Goal: Task Accomplishment & Management: Use online tool/utility

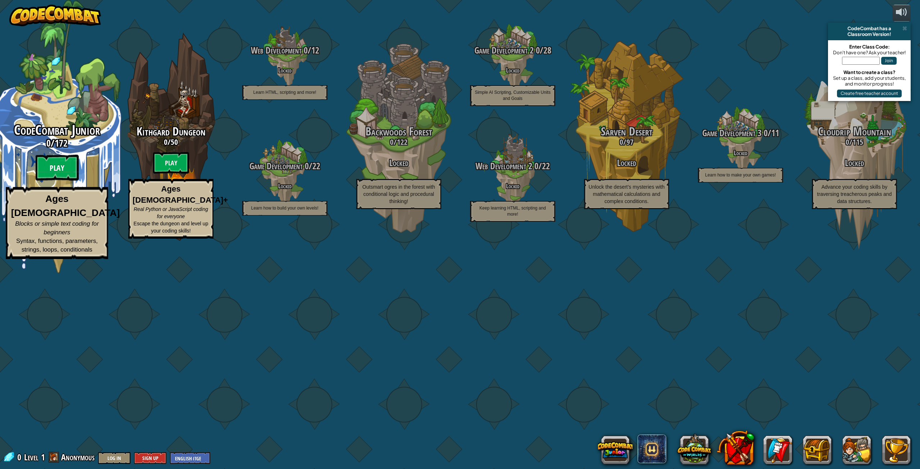
click at [65, 181] on btn "Play" at bounding box center [57, 168] width 43 height 26
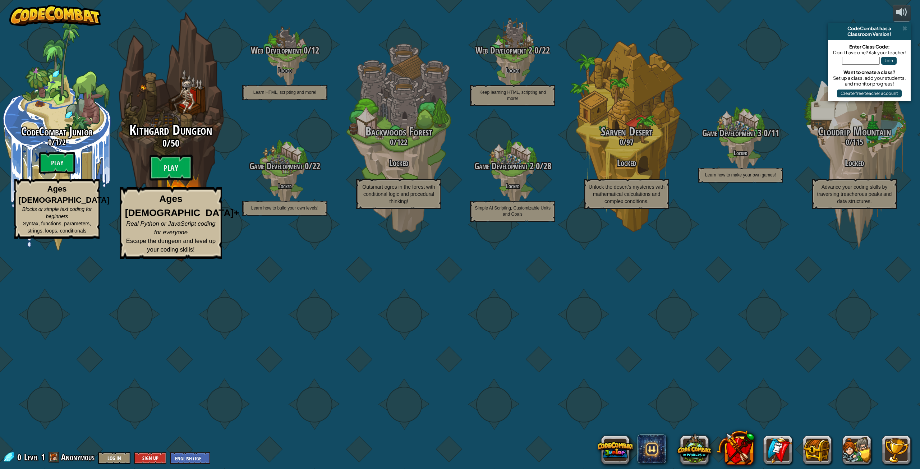
click at [207, 259] on div "Kithgard Dungeon 0 / 50 Play Ages [DEMOGRAPHIC_DATA]+ Real Python or JavaScript…" at bounding box center [170, 191] width 137 height 136
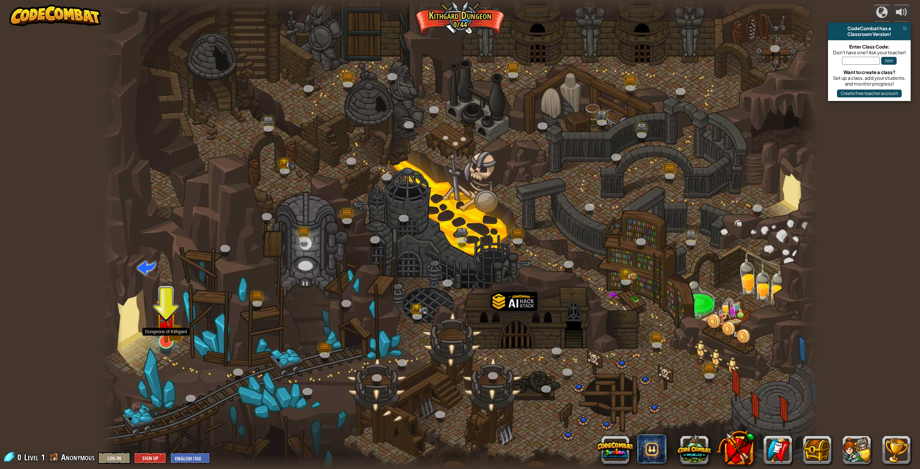
click at [156, 334] on img at bounding box center [166, 320] width 21 height 46
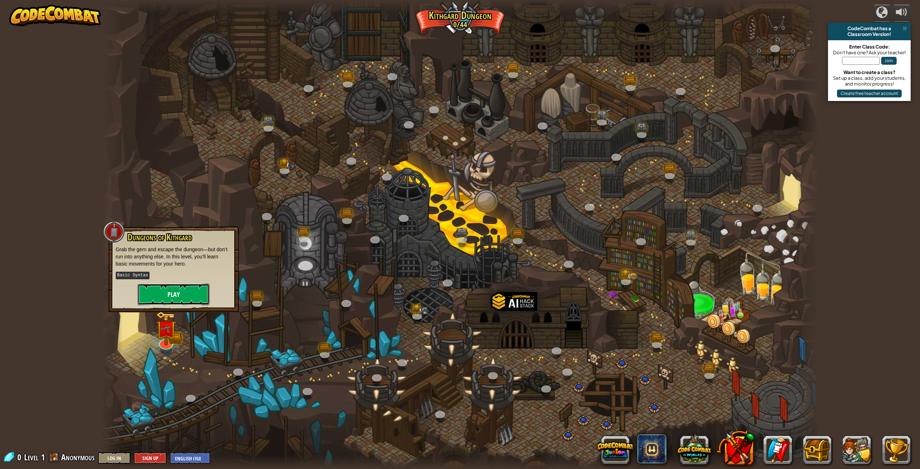
click at [187, 291] on button "Play" at bounding box center [174, 295] width 72 height 22
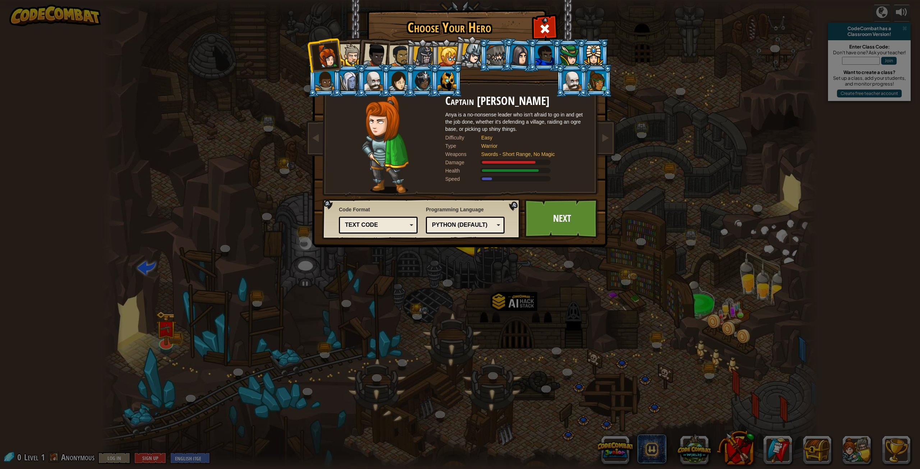
click at [441, 82] on div at bounding box center [447, 80] width 19 height 19
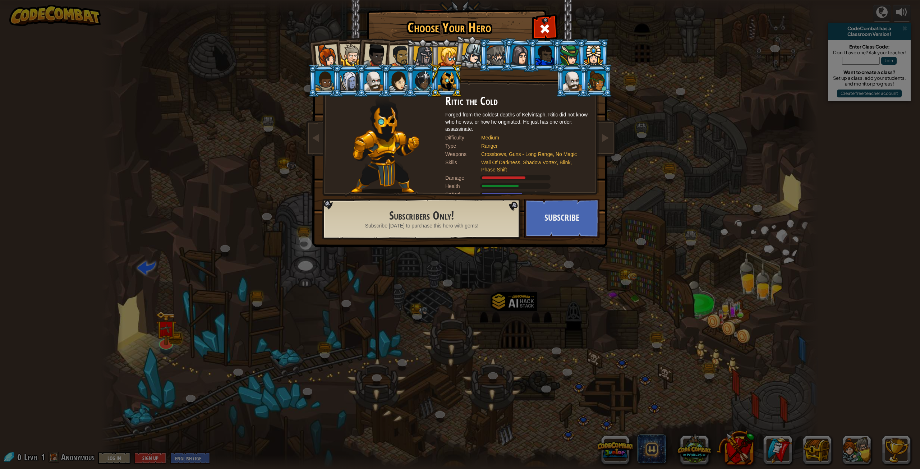
click at [343, 52] on div at bounding box center [351, 55] width 22 height 22
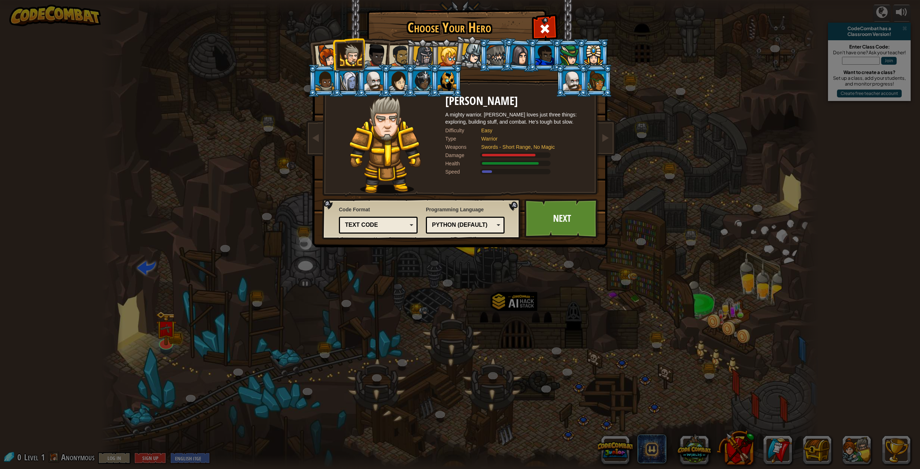
click at [405, 52] on div at bounding box center [400, 56] width 22 height 22
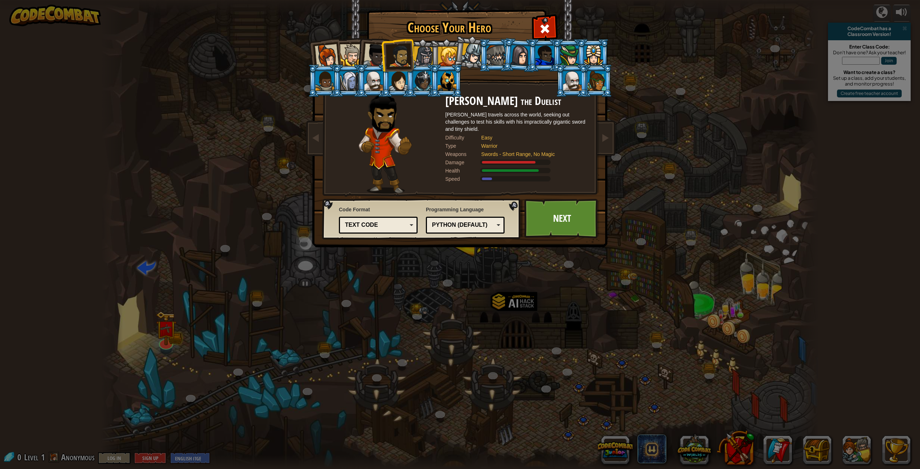
click at [433, 53] on li at bounding box center [446, 55] width 32 height 33
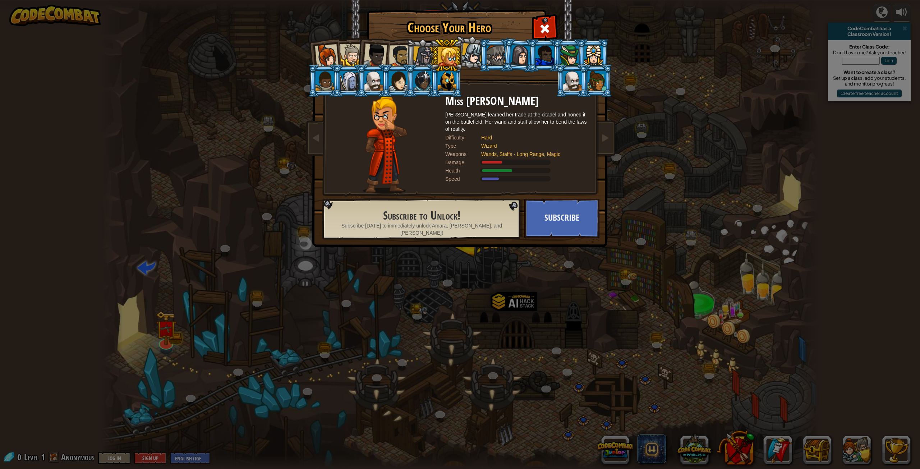
click at [412, 55] on li at bounding box center [422, 55] width 34 height 35
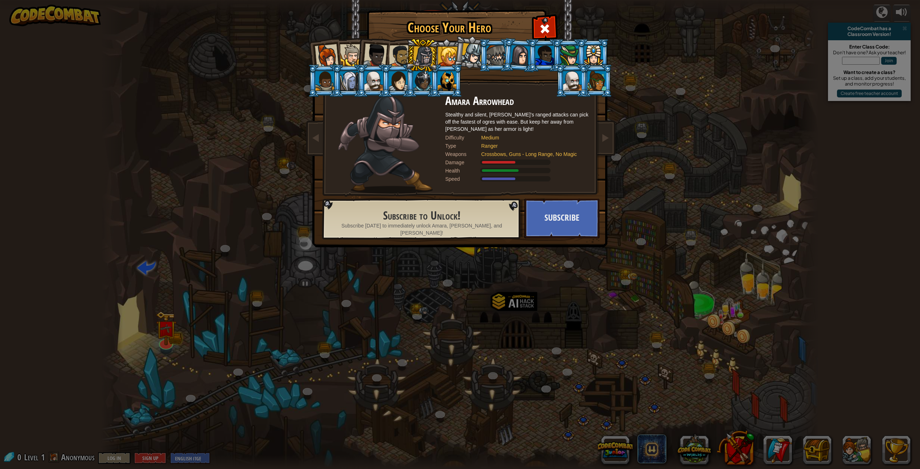
click at [380, 53] on div at bounding box center [375, 56] width 24 height 24
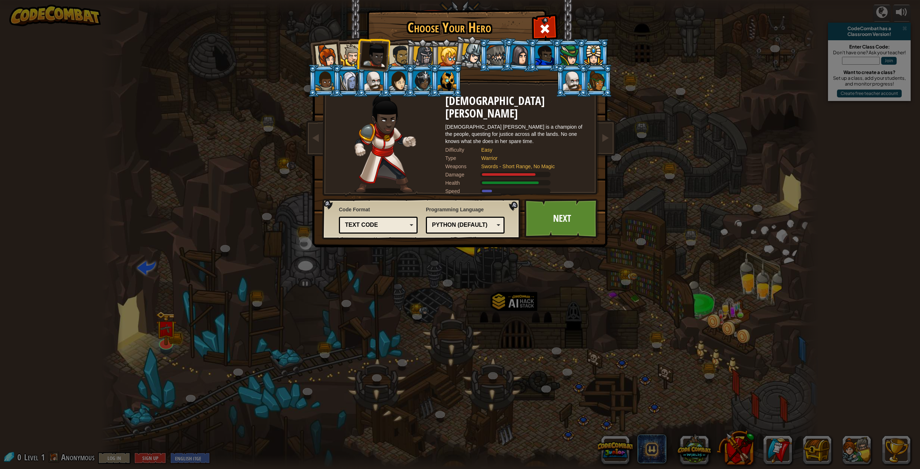
click at [357, 39] on ol at bounding box center [460, 39] width 297 height 0
click at [359, 56] on li at bounding box center [373, 53] width 35 height 35
click at [355, 62] on div at bounding box center [351, 55] width 22 height 22
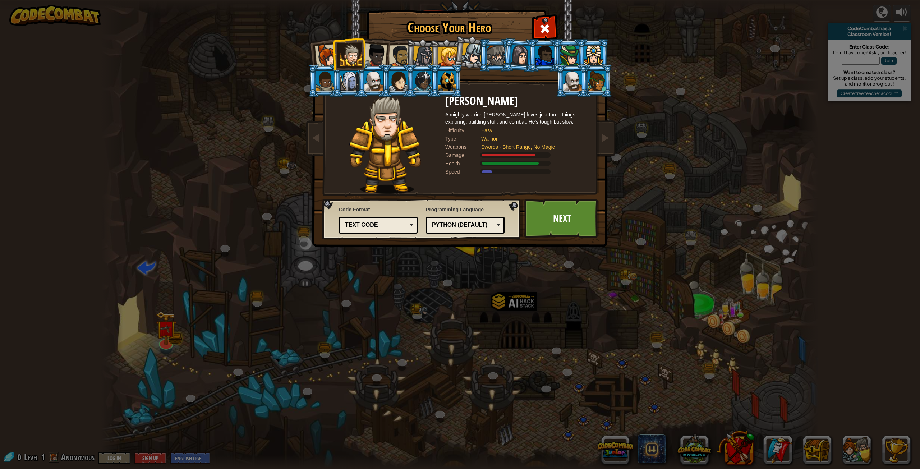
click at [383, 59] on div at bounding box center [375, 56] width 24 height 24
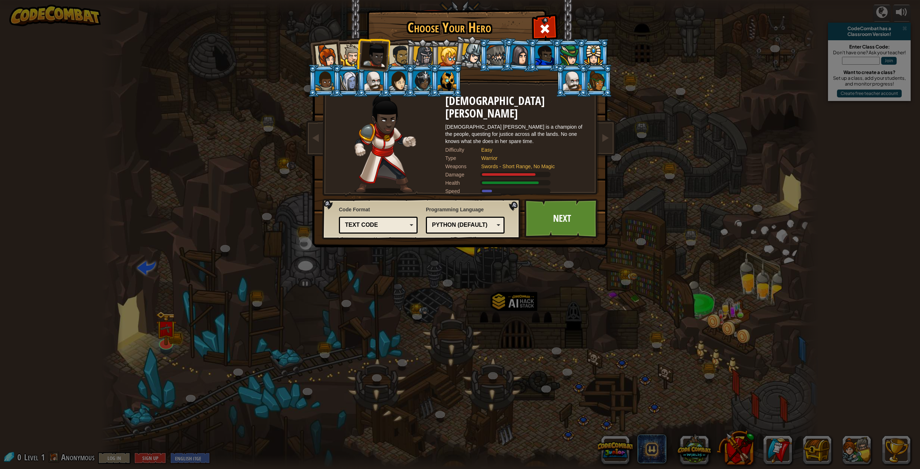
drag, startPoint x: 402, startPoint y: 53, endPoint x: 407, endPoint y: 54, distance: 5.4
click at [403, 54] on div at bounding box center [400, 56] width 22 height 22
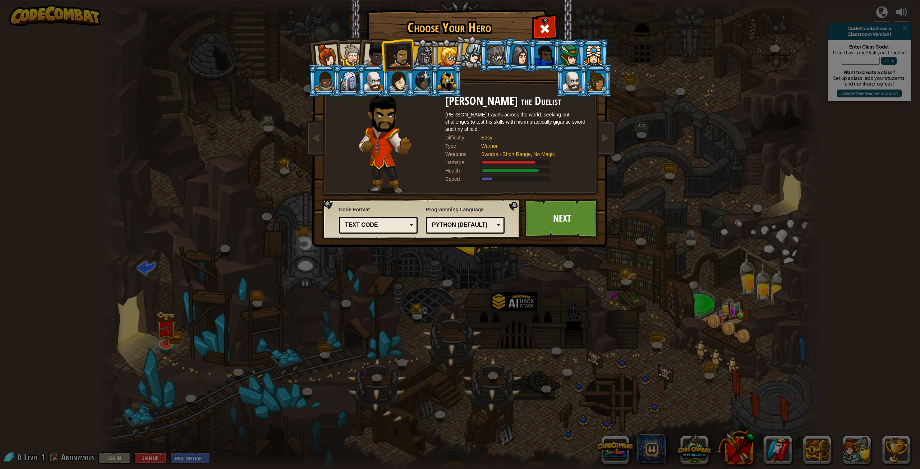
click at [418, 56] on div at bounding box center [423, 56] width 20 height 20
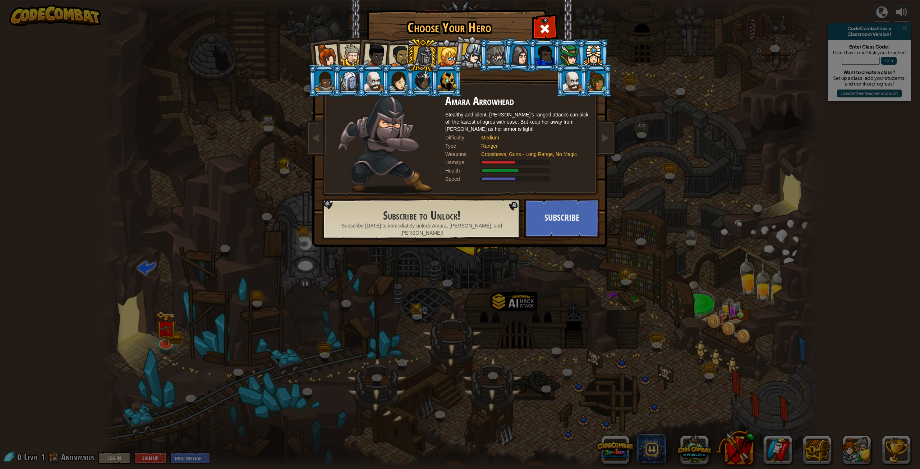
drag, startPoint x: 439, startPoint y: 53, endPoint x: 460, endPoint y: 52, distance: 21.2
click at [440, 54] on div at bounding box center [447, 56] width 19 height 19
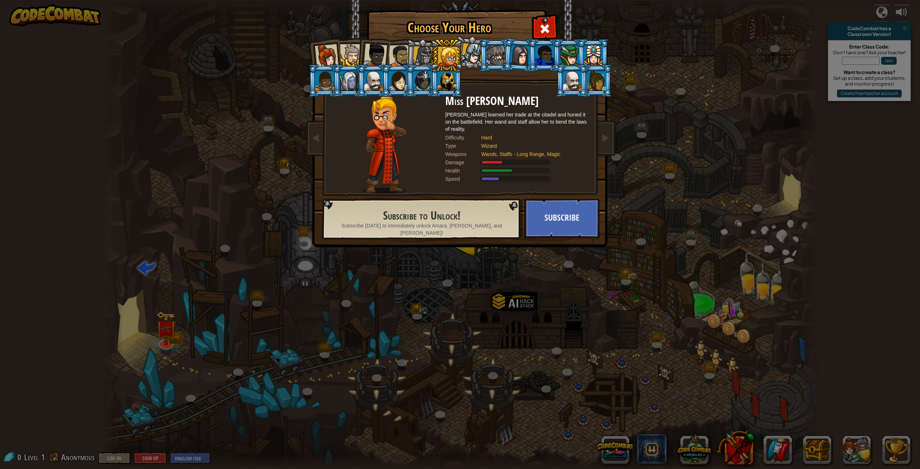
click at [465, 52] on div at bounding box center [472, 53] width 21 height 21
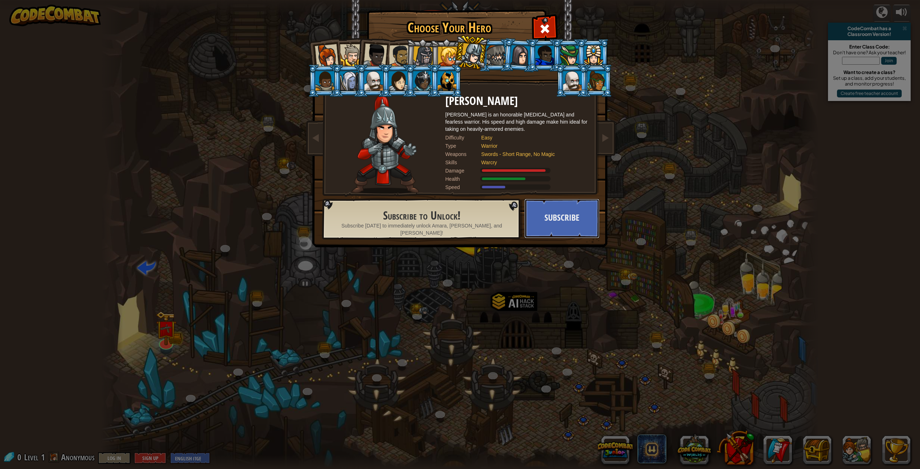
drag, startPoint x: 586, startPoint y: 228, endPoint x: 452, endPoint y: 57, distance: 217.4
click at [448, 12] on div "Choose Your Hero 0 Captain [PERSON_NAME] is a no-nonsense leader who isn't afra…" at bounding box center [460, 11] width 295 height 1
click at [452, 56] on div at bounding box center [447, 56] width 19 height 19
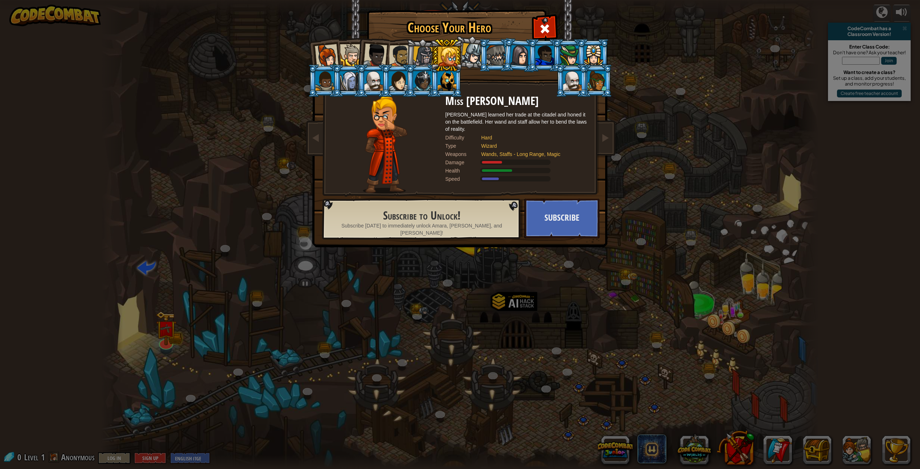
click at [424, 56] on div at bounding box center [423, 56] width 20 height 20
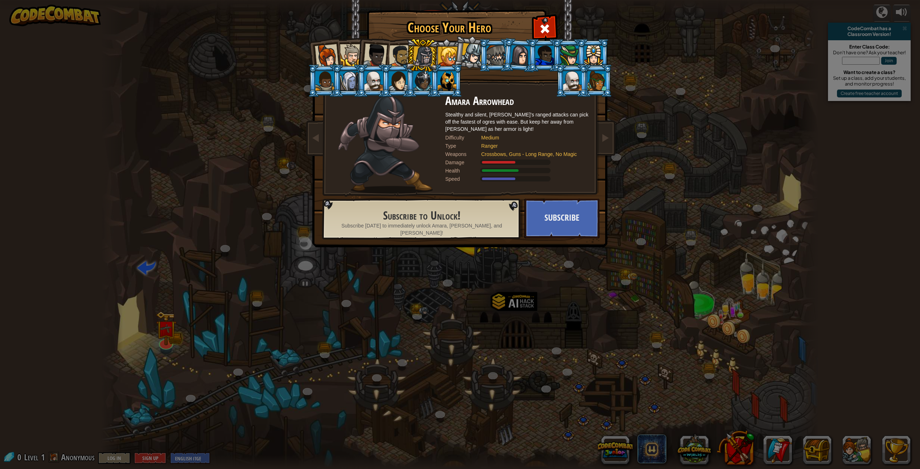
drag, startPoint x: 392, startPoint y: 52, endPoint x: 400, endPoint y: 52, distance: 7.9
click at [396, 54] on div at bounding box center [400, 56] width 22 height 22
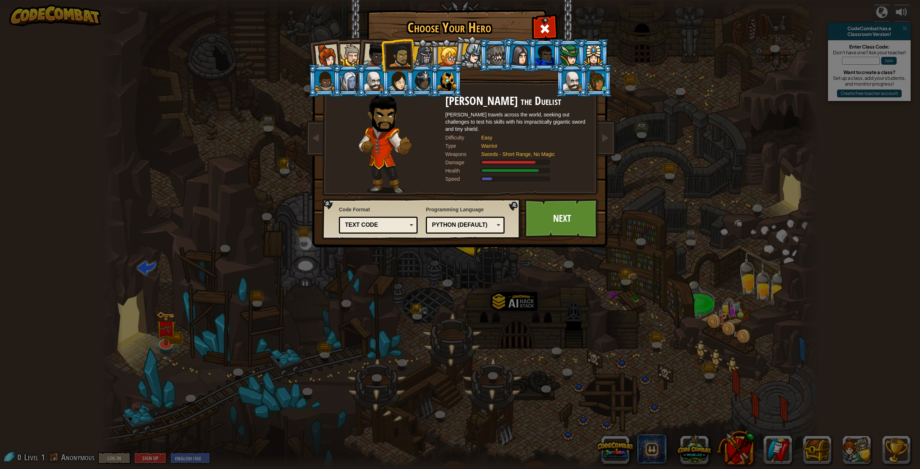
click at [368, 56] on div at bounding box center [375, 56] width 24 height 24
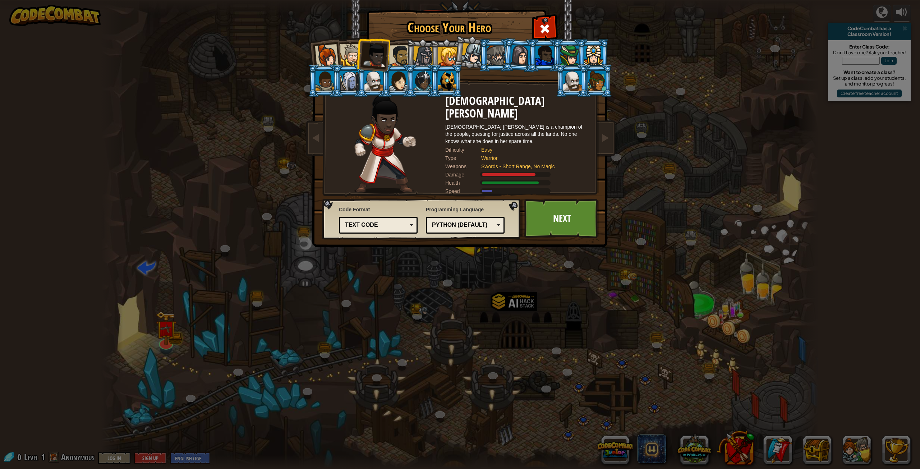
click at [352, 58] on div at bounding box center [351, 55] width 22 height 22
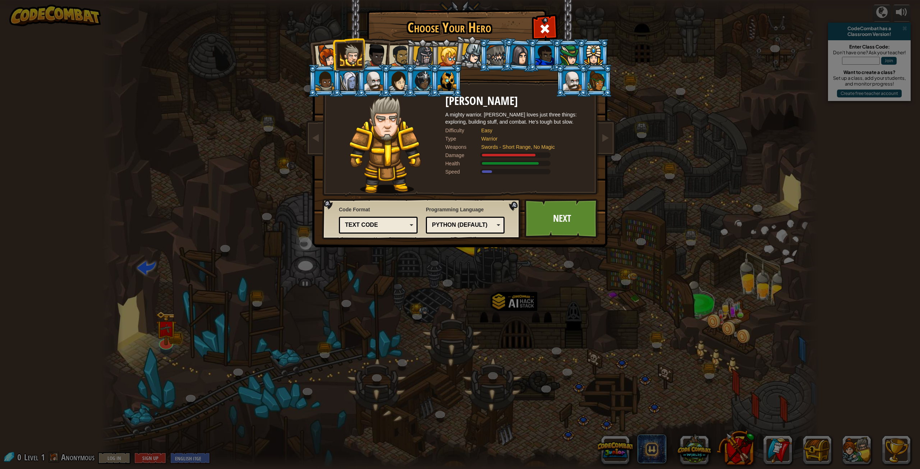
drag, startPoint x: 322, startPoint y: 55, endPoint x: 329, endPoint y: 56, distance: 6.9
click at [322, 55] on div at bounding box center [327, 56] width 24 height 24
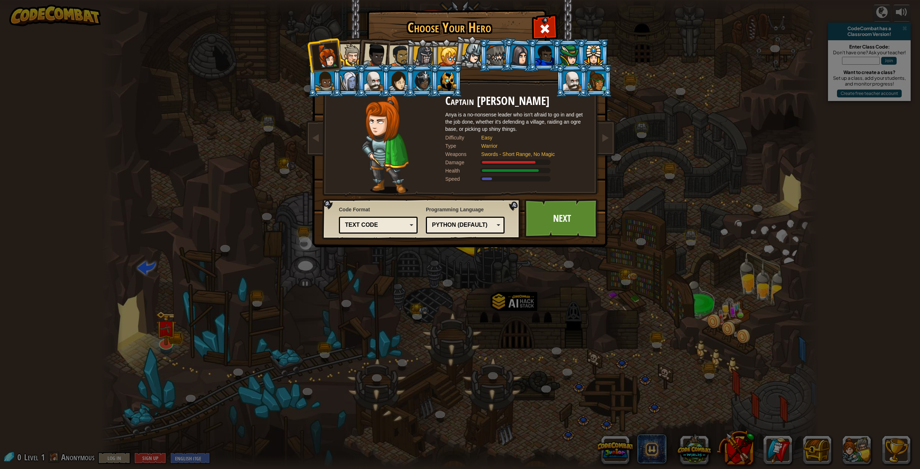
click at [351, 57] on div at bounding box center [351, 55] width 22 height 22
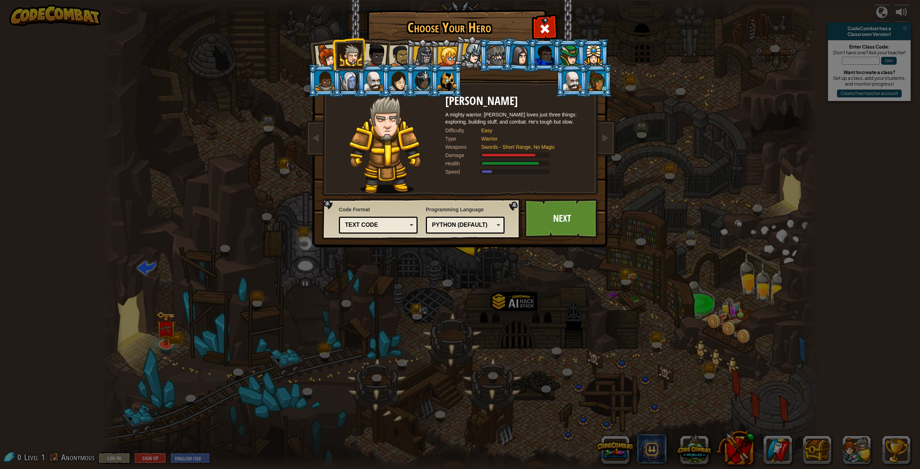
click at [383, 54] on div at bounding box center [375, 56] width 24 height 24
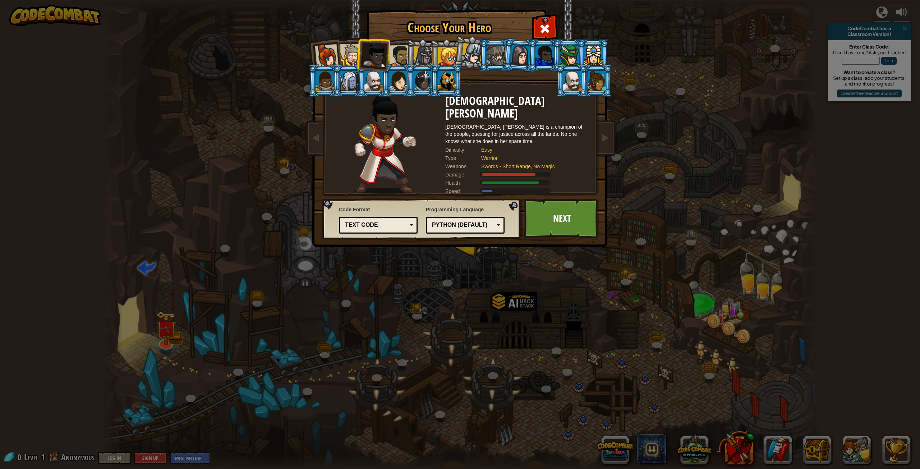
click at [403, 57] on div at bounding box center [400, 56] width 22 height 22
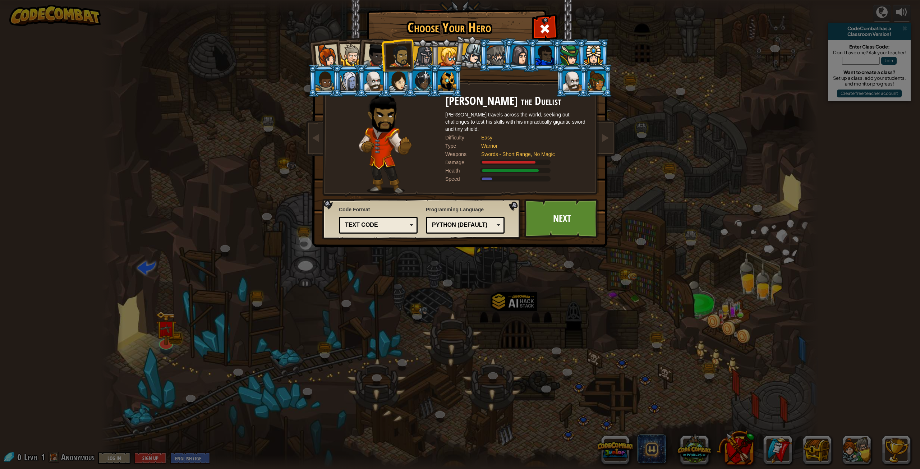
click at [369, 58] on div at bounding box center [375, 56] width 24 height 24
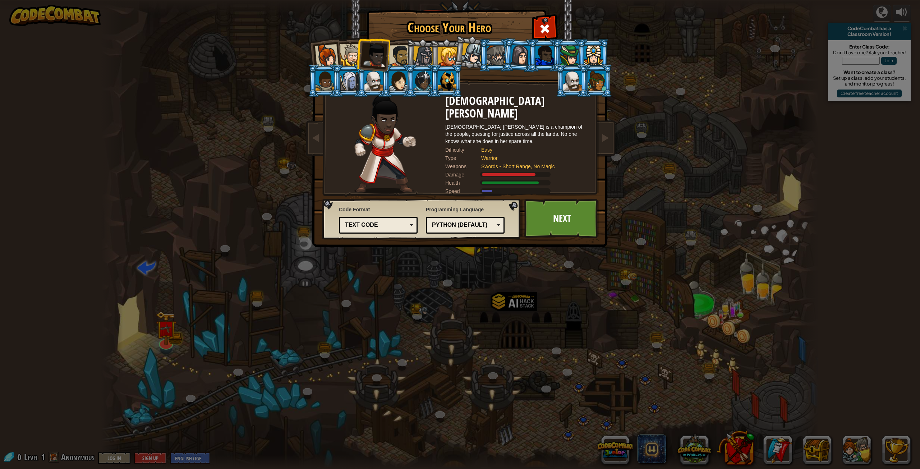
click at [410, 61] on li at bounding box center [422, 55] width 34 height 35
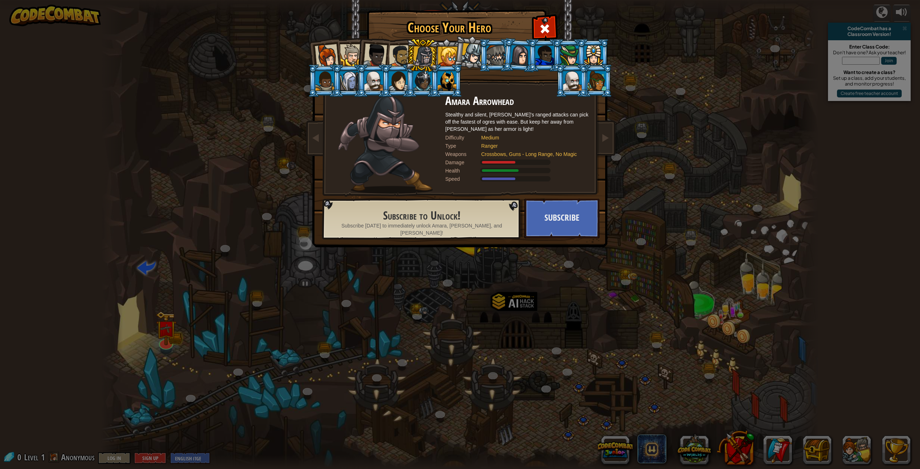
drag, startPoint x: 388, startPoint y: 56, endPoint x: 386, endPoint y: 60, distance: 4.2
click at [386, 60] on li at bounding box center [373, 53] width 35 height 35
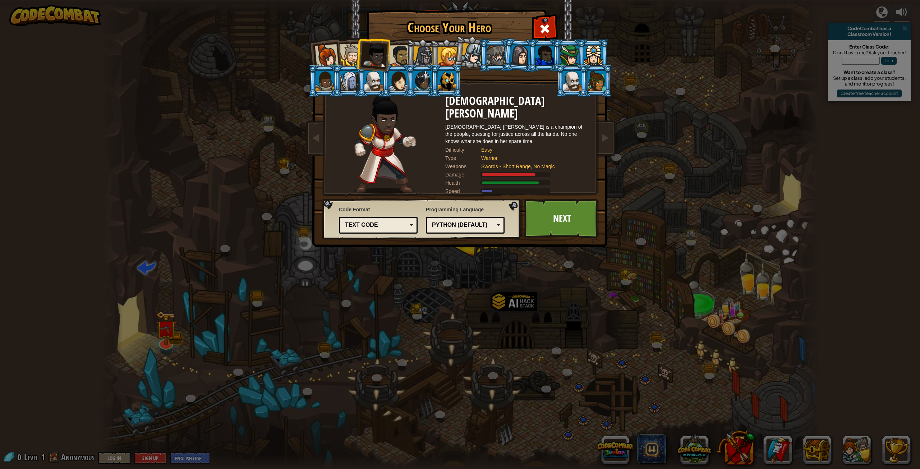
drag, startPoint x: 349, startPoint y: 61, endPoint x: 354, endPoint y: 58, distance: 6.1
click at [352, 59] on div at bounding box center [351, 55] width 22 height 22
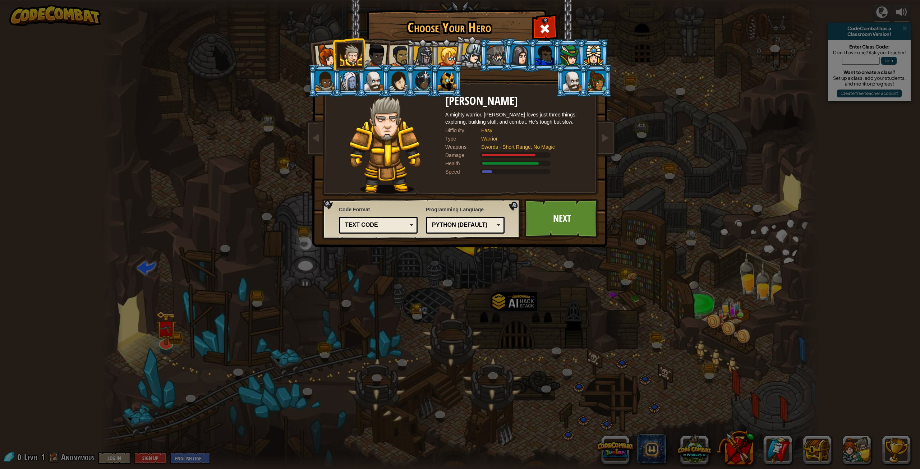
drag, startPoint x: 337, startPoint y: 49, endPoint x: 351, endPoint y: 50, distance: 13.7
click at [342, 49] on li at bounding box center [349, 54] width 32 height 33
click at [371, 53] on div at bounding box center [375, 56] width 24 height 24
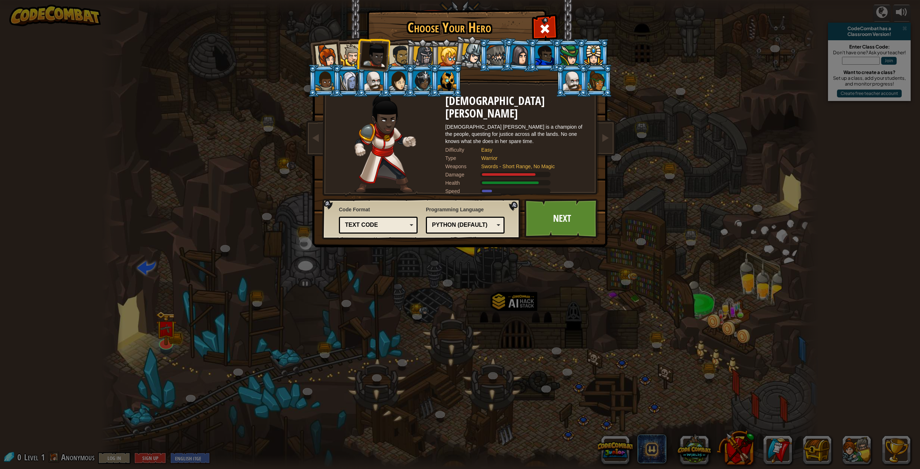
click at [349, 54] on div at bounding box center [351, 55] width 22 height 22
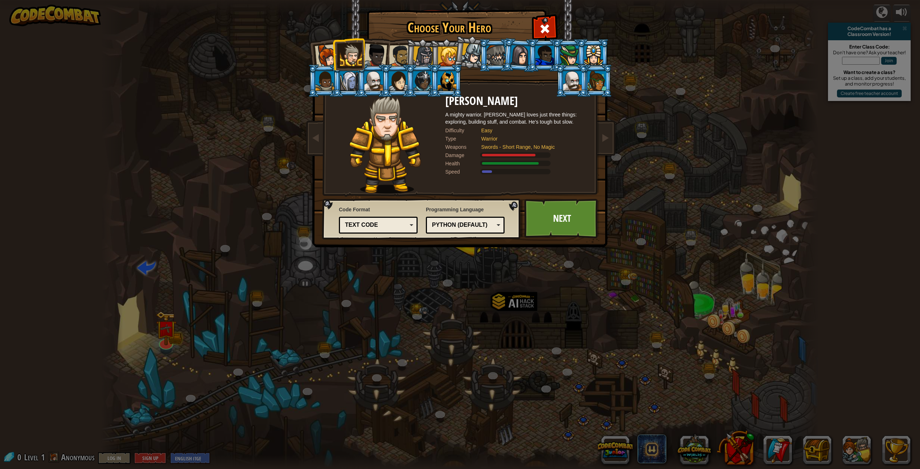
drag, startPoint x: 328, startPoint y: 54, endPoint x: 336, endPoint y: 54, distance: 7.9
click at [332, 54] on div at bounding box center [327, 56] width 24 height 24
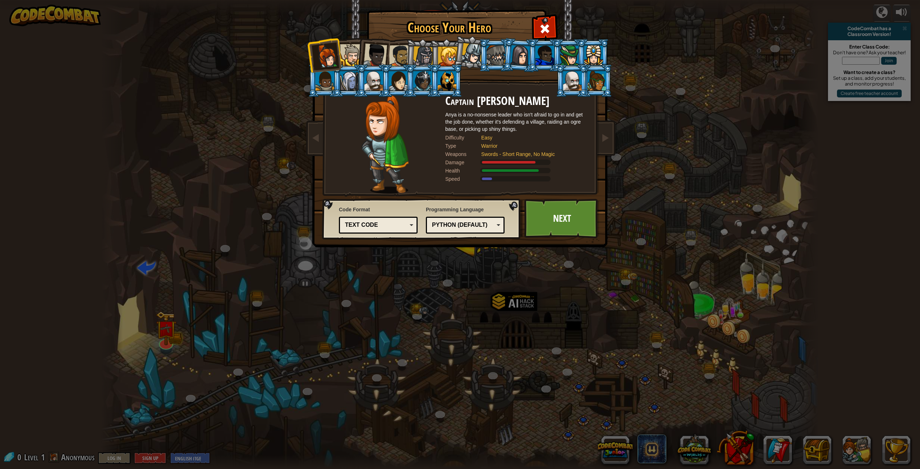
drag, startPoint x: 355, startPoint y: 51, endPoint x: 363, endPoint y: 57, distance: 10.0
click at [355, 51] on div at bounding box center [351, 55] width 22 height 22
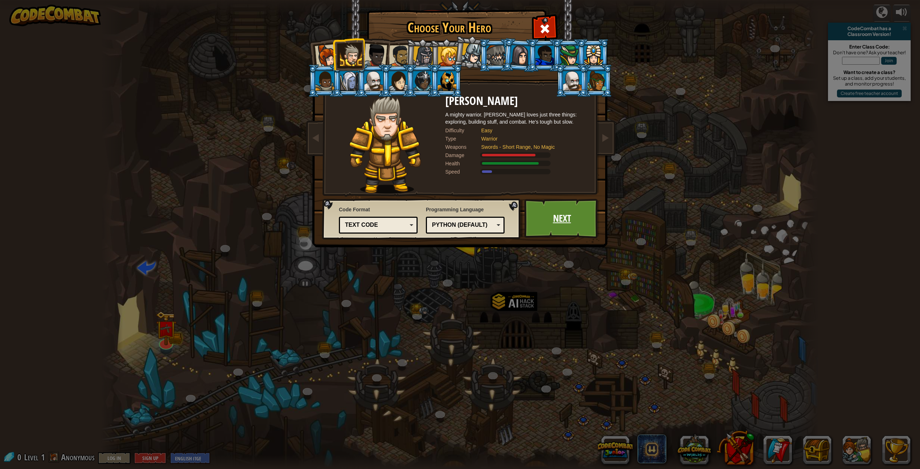
click at [537, 214] on link "Next" at bounding box center [562, 219] width 75 height 40
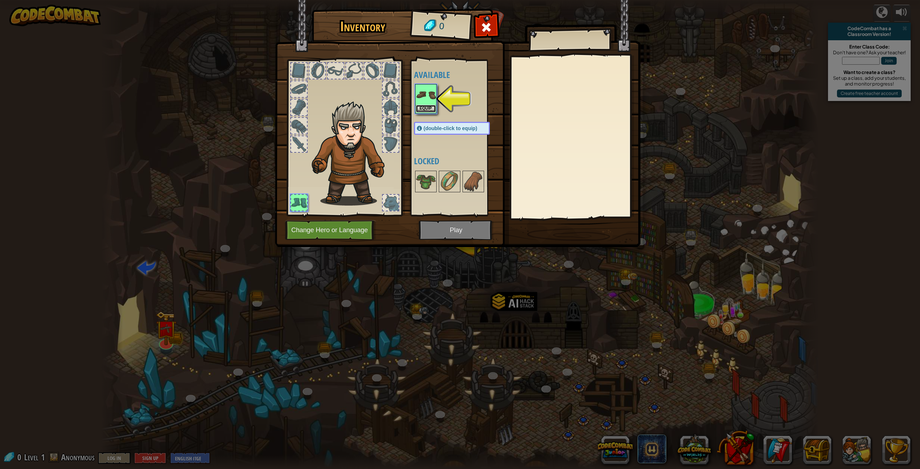
click at [418, 109] on button "Equip" at bounding box center [426, 109] width 20 height 8
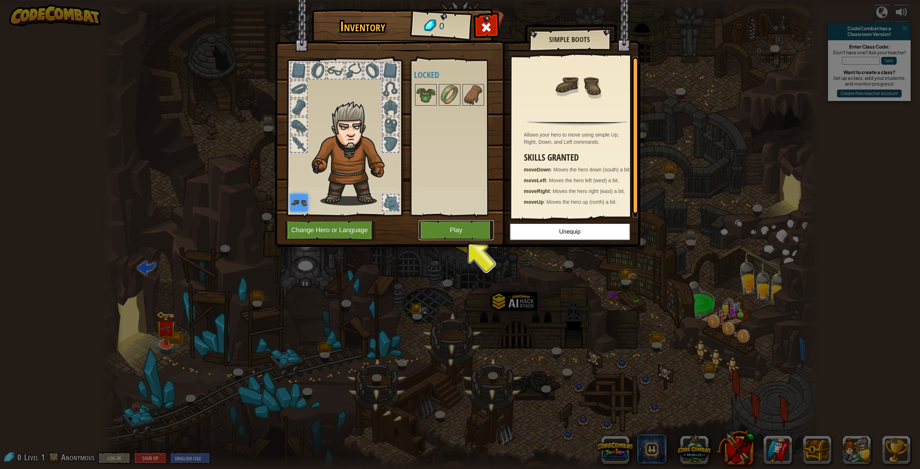
click at [436, 222] on button "Play" at bounding box center [456, 230] width 75 height 20
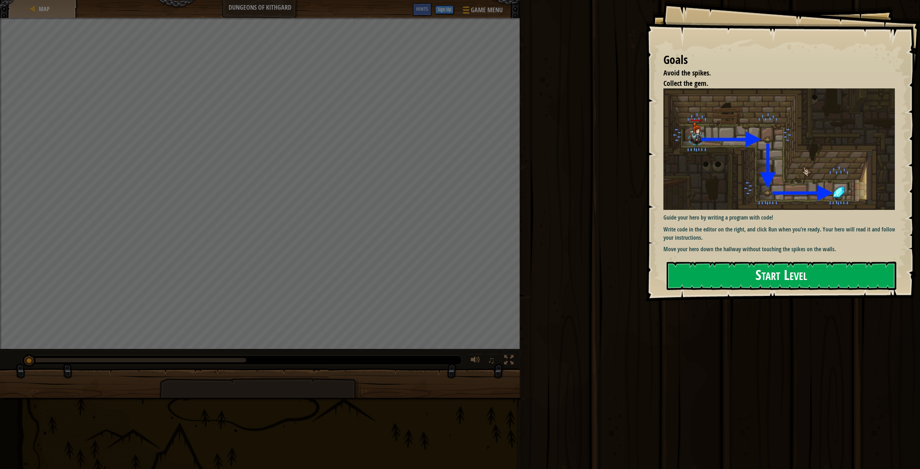
click at [775, 277] on button "Start Level" at bounding box center [782, 276] width 230 height 28
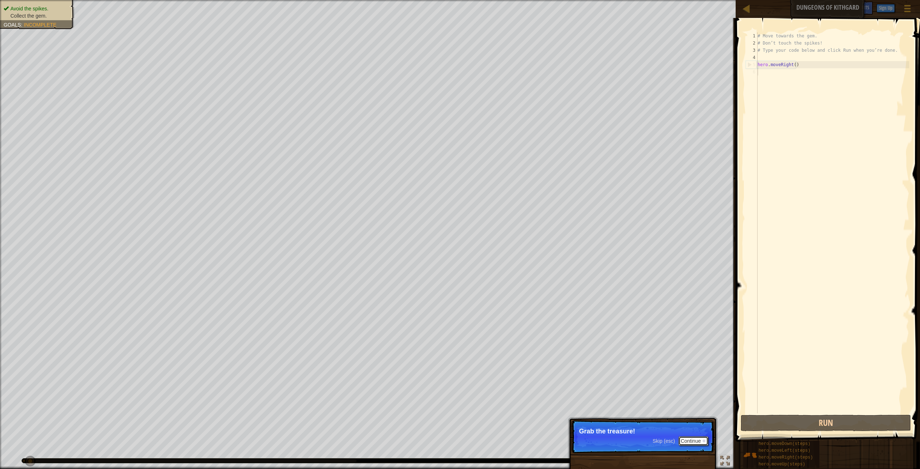
click at [693, 440] on button "Continue" at bounding box center [694, 440] width 30 height 9
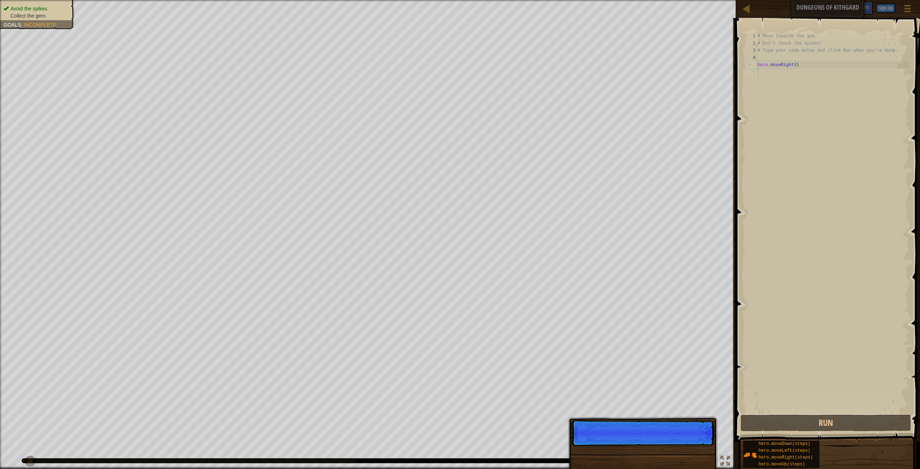
scroll to position [3, 0]
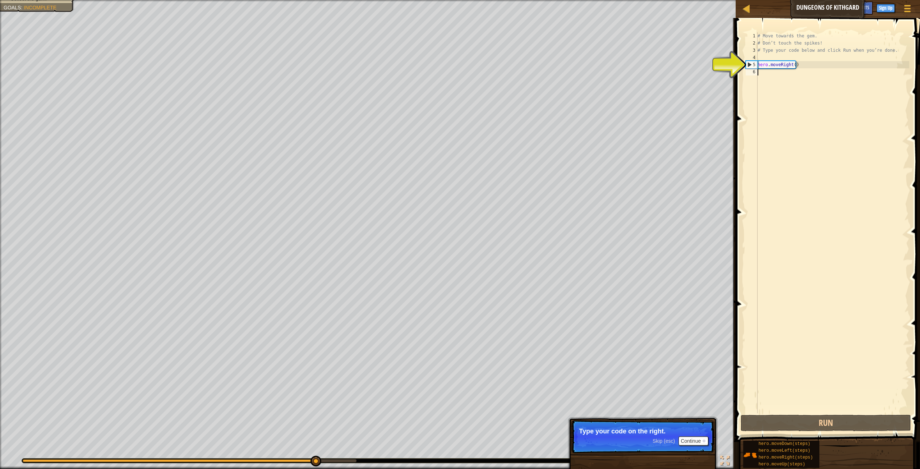
click at [749, 63] on div "5" at bounding box center [752, 64] width 12 height 7
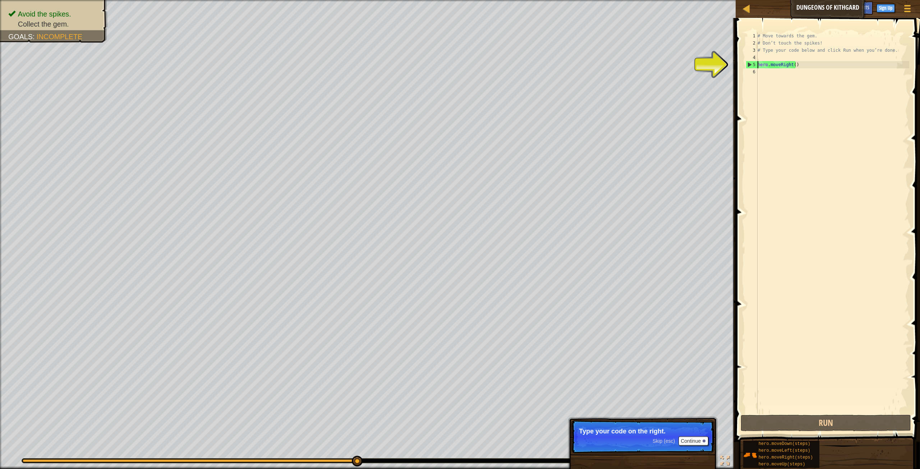
click at [749, 65] on div "5" at bounding box center [752, 64] width 12 height 7
click at [747, 61] on div "4" at bounding box center [752, 57] width 12 height 7
type textarea "hero.moveRight()"
click at [749, 65] on div "5" at bounding box center [752, 64] width 12 height 7
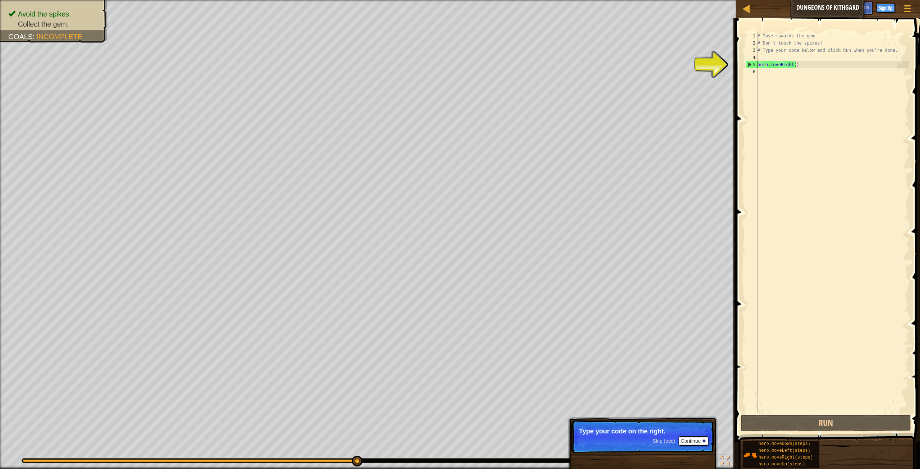
type textarea "hero.moveRight()"
click at [761, 114] on div "# Move towards the gem. # Don’t touch the spikes! # Type your code below and cl…" at bounding box center [832, 229] width 153 height 395
click at [749, 65] on div "5" at bounding box center [752, 64] width 12 height 7
type textarea "hero.moveRight()"
click at [846, 217] on div "# Move towards the gem. # Don’t touch the spikes! # Type your code below and cl…" at bounding box center [832, 229] width 153 height 395
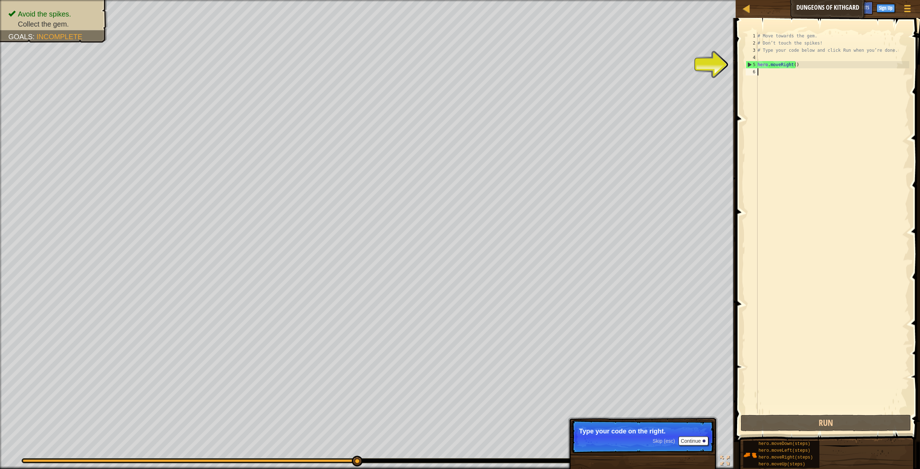
click at [846, 217] on div "# Move towards the gem. # Don’t touch the spikes! # Type your code below and cl…" at bounding box center [832, 229] width 153 height 395
click at [748, 64] on div "5" at bounding box center [752, 64] width 12 height 7
type textarea "hero.moveRight()"
drag, startPoint x: 735, startPoint y: 59, endPoint x: 742, endPoint y: 35, distance: 25.1
click at [739, 50] on div "Hints hero.moveRight() 1 2 3 4 5 6 # Move towards the gem. # Don’t touch the sp…" at bounding box center [827, 243] width 187 height 451
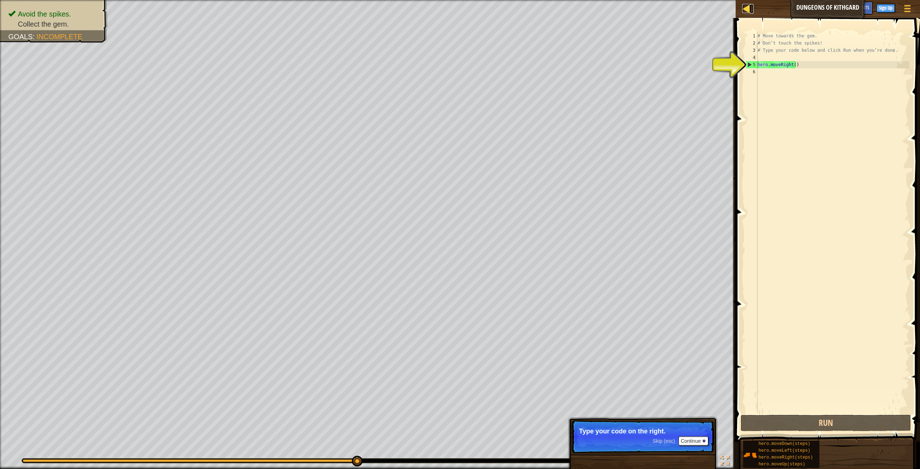
click at [745, 11] on div at bounding box center [746, 8] width 9 height 9
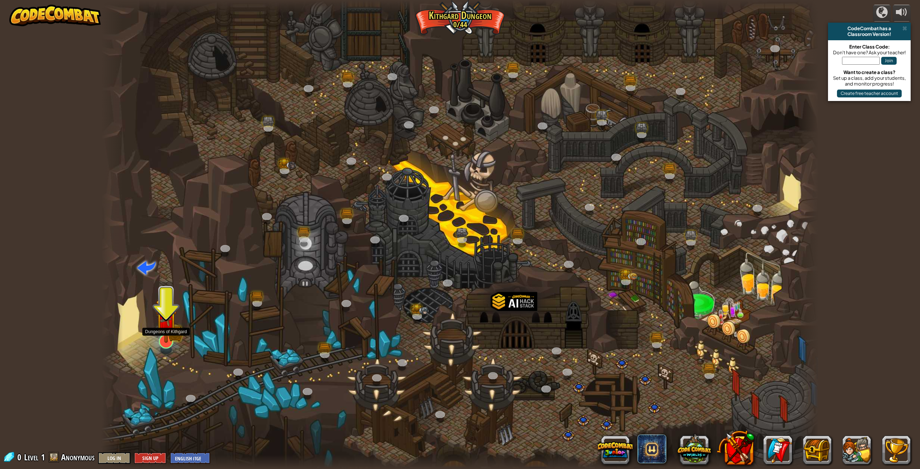
click at [170, 338] on img at bounding box center [166, 320] width 21 height 46
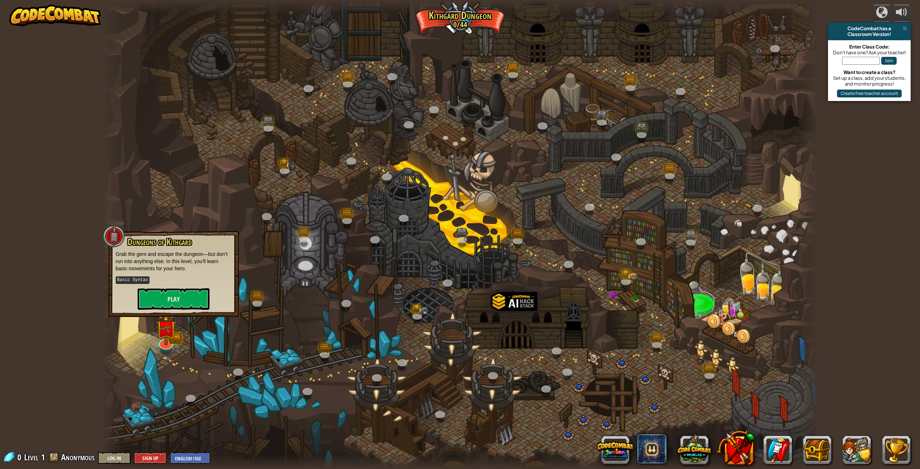
drag, startPoint x: 220, startPoint y: 271, endPoint x: 209, endPoint y: 280, distance: 14.3
click at [218, 278] on div "Dungeons of [PERSON_NAME] Grab the gem and escape the dungeon—but don’t run int…" at bounding box center [174, 273] width 116 height 73
click at [184, 317] on div at bounding box center [460, 234] width 718 height 469
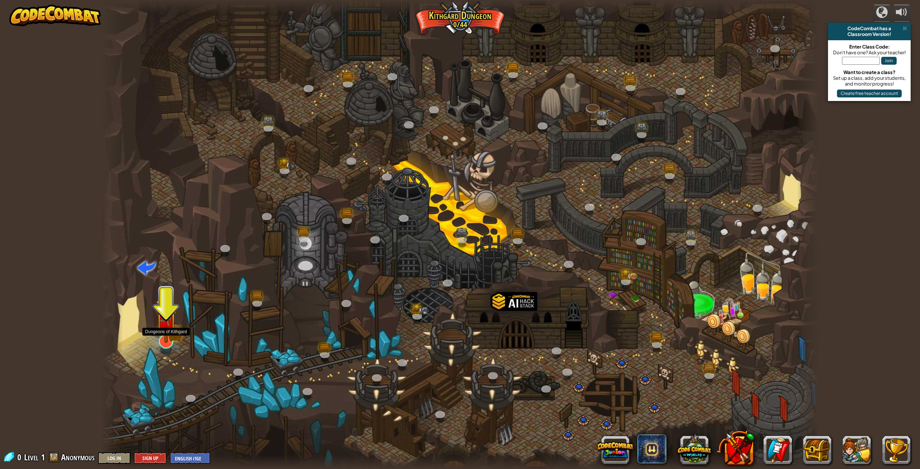
click at [165, 343] on div at bounding box center [166, 341] width 14 height 14
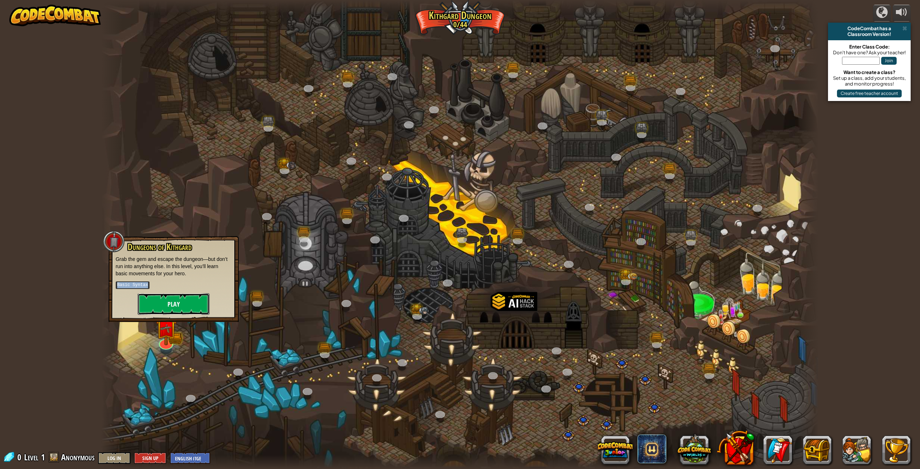
click at [197, 298] on button "Play" at bounding box center [174, 304] width 72 height 22
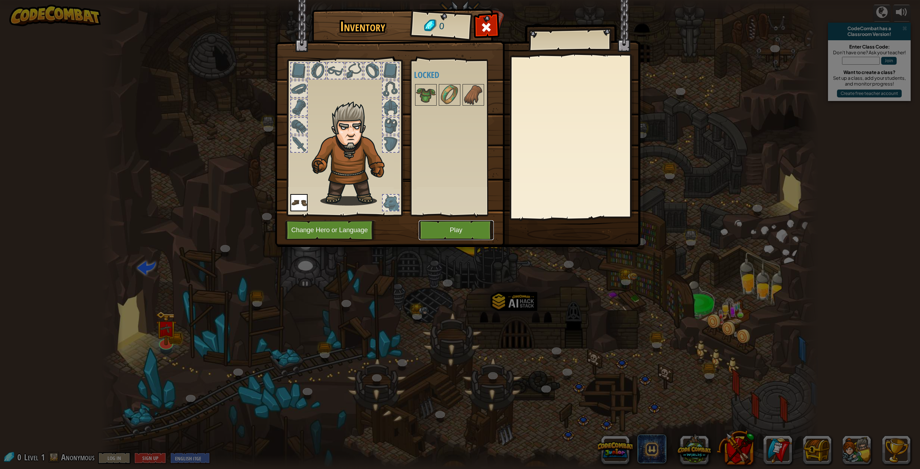
drag, startPoint x: 449, startPoint y: 240, endPoint x: 449, endPoint y: 244, distance: 3.6
click at [449, 244] on div "Inventory 0 Available Equip (double-click to equip) Locked Equip Unequip Subscr…" at bounding box center [461, 129] width 366 height 237
click at [452, 240] on button "Play" at bounding box center [456, 230] width 75 height 20
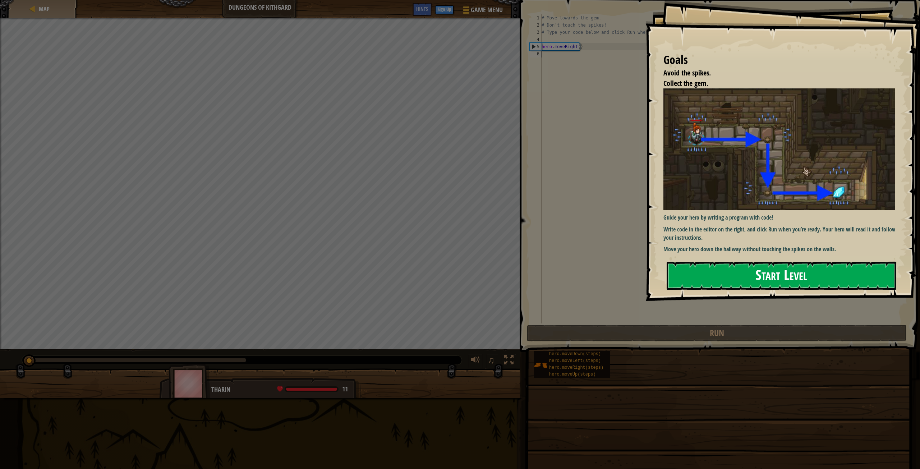
click at [761, 267] on button "Start Level" at bounding box center [782, 276] width 230 height 28
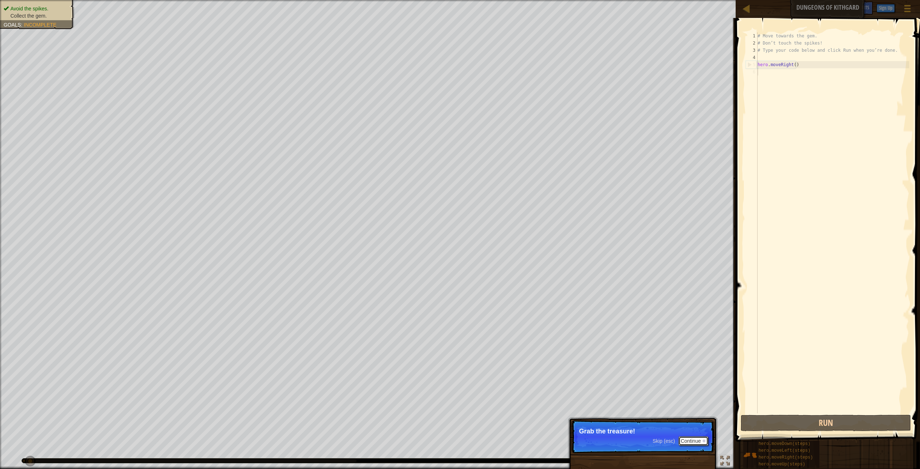
click at [688, 442] on button "Continue" at bounding box center [694, 440] width 30 height 9
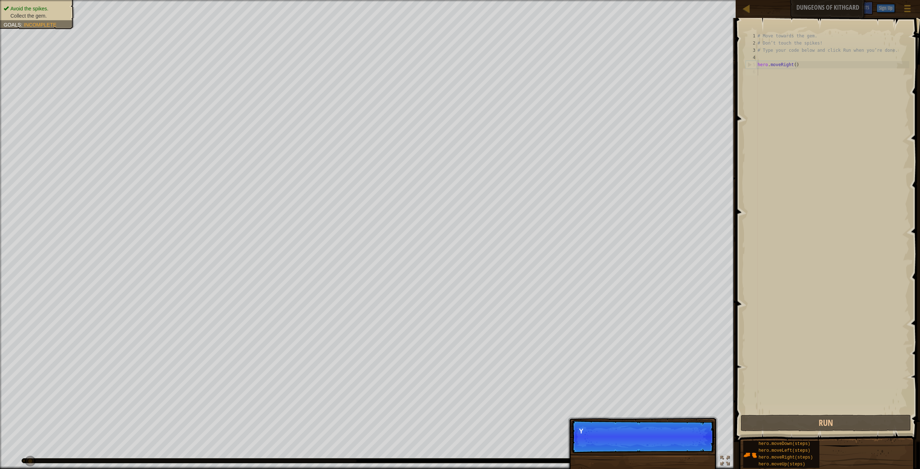
scroll to position [3, 0]
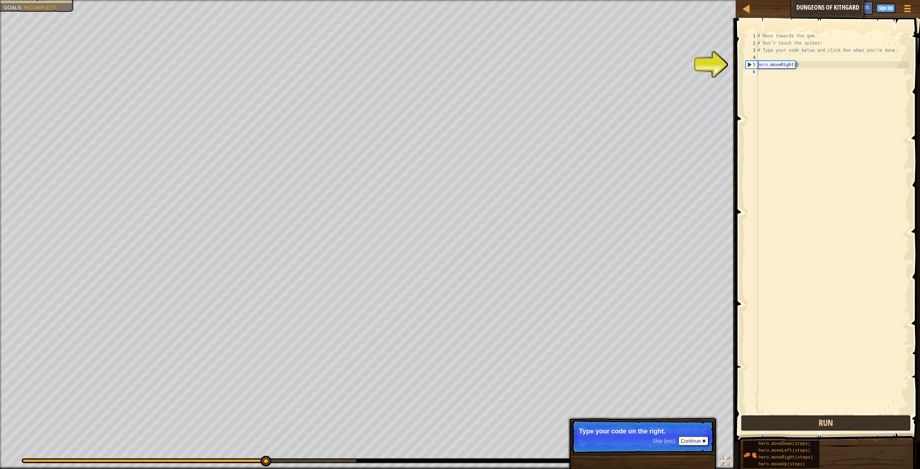
click at [796, 420] on button "Run" at bounding box center [826, 423] width 170 height 17
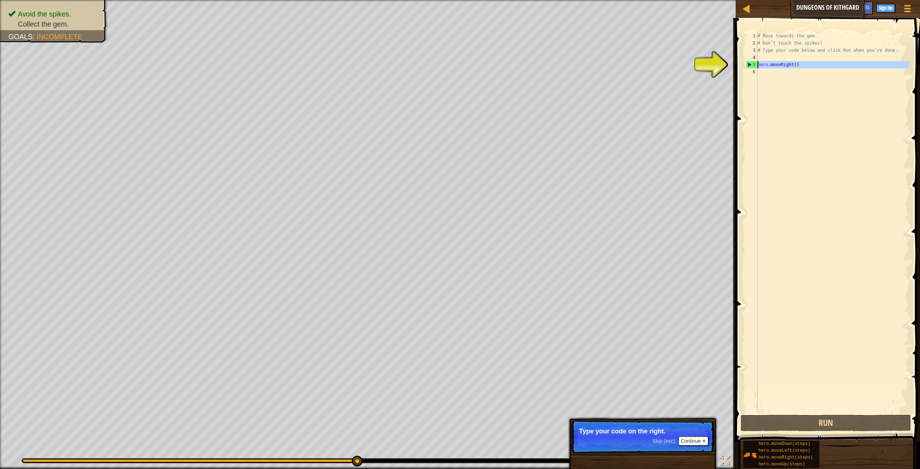
click at [747, 64] on div "5" at bounding box center [752, 64] width 12 height 7
click at [792, 67] on div "# Move towards the gem. # Don’t touch the spikes! # Type your code below and cl…" at bounding box center [832, 229] width 153 height 395
click at [792, 65] on div "# Move towards the gem. # Don’t touch the spikes! # Type your code below and cl…" at bounding box center [832, 229] width 153 height 395
click at [689, 442] on button "Continue" at bounding box center [694, 440] width 30 height 9
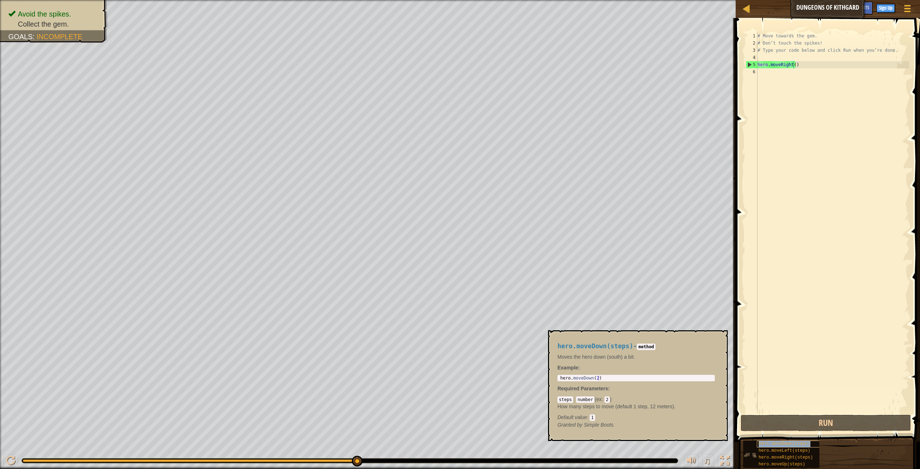
click at [770, 443] on span "hero.moveDown(steps)" at bounding box center [785, 444] width 52 height 5
type textarea "hero.moveDown(steps)"
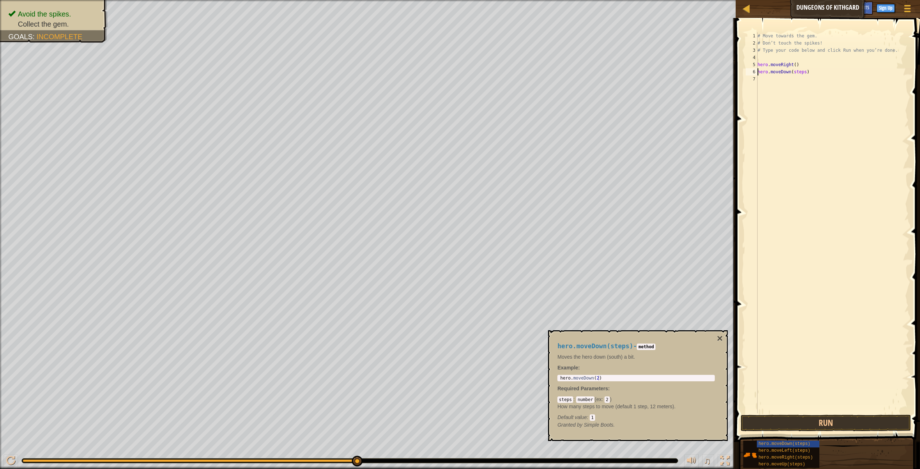
click at [796, 404] on div "# Move towards the gem. # Don’t touch the spikes! # Type your code below and cl…" at bounding box center [832, 229] width 153 height 395
click at [796, 418] on button "Run" at bounding box center [826, 423] width 170 height 17
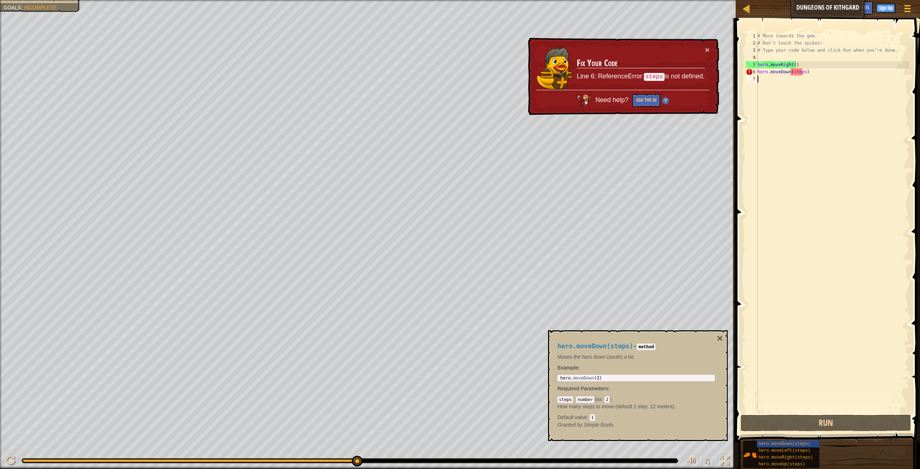
drag, startPoint x: 796, startPoint y: 72, endPoint x: 800, endPoint y: 70, distance: 4.8
click at [799, 71] on div "# Move towards the gem. # Don’t touch the spikes! # Type your code below and cl…" at bounding box center [832, 229] width 153 height 395
click at [801, 70] on div "# Move towards the gem. # Don’t touch the spikes! # Type your code below and cl…" at bounding box center [832, 229] width 153 height 395
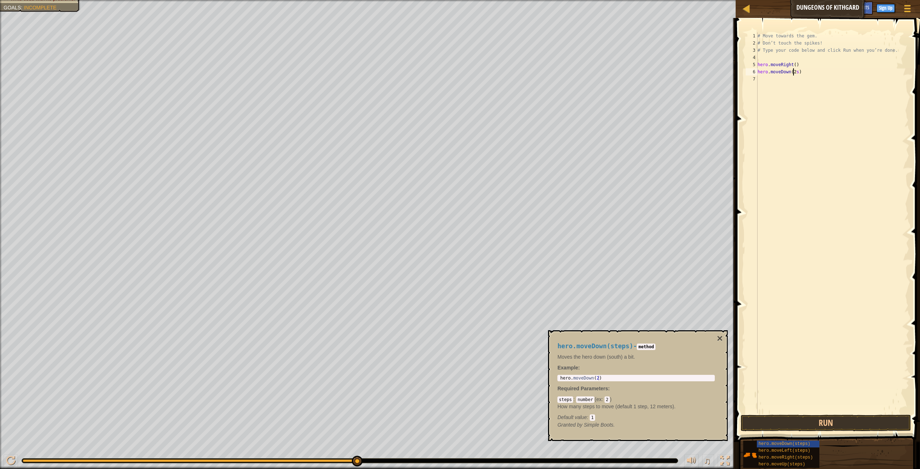
scroll to position [3, 3]
type textarea "hero.moveDown(s)"
drag, startPoint x: 792, startPoint y: 76, endPoint x: 796, endPoint y: 75, distance: 4.4
click at [794, 76] on div "# Move towards the gem. # Don’t touch the spikes! # Type your code below and cl…" at bounding box center [832, 229] width 153 height 395
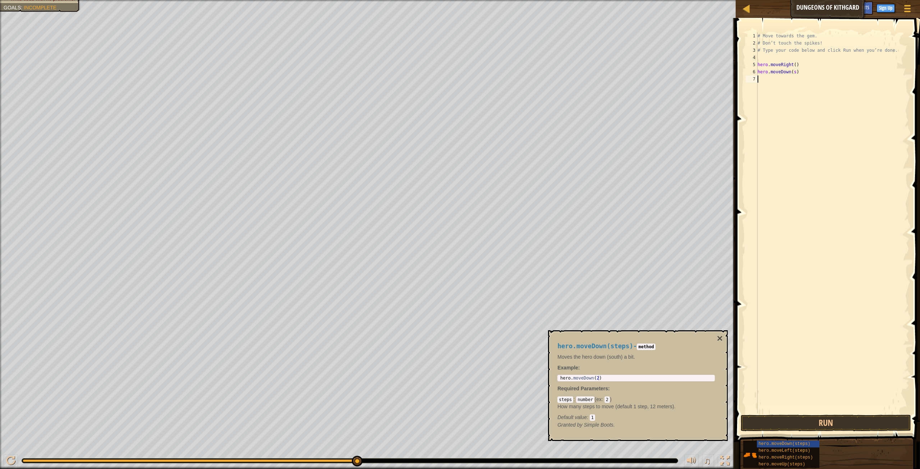
drag, startPoint x: 791, startPoint y: 73, endPoint x: 795, endPoint y: 72, distance: 3.6
click at [793, 72] on div "# Move towards the gem. # Don’t touch the spikes! # Type your code below and cl…" at bounding box center [832, 229] width 153 height 395
click at [795, 72] on div "# Move towards the gem. # Don’t touch the spikes! # Type your code below and cl…" at bounding box center [832, 229] width 153 height 395
click at [792, 72] on div "# Move towards the gem. # Don’t touch the spikes! # Type your code below and cl…" at bounding box center [832, 229] width 153 height 395
click at [793, 72] on div "# Move towards the gem. # Don’t touch the spikes! # Type your code below and cl…" at bounding box center [832, 229] width 153 height 395
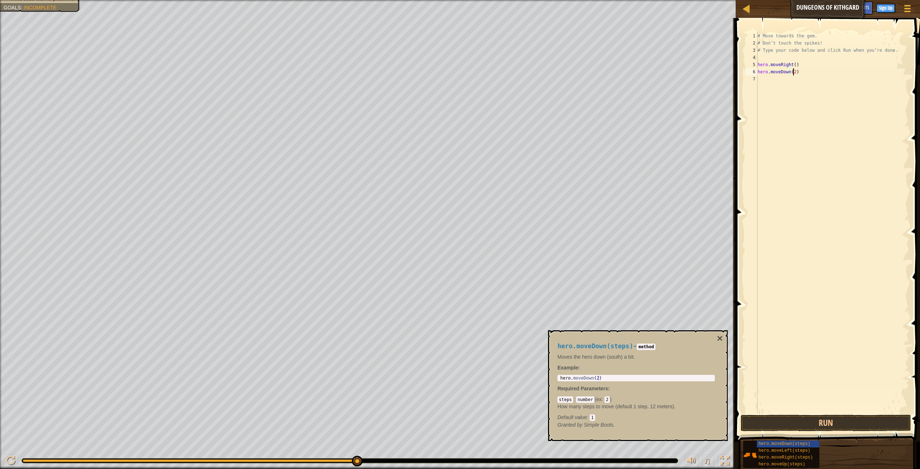
scroll to position [3, 3]
drag, startPoint x: 789, startPoint y: 64, endPoint x: 798, endPoint y: 64, distance: 8.6
click at [794, 64] on div "# Move towards the gem. # Don’t touch the spikes! # Type your code below and cl…" at bounding box center [832, 229] width 153 height 395
click at [792, 63] on div "# Move towards the gem. # Don’t touch the spikes! # Type your code below and cl…" at bounding box center [832, 222] width 153 height 381
click at [795, 64] on div "# Move towards the gem. # Don’t touch the spikes! # Type your code below and cl…" at bounding box center [832, 229] width 153 height 395
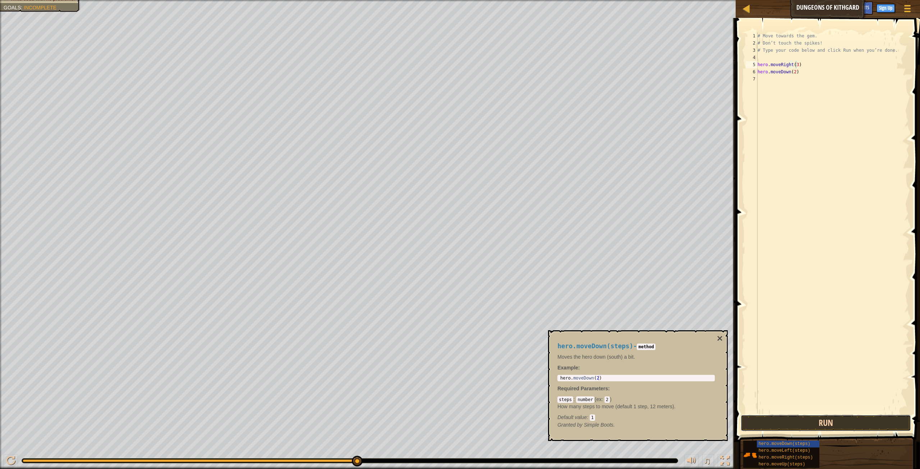
click at [820, 424] on button "Run" at bounding box center [826, 423] width 170 height 17
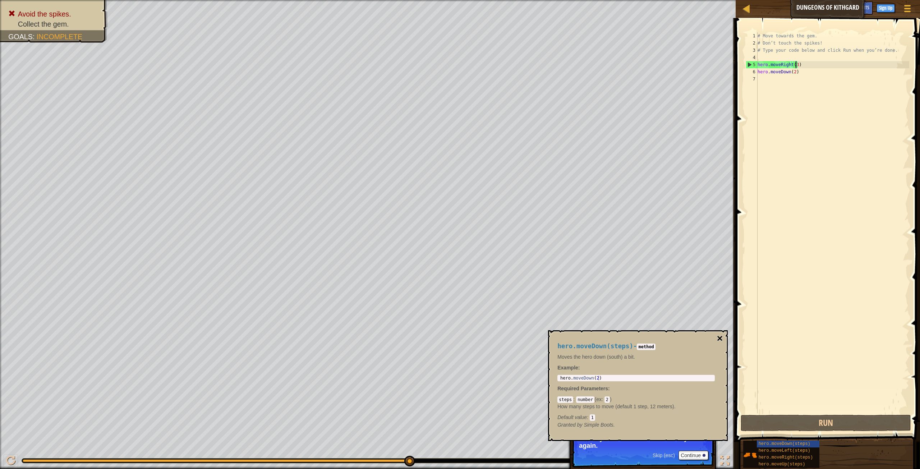
click at [718, 337] on button "×" at bounding box center [720, 339] width 6 height 10
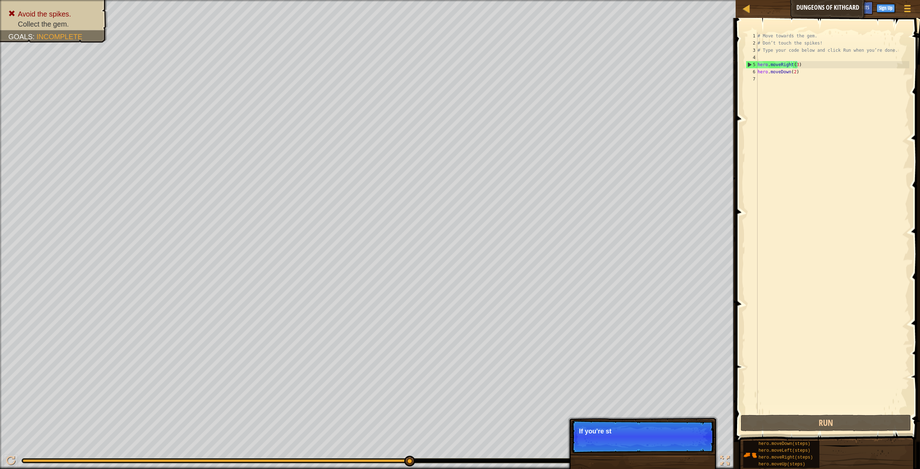
click at [693, 457] on div "Skip (esc) Continue If you're st" at bounding box center [643, 473] width 150 height 106
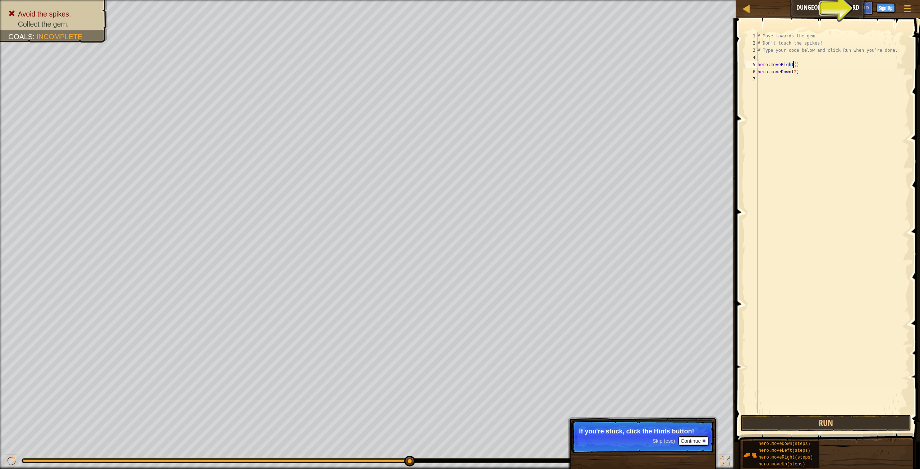
click at [793, 75] on div "# Move towards the gem. # Don’t touch the spikes! # Type your code below and cl…" at bounding box center [832, 229] width 153 height 395
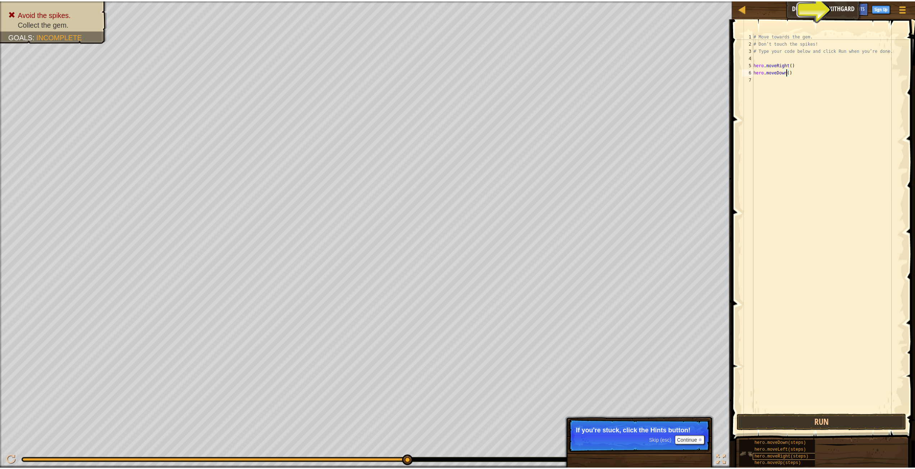
scroll to position [3, 3]
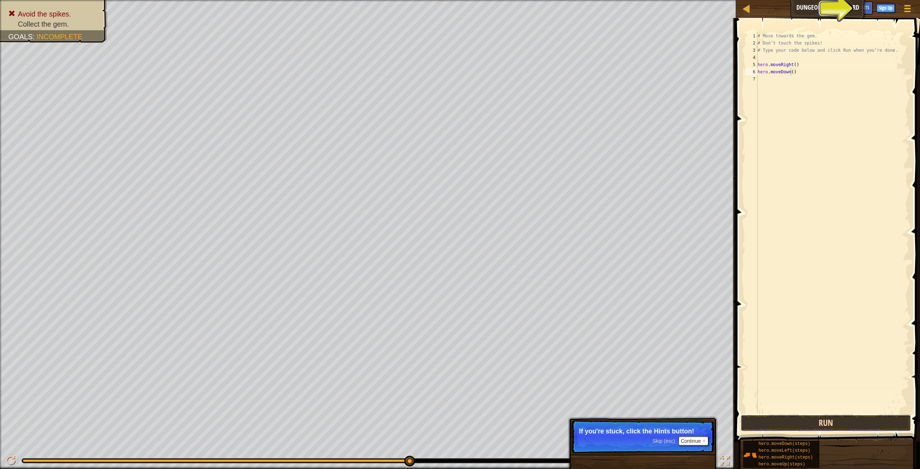
click at [870, 422] on button "Run" at bounding box center [826, 423] width 170 height 17
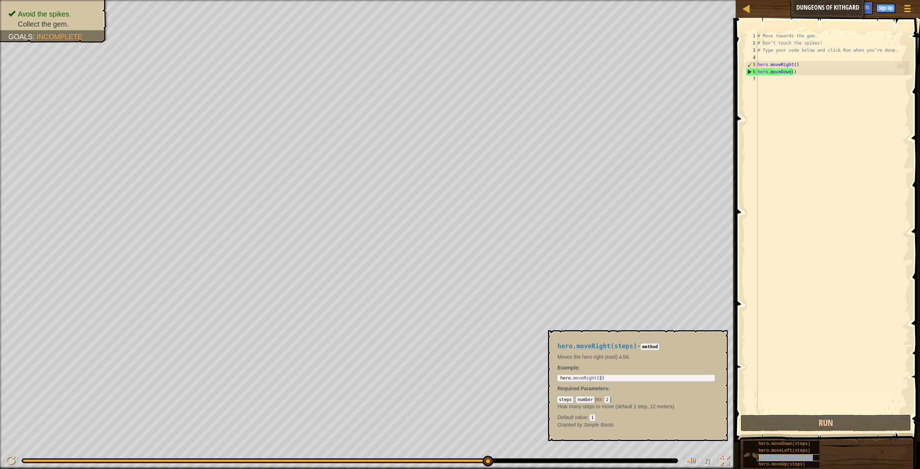
click at [787, 459] on span "hero.moveRight(steps)" at bounding box center [786, 457] width 54 height 5
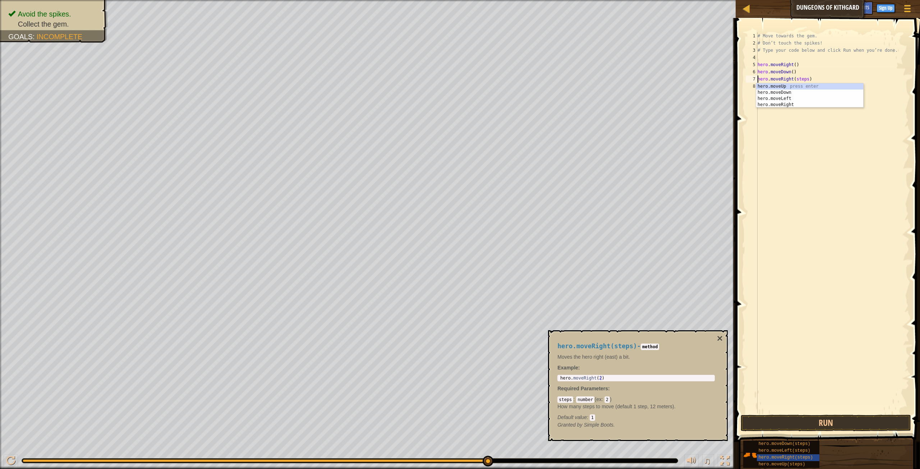
click at [805, 79] on div "# Move towards the gem. # Don’t touch the spikes! # Type your code below and cl…" at bounding box center [832, 229] width 153 height 395
type textarea "hero.moveRight()"
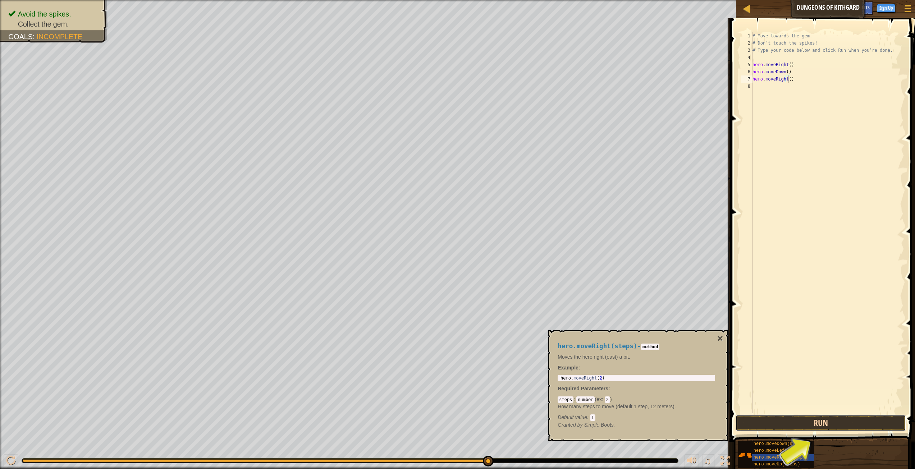
click at [863, 422] on button "Run" at bounding box center [821, 423] width 170 height 17
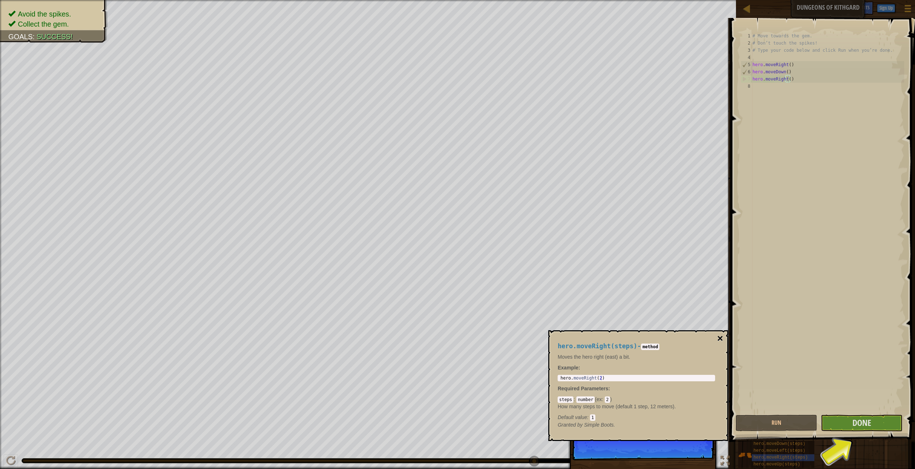
click at [723, 337] on div "hero.moveRight(steps) - method Moves the hero right (east) a bit. Example : 1 h…" at bounding box center [638, 385] width 180 height 111
click at [722, 338] on button "×" at bounding box center [720, 339] width 6 height 10
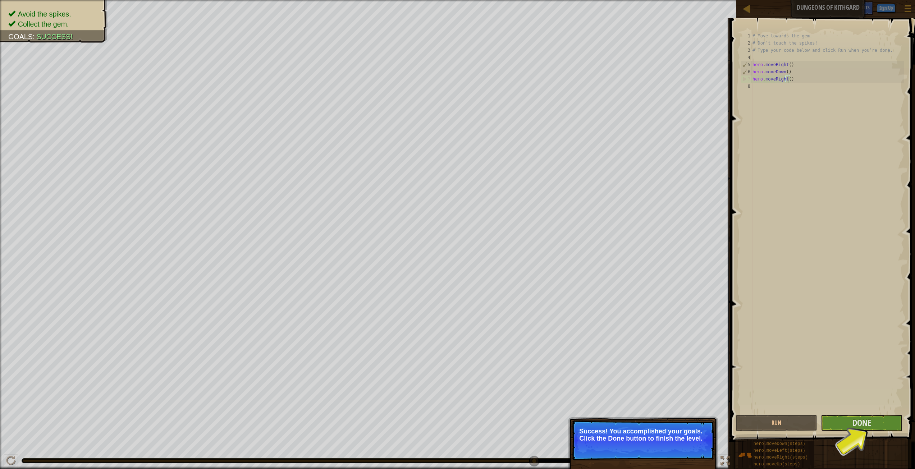
click at [882, 431] on span at bounding box center [823, 219] width 190 height 445
drag, startPoint x: 863, startPoint y: 415, endPoint x: 869, endPoint y: 423, distance: 9.7
click at [866, 420] on div "1 2 3 4 5 6 7 8 # Move towards the gem. # Don’t touch the spikes! # Type your c…" at bounding box center [827, 244] width 187 height 445
click at [869, 424] on span "Done" at bounding box center [861, 423] width 19 height 12
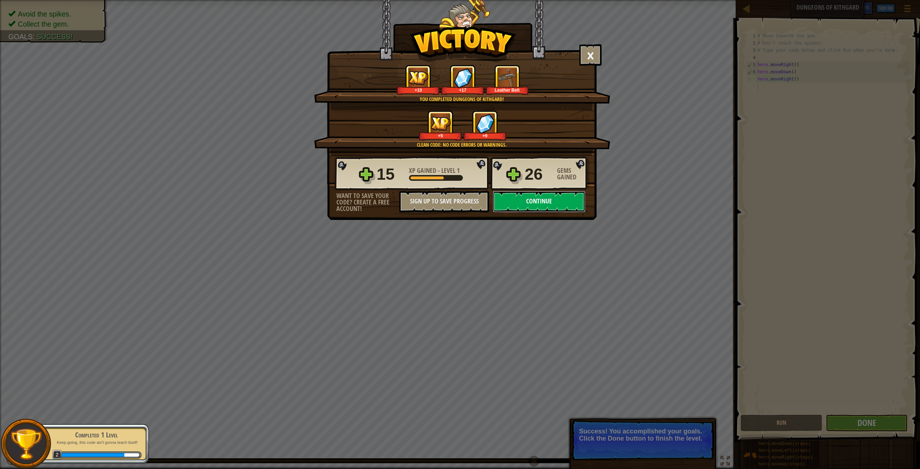
click at [540, 205] on button "Continue" at bounding box center [539, 202] width 93 height 22
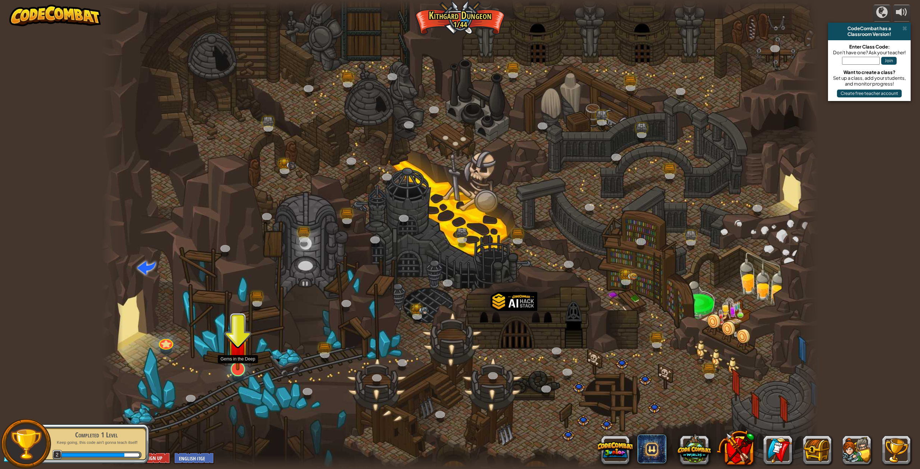
click at [238, 370] on img at bounding box center [238, 346] width 21 height 47
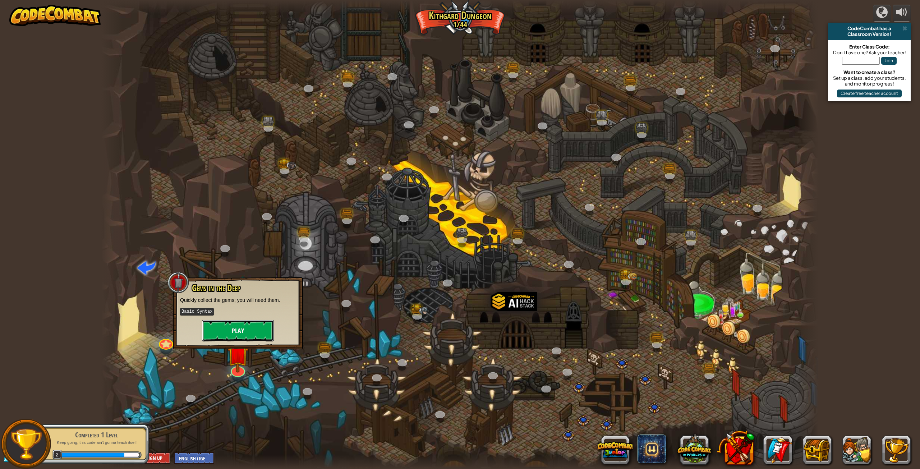
click at [242, 338] on button "Play" at bounding box center [238, 331] width 72 height 22
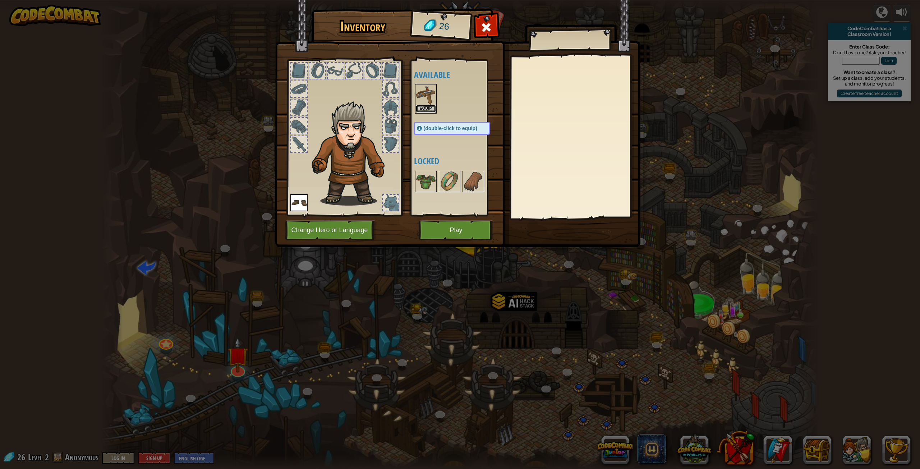
click at [423, 107] on button "Equip" at bounding box center [426, 109] width 20 height 8
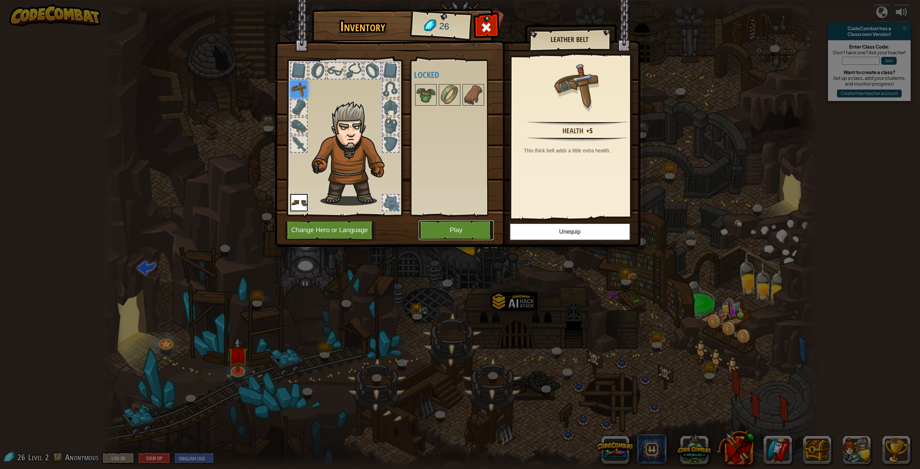
click at [450, 236] on button "Play" at bounding box center [456, 230] width 75 height 20
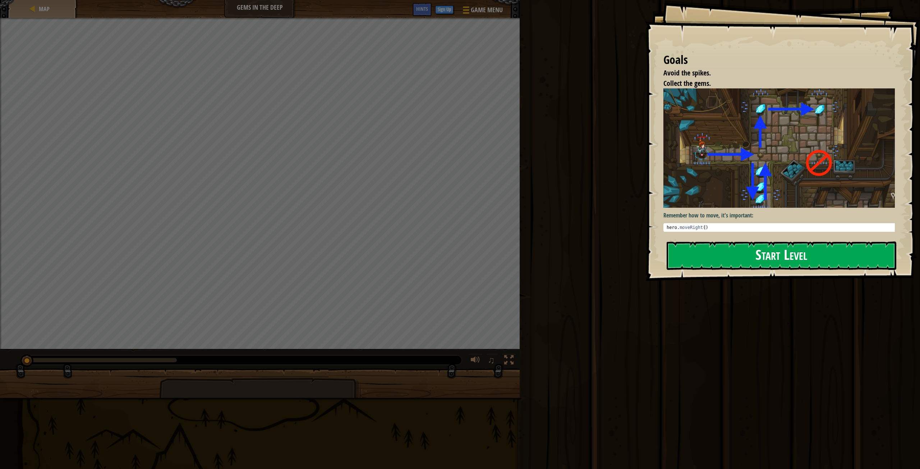
click at [789, 268] on button "Start Level" at bounding box center [782, 256] width 230 height 28
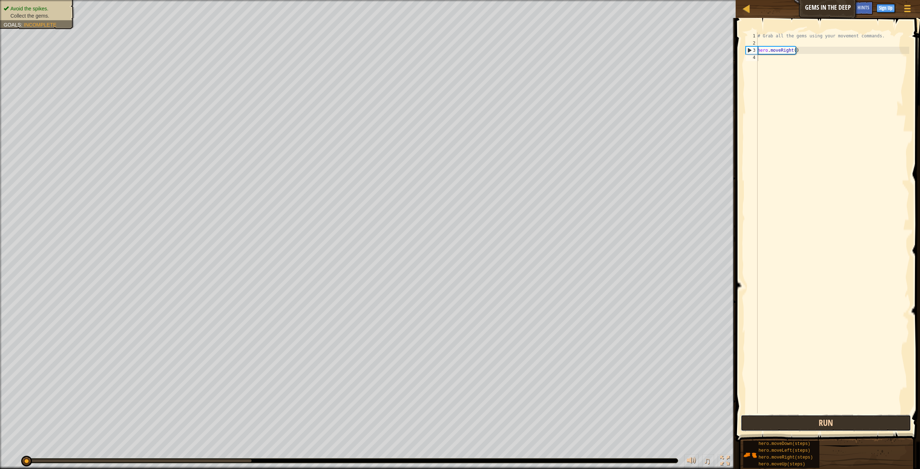
click at [814, 425] on button "Run" at bounding box center [826, 423] width 170 height 17
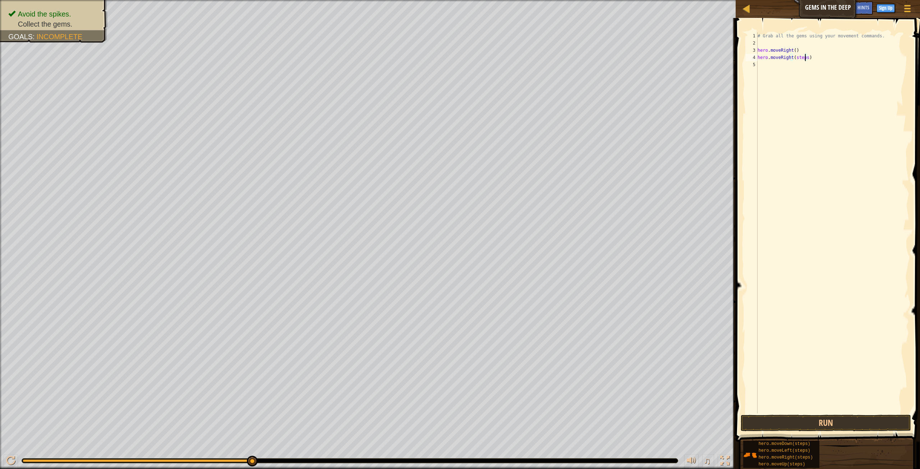
click at [805, 58] on div "# Grab all the gems using your movement commands. hero . moveRight ( ) hero . m…" at bounding box center [832, 229] width 153 height 395
click at [856, 425] on button "Run" at bounding box center [826, 423] width 170 height 17
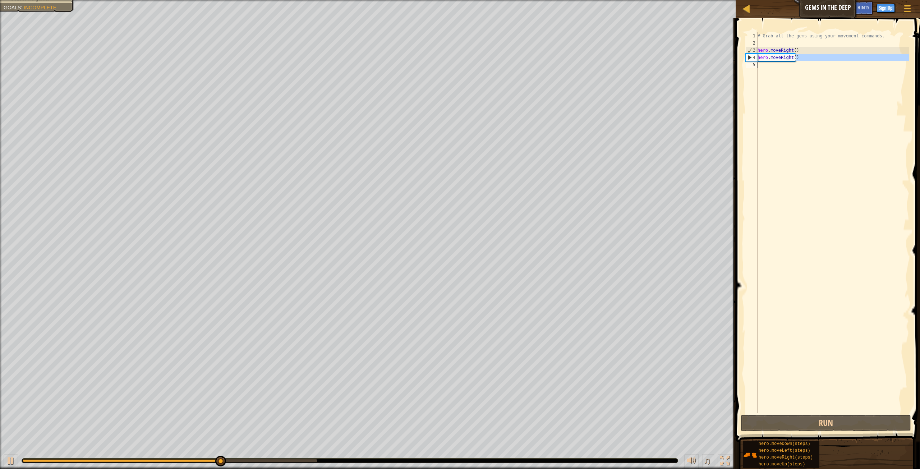
drag, startPoint x: 813, startPoint y: 59, endPoint x: 782, endPoint y: 65, distance: 31.1
click at [760, 62] on div "# Grab all the gems using your movement commands. hero . moveRight ( ) hero . m…" at bounding box center [832, 229] width 153 height 395
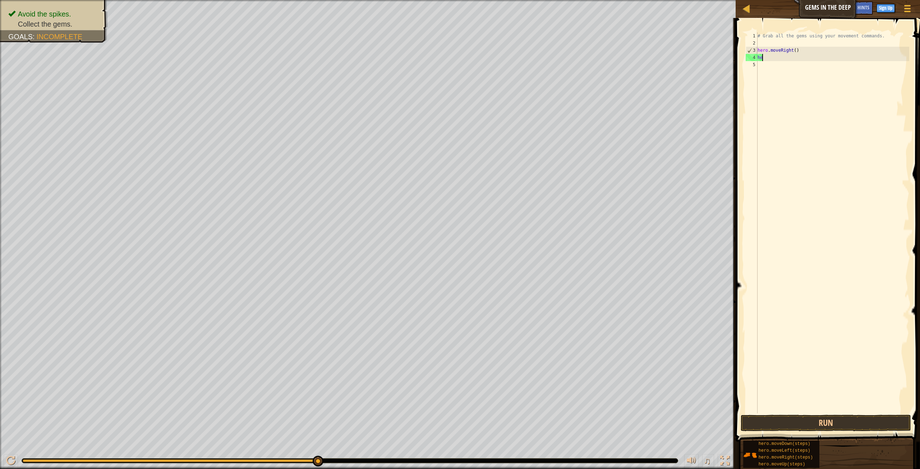
type textarea "h"
click at [803, 59] on div "# Grab all the gems using your movement commands. hero . moveRight ( ) hero . m…" at bounding box center [832, 229] width 153 height 395
drag, startPoint x: 797, startPoint y: 64, endPoint x: 802, endPoint y: 66, distance: 5.6
click at [802, 65] on div "# Grab all the gems using your movement commands. hero . moveRight ( ) hero . m…" at bounding box center [832, 229] width 153 height 395
click at [797, 65] on div "# Grab all the gems using your movement commands. hero . moveRight ( ) hero . m…" at bounding box center [832, 222] width 153 height 381
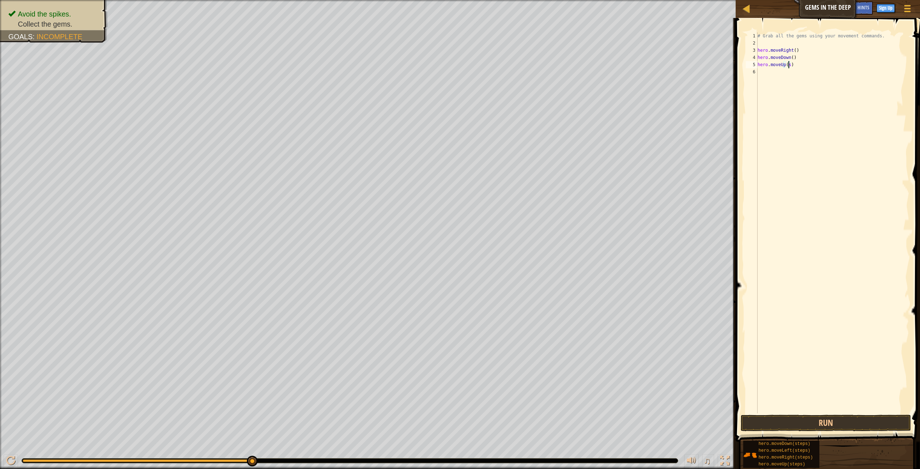
click at [790, 65] on div "# Grab all the gems using your movement commands. hero . moveRight ( ) hero . m…" at bounding box center [832, 229] width 153 height 395
drag, startPoint x: 842, startPoint y: 424, endPoint x: 838, endPoint y: 426, distance: 4.8
click at [840, 425] on button "Run" at bounding box center [826, 423] width 170 height 17
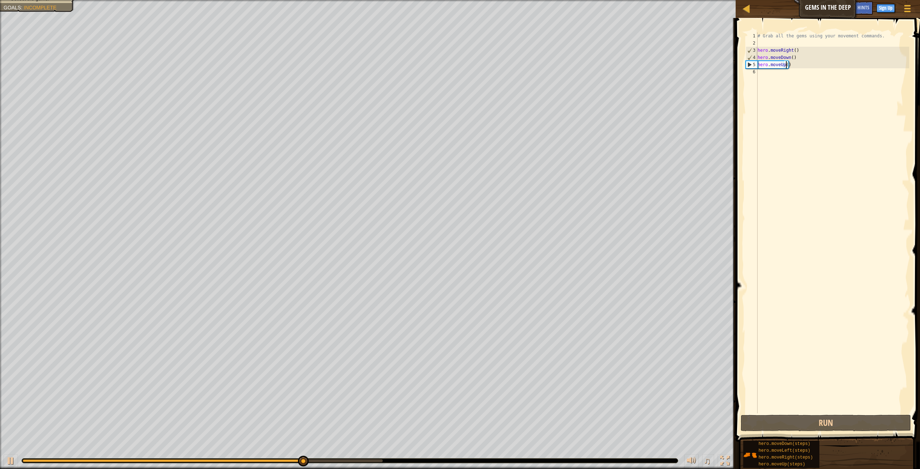
scroll to position [3, 3]
click at [821, 427] on button "Run" at bounding box center [826, 423] width 170 height 17
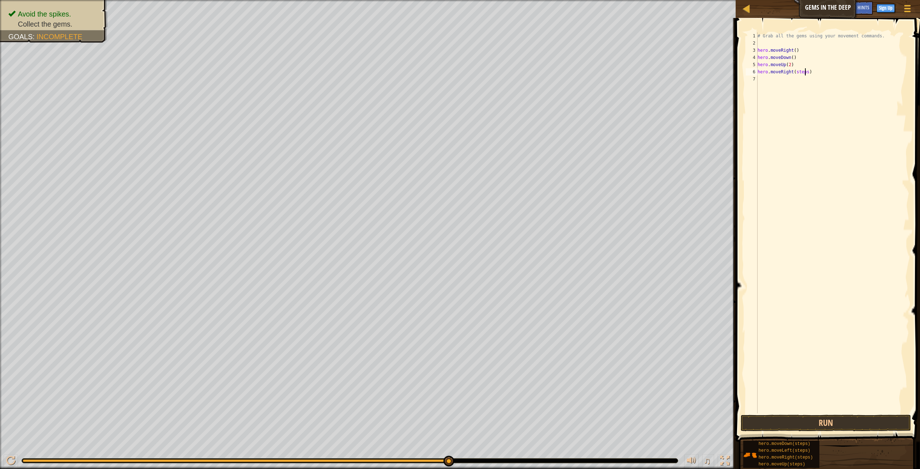
click at [805, 72] on div "# Grab all the gems using your movement commands. hero . moveRight ( ) hero . m…" at bounding box center [832, 229] width 153 height 395
type textarea "hero.moveRight()"
click at [800, 426] on button "Run" at bounding box center [826, 423] width 170 height 17
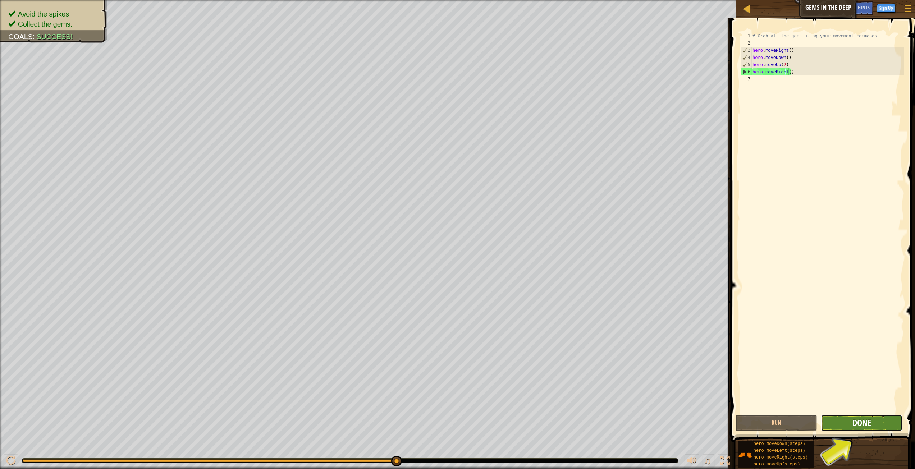
click at [855, 421] on span "Done" at bounding box center [861, 423] width 19 height 12
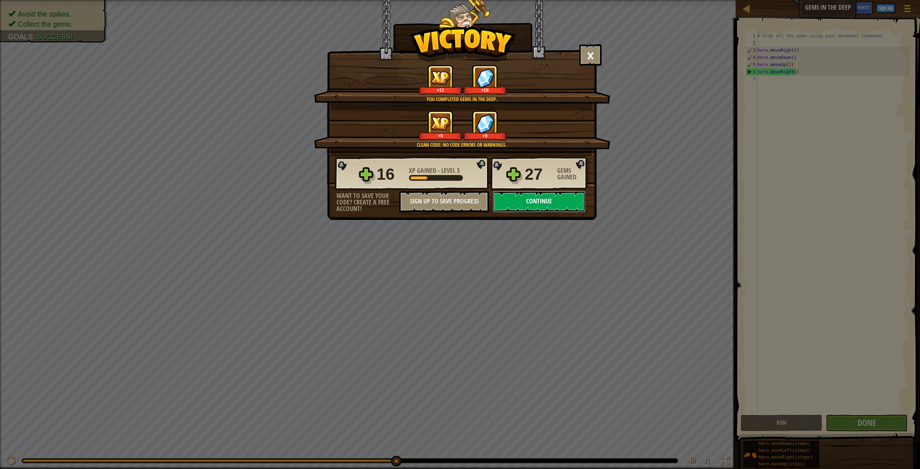
click at [576, 195] on button "Continue" at bounding box center [539, 202] width 93 height 22
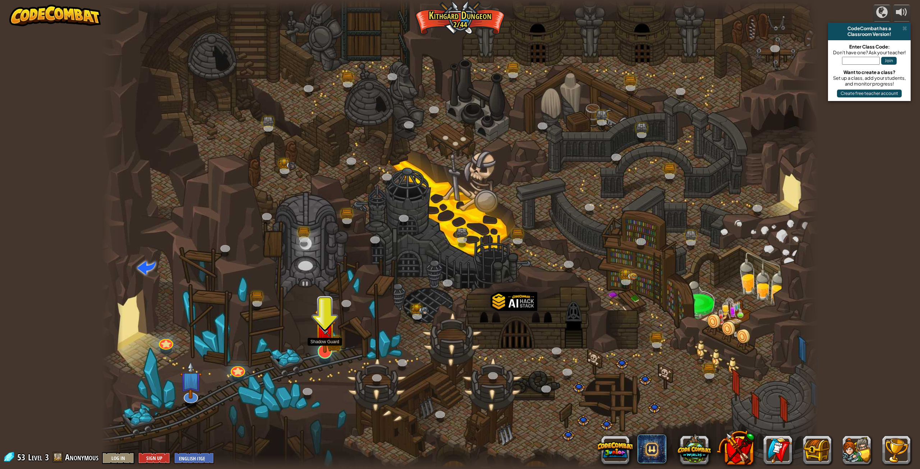
click at [319, 353] on div at bounding box center [325, 351] width 14 height 14
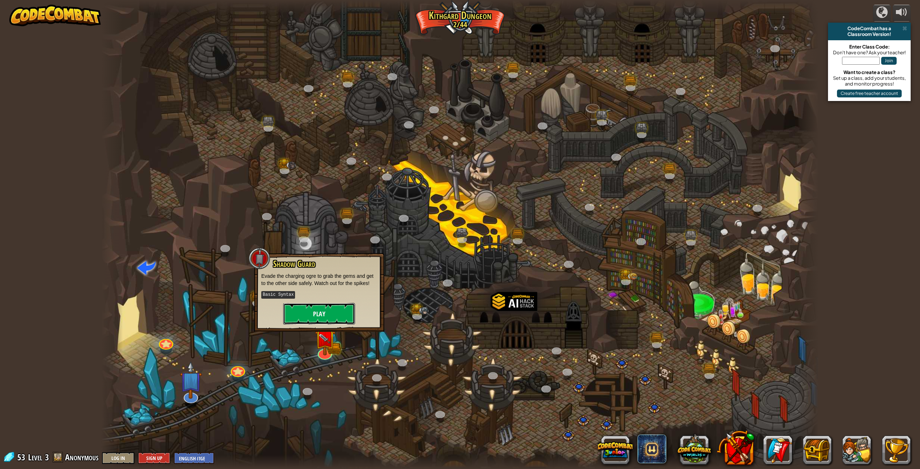
click at [337, 311] on button "Play" at bounding box center [319, 314] width 72 height 22
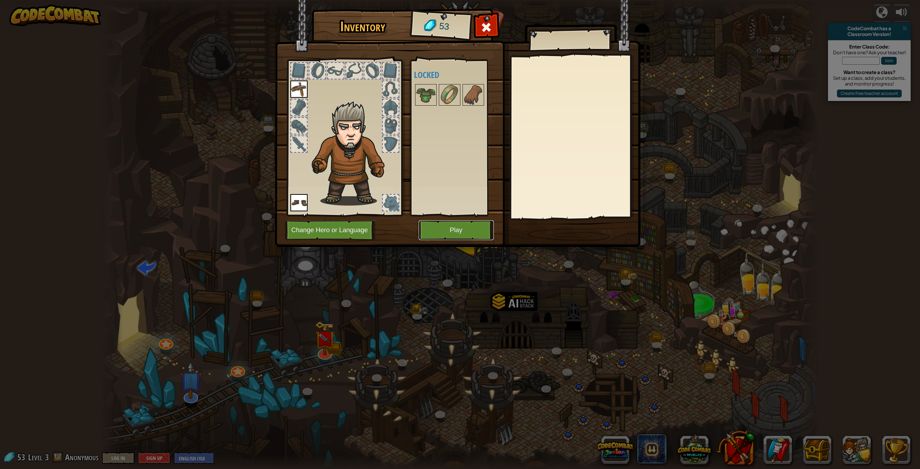
click at [451, 235] on button "Play" at bounding box center [456, 230] width 75 height 20
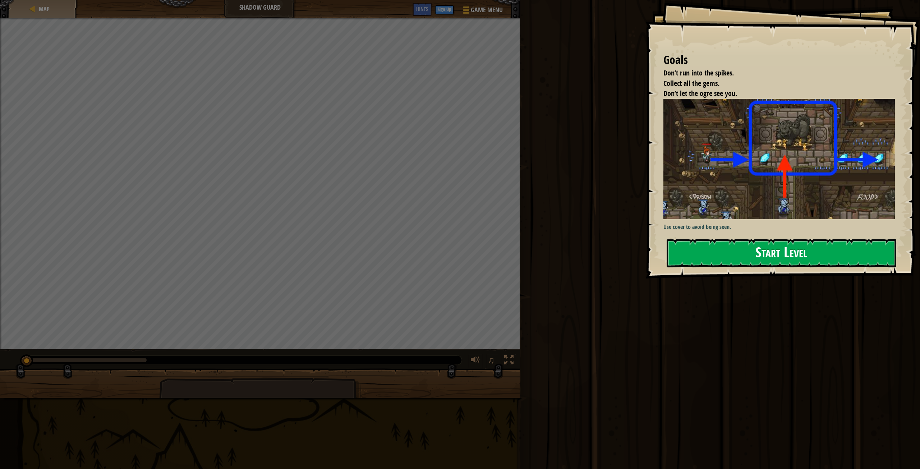
click at [740, 244] on button "Start Level" at bounding box center [782, 253] width 230 height 28
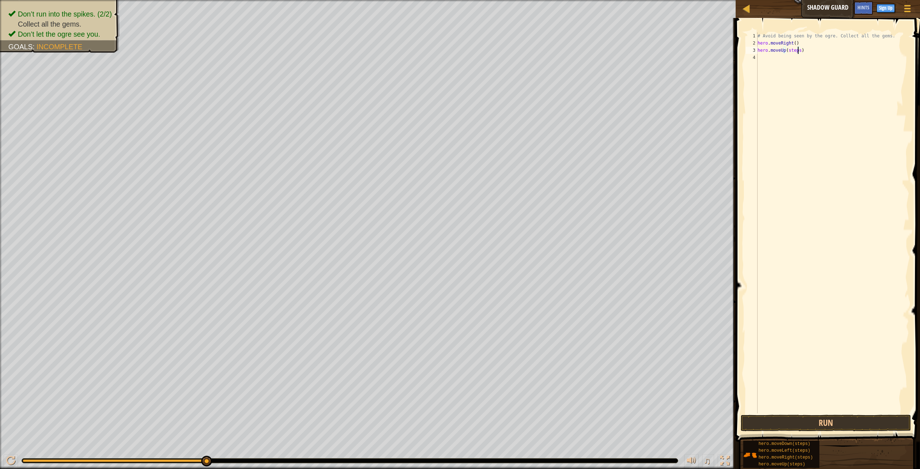
click at [799, 51] on div "# Avoid being seen by the ogre. Collect all the gems. hero . moveRight ( ) hero…" at bounding box center [832, 229] width 153 height 395
click at [854, 430] on button "Run" at bounding box center [826, 423] width 170 height 17
click at [806, 60] on div "# Avoid being seen by the ogre. Collect all the gems. hero . moveRight ( ) hero…" at bounding box center [832, 229] width 153 height 395
click at [802, 67] on div "# Avoid being seen by the ogre. Collect all the gems. hero . moveRight ( ) hero…" at bounding box center [832, 229] width 153 height 395
click at [805, 73] on div "# Avoid being seen by the ogre. Collect all the gems. hero . moveRight ( ) hero…" at bounding box center [832, 229] width 153 height 395
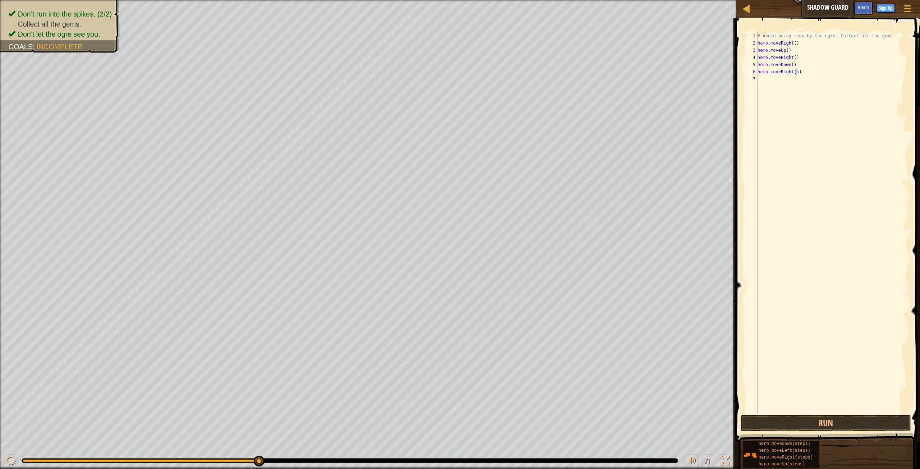
type textarea "hero.moveRight()"
click at [837, 416] on button "Run" at bounding box center [826, 423] width 170 height 17
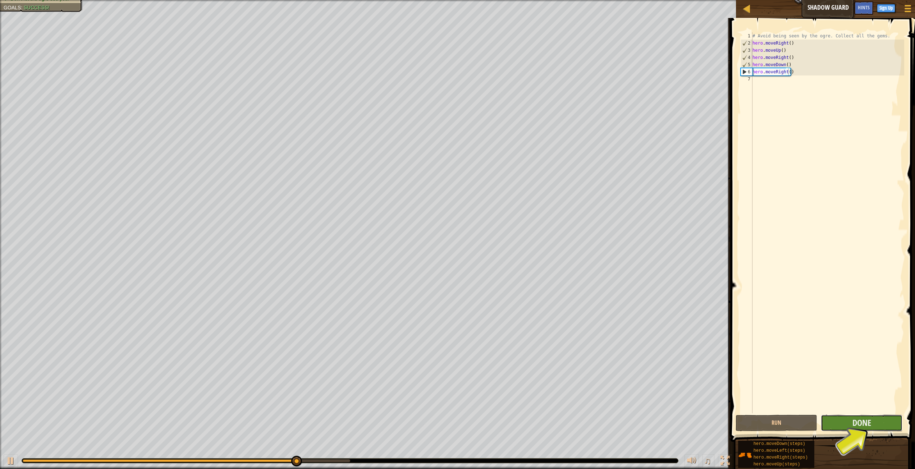
click at [882, 418] on button "Done" at bounding box center [862, 423] width 82 height 17
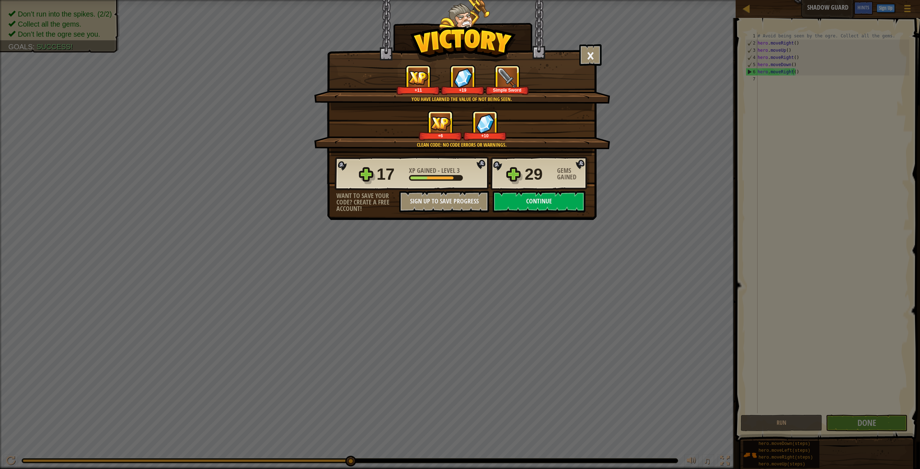
click at [548, 214] on div "× Nicely done. You finished undetected. Keep going—there will come a time when …" at bounding box center [462, 110] width 270 height 220
click at [549, 207] on button "Continue" at bounding box center [539, 202] width 93 height 22
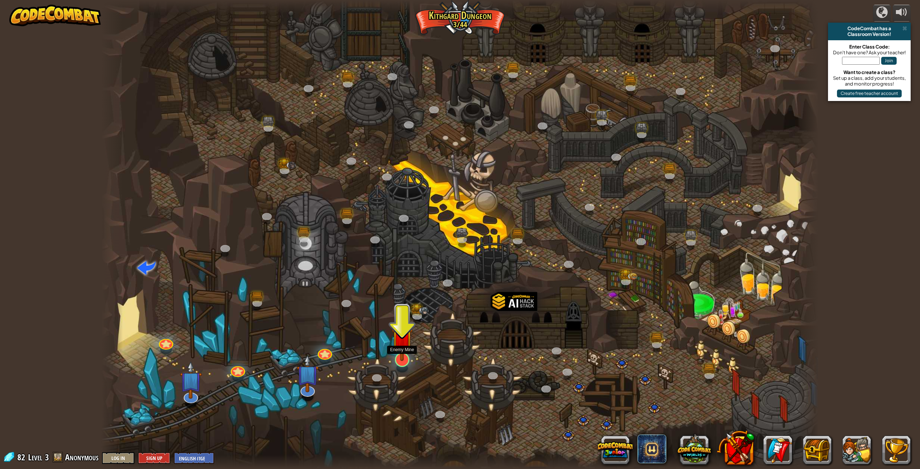
click at [406, 359] on img at bounding box center [402, 337] width 21 height 47
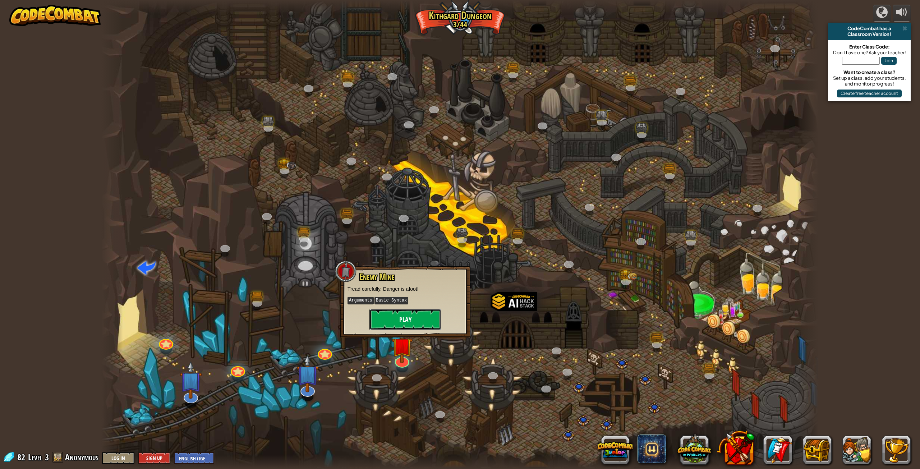
click at [410, 327] on button "Play" at bounding box center [406, 320] width 72 height 22
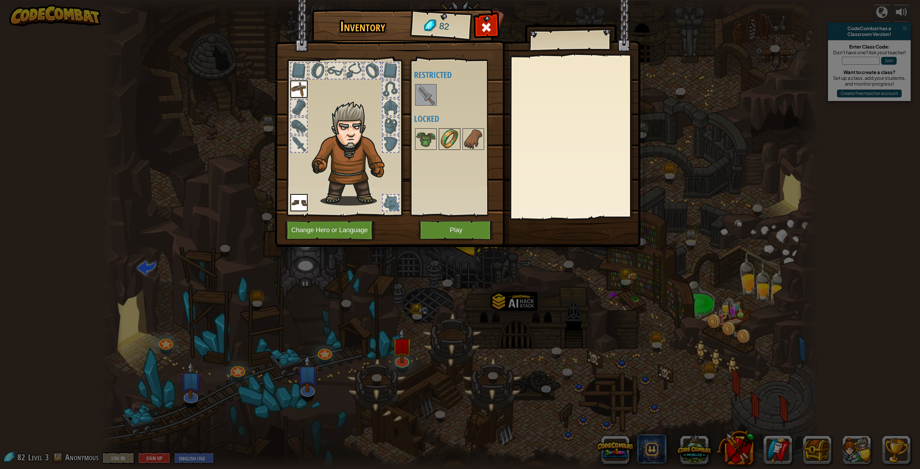
drag, startPoint x: 427, startPoint y: 91, endPoint x: 459, endPoint y: 130, distance: 50.3
click at [430, 92] on img at bounding box center [426, 95] width 20 height 20
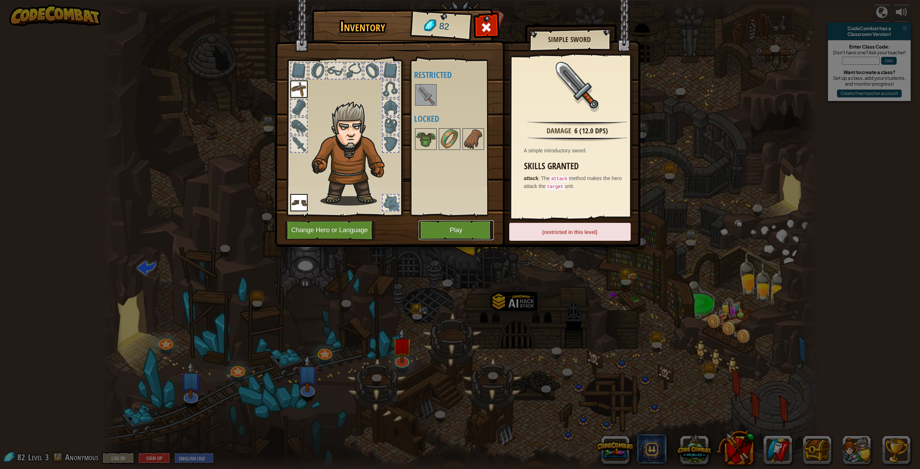
click at [479, 228] on button "Play" at bounding box center [456, 230] width 75 height 20
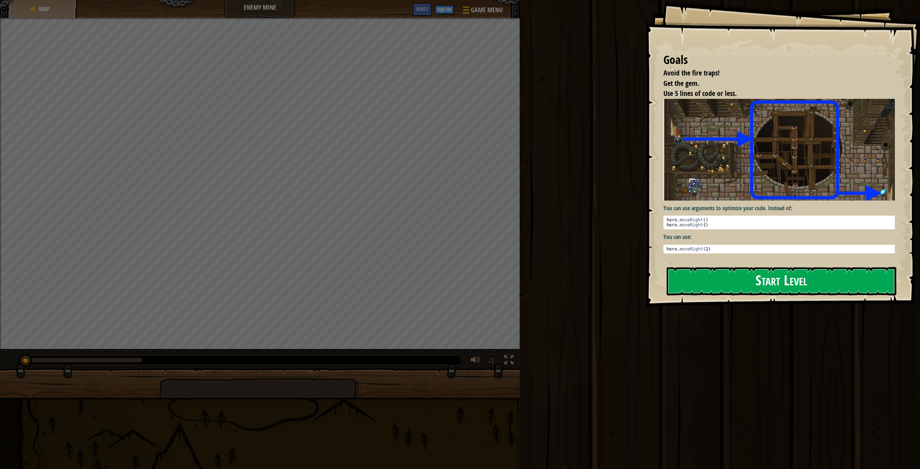
click at [806, 284] on button "Start Level" at bounding box center [782, 281] width 230 height 28
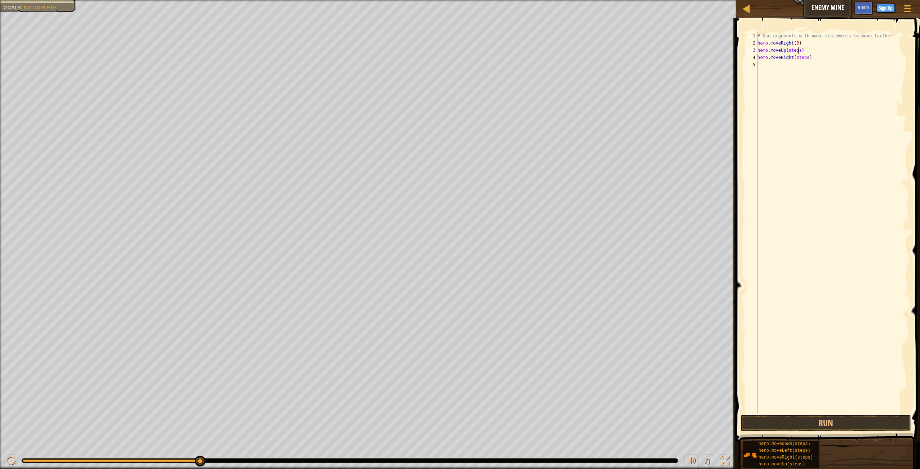
click at [797, 51] on div "# Use arguments with move statements to move farther. hero . moveRight ( 3 ) he…" at bounding box center [832, 229] width 153 height 395
click at [806, 58] on div "# Use arguments with move statements to move farther. hero . moveRight ( 3 ) he…" at bounding box center [832, 229] width 153 height 395
drag, startPoint x: 803, startPoint y: 66, endPoint x: 804, endPoint y: 70, distance: 4.3
click at [804, 69] on div "# Use arguments with move statements to move farther. hero . moveRight ( 3 ) he…" at bounding box center [832, 229] width 153 height 395
click at [801, 68] on div "# Use arguments with move statements to move farther. hero . moveRight ( 3 ) he…" at bounding box center [832, 229] width 153 height 395
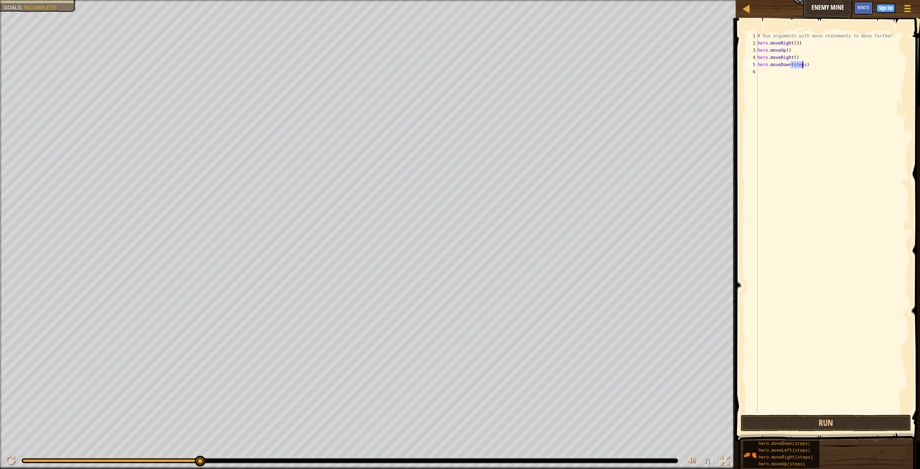
click at [802, 68] on div "# Use arguments with move statements to move farther. hero . moveRight ( 3 ) he…" at bounding box center [832, 229] width 153 height 395
drag, startPoint x: 783, startPoint y: 421, endPoint x: 786, endPoint y: 429, distance: 8.1
click at [786, 429] on button "Run" at bounding box center [826, 423] width 170 height 17
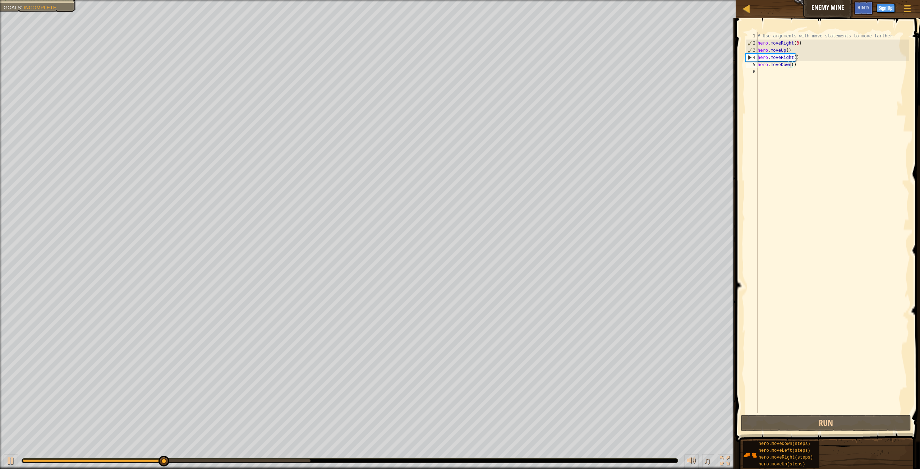
type textarea "hero.moveDown(3)"
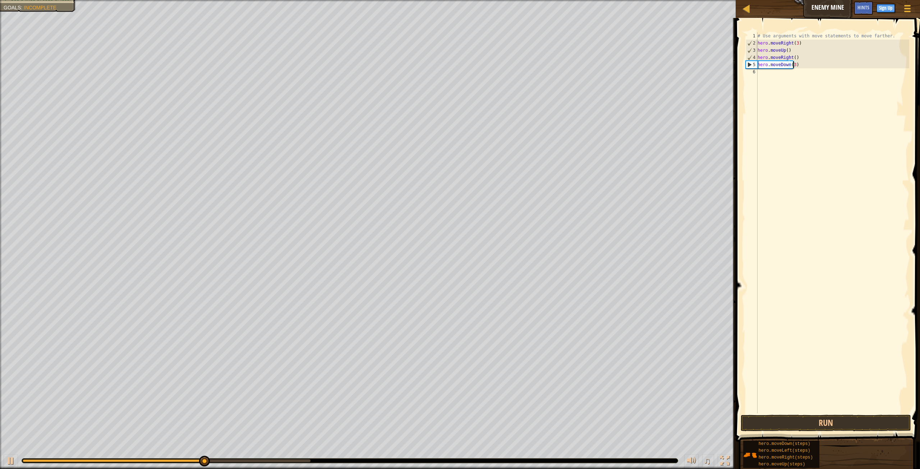
click at [764, 78] on div "# Use arguments with move statements to move farther. hero . moveRight ( 3 ) he…" at bounding box center [832, 229] width 153 height 395
click at [882, 424] on button "Run" at bounding box center [826, 423] width 170 height 17
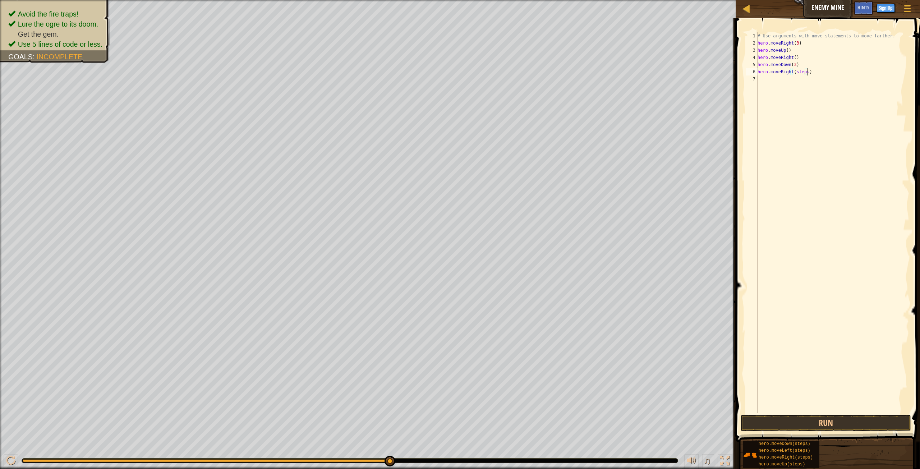
click at [807, 73] on div "# Use arguments with move statements to move farther. hero . moveRight ( 3 ) he…" at bounding box center [832, 229] width 153 height 395
click at [802, 70] on div "# Use arguments with move statements to move farther. hero . moveRight ( 3 ) he…" at bounding box center [832, 229] width 153 height 395
click at [806, 72] on div "# Use arguments with move statements to move farther. hero . moveRight ( 3 ) he…" at bounding box center [832, 229] width 153 height 395
type textarea "hero.moveRight(3)"
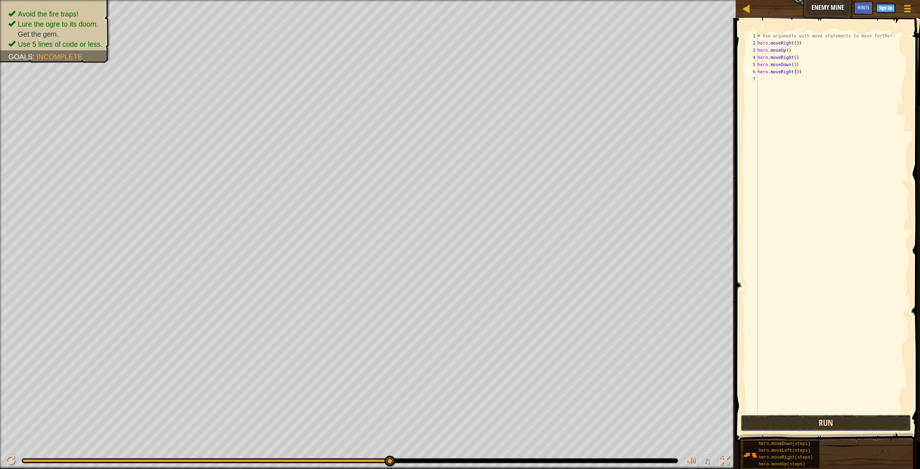
click at [825, 426] on button "Run" at bounding box center [826, 423] width 170 height 17
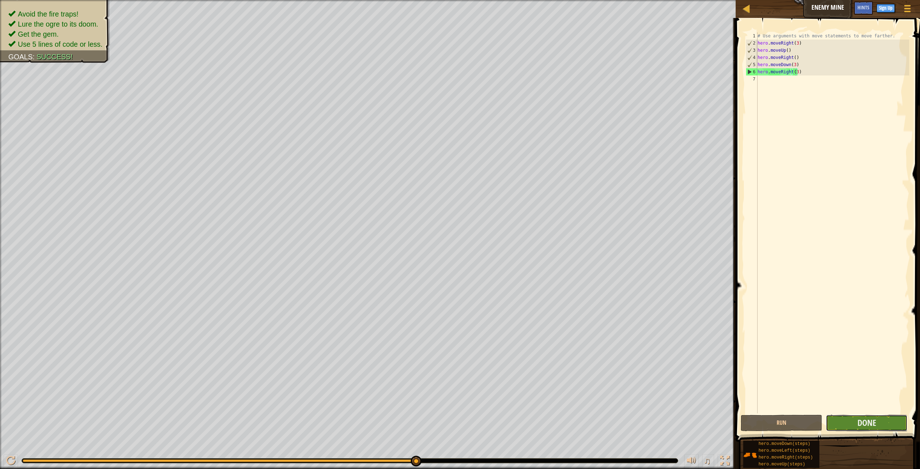
click at [877, 424] on button "Done" at bounding box center [867, 423] width 82 height 17
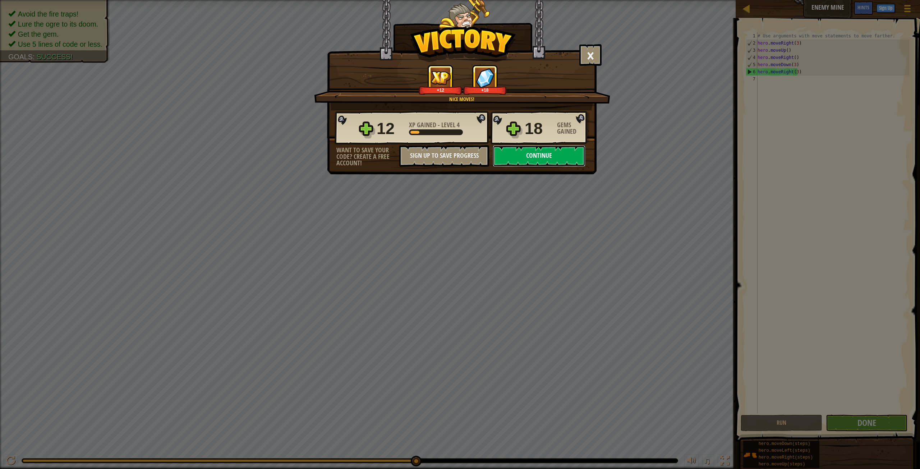
click at [561, 148] on button "Continue" at bounding box center [539, 156] width 93 height 22
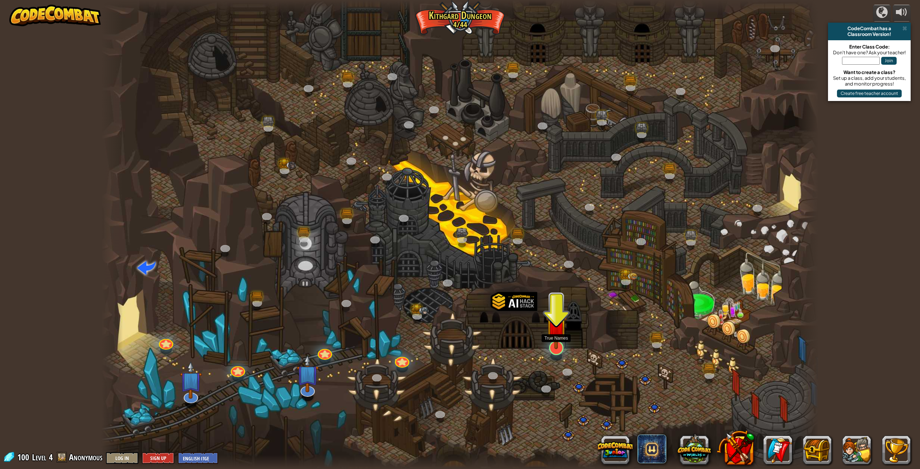
click at [562, 353] on div at bounding box center [556, 348] width 14 height 14
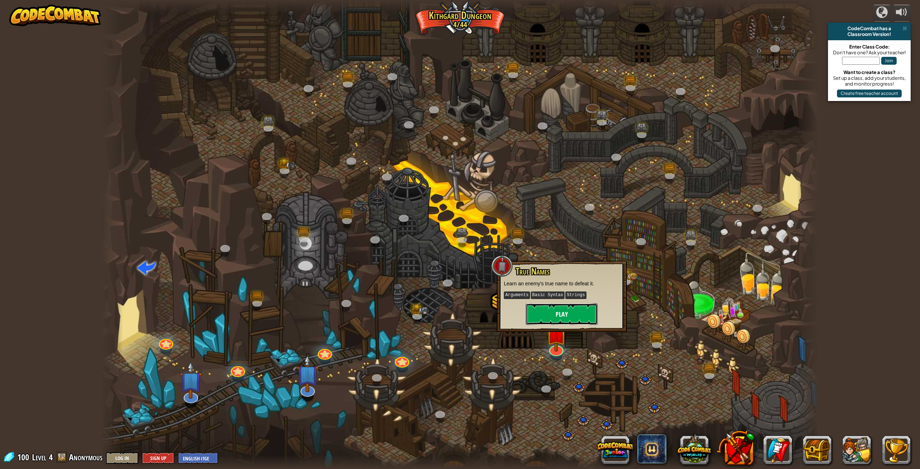
click at [543, 315] on button "Play" at bounding box center [562, 314] width 72 height 22
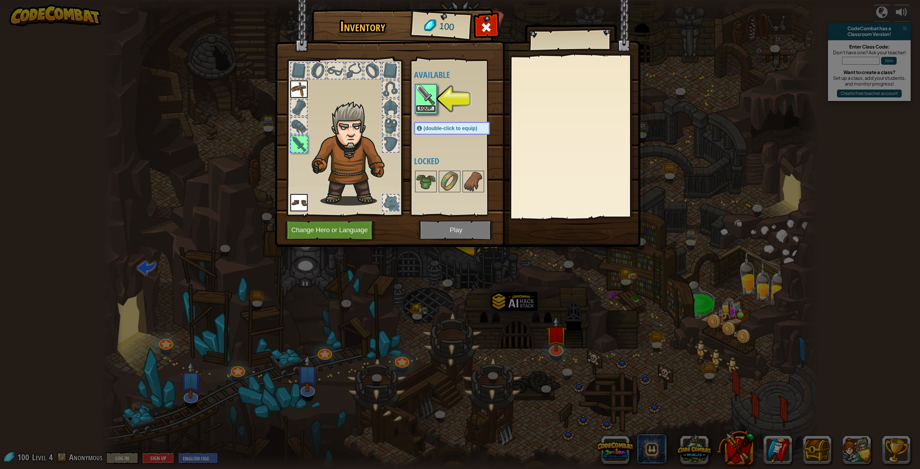
click at [427, 109] on button "Equip" at bounding box center [426, 109] width 20 height 8
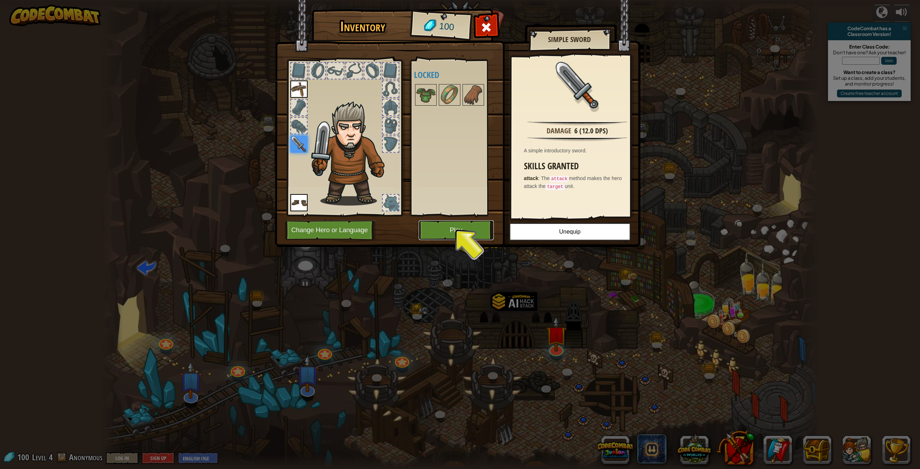
click at [450, 235] on button "Play" at bounding box center [456, 230] width 75 height 20
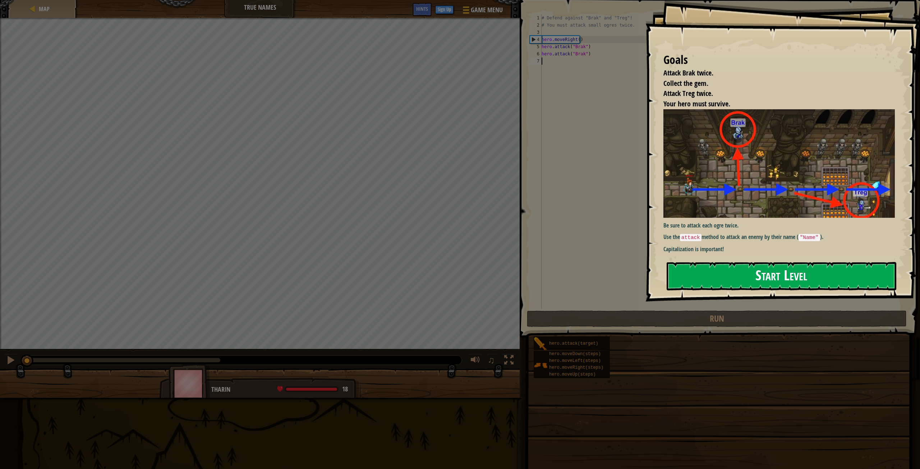
click at [861, 276] on button "Start Level" at bounding box center [782, 276] width 230 height 28
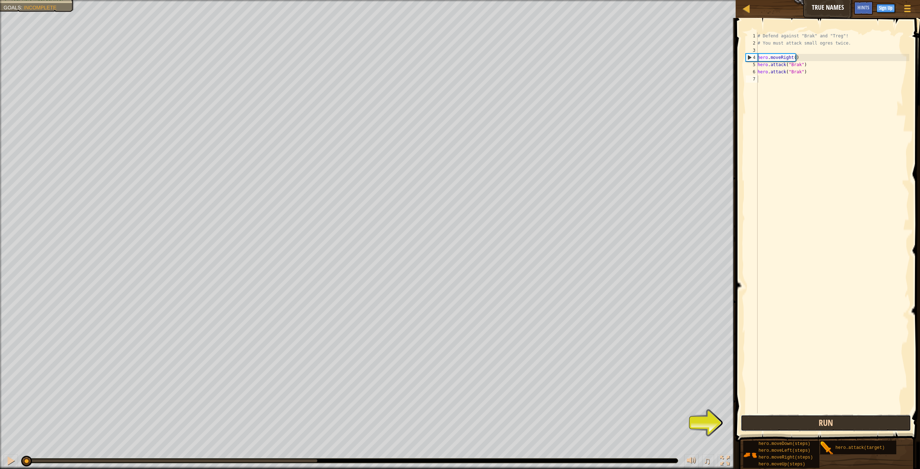
click at [812, 422] on button "Run" at bounding box center [826, 423] width 170 height 17
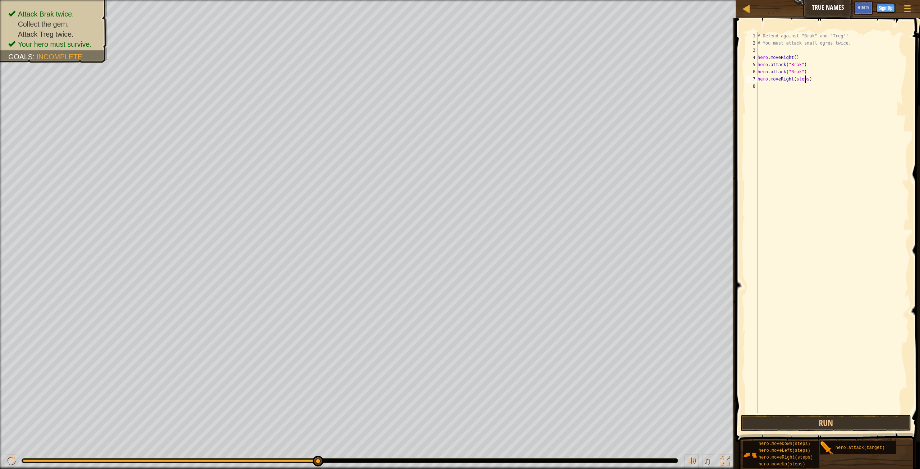
click at [805, 81] on div "# Defend against "Brak" and "Treg"! # You must attack small ogres twice. hero .…" at bounding box center [832, 229] width 153 height 395
click at [800, 90] on div "# Defend against "Brak" and "Treg"! # You must attack small ogres twice. hero .…" at bounding box center [834, 229] width 151 height 395
click at [802, 88] on div "# Defend against "Brak" and "Treg"! # You must attack small ogres twice. hero .…" at bounding box center [834, 229] width 151 height 395
click at [790, 86] on div "# Defend against "Brak" and "Treg"! # You must attack small ogres twice. hero .…" at bounding box center [834, 229] width 151 height 395
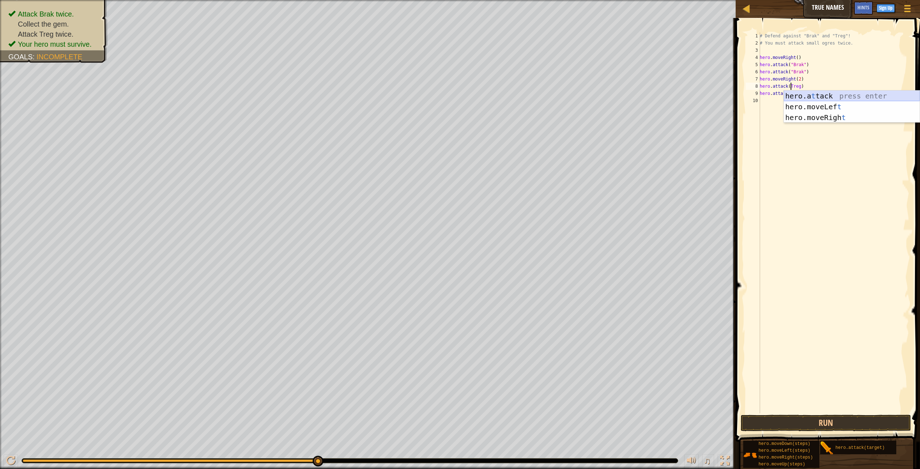
click at [843, 96] on div "hero.a t tack press enter hero.moveLef t press enter hero.moveRigh t press enter" at bounding box center [852, 118] width 136 height 54
click at [790, 85] on div "# Defend against "Brak" and "Treg"! # You must attack small ogres twice. hero .…" at bounding box center [834, 229] width 151 height 395
drag, startPoint x: 799, startPoint y: 85, endPoint x: 788, endPoint y: 87, distance: 10.4
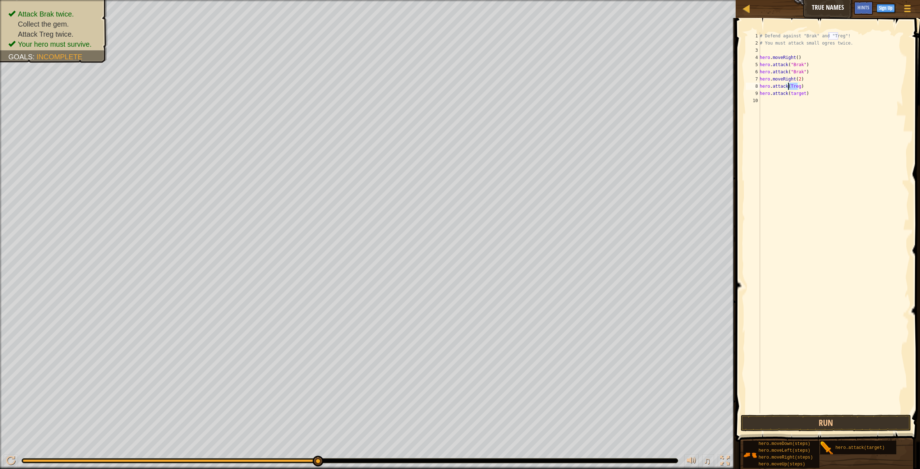
click at [788, 87] on div "# Defend against "Brak" and "Treg"! # You must attack small ogres twice. hero .…" at bounding box center [834, 229] width 151 height 395
drag, startPoint x: 802, startPoint y: 91, endPoint x: 788, endPoint y: 96, distance: 14.6
click at [788, 96] on div "# Defend against "Brak" and "Treg"! # You must attack small ogres twice. hero .…" at bounding box center [834, 229] width 151 height 395
paste textarea "Treg"
type textarea "hero.attack(Treg)"
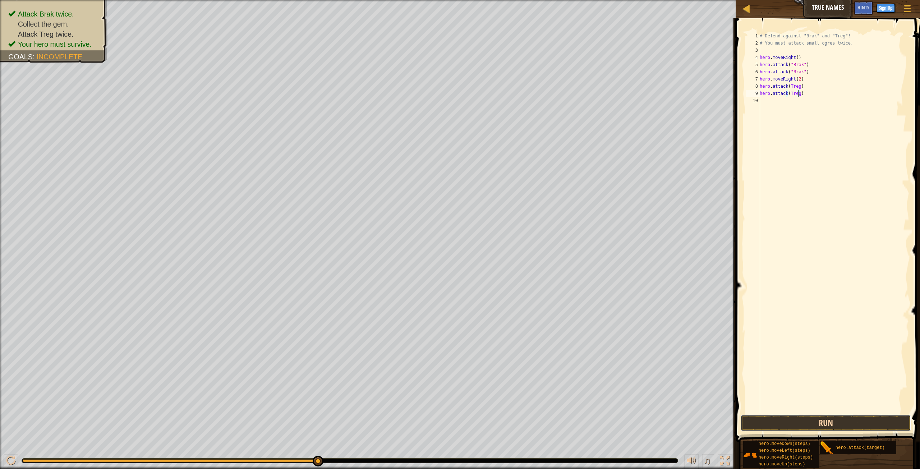
click at [771, 418] on button "Run" at bounding box center [826, 423] width 170 height 17
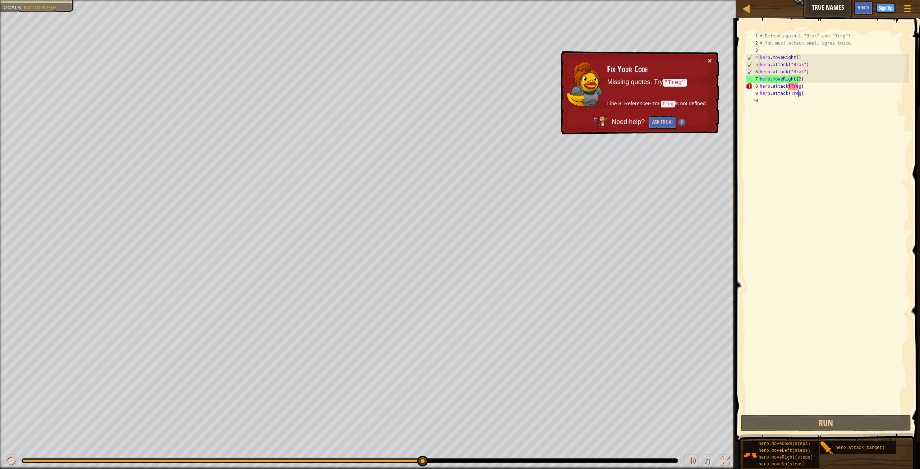
click at [812, 104] on div "# Defend against "Brak" and "Treg"! # You must attack small ogres twice. hero .…" at bounding box center [834, 229] width 151 height 395
click at [798, 86] on div "# Defend against "Brak" and "Treg"! # You must attack small ogres twice. hero .…" at bounding box center [834, 229] width 151 height 395
click at [813, 88] on div "# Defend against "Brak" and "Treg"! # You must attack small ogres twice. hero .…" at bounding box center [834, 229] width 151 height 395
drag, startPoint x: 791, startPoint y: 87, endPoint x: 738, endPoint y: 87, distance: 52.5
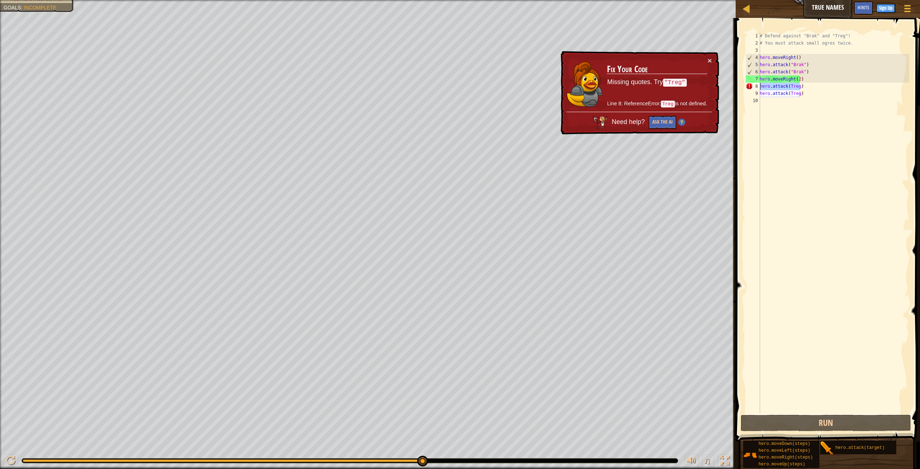
click at [738, 87] on div "hero.attack(Treg) 1 2 3 4 5 6 7 8 9 10 # Defend against "Brak" and "Treg"! # Yo…" at bounding box center [827, 244] width 187 height 445
click at [799, 87] on div "# Defend against "Brak" and "Treg"! # You must attack small ogres twice. hero .…" at bounding box center [834, 222] width 151 height 381
click at [799, 87] on div "# Defend against "Brak" and "Treg"! # You must attack small ogres twice. hero .…" at bounding box center [834, 229] width 151 height 395
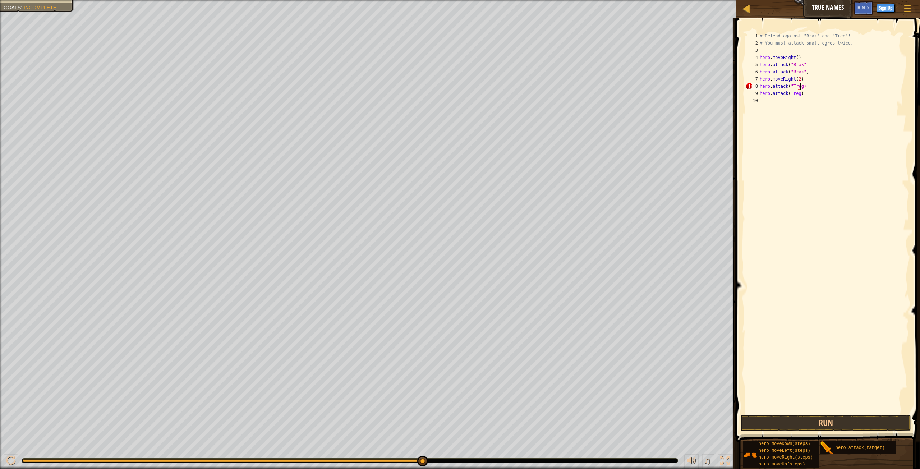
scroll to position [3, 3]
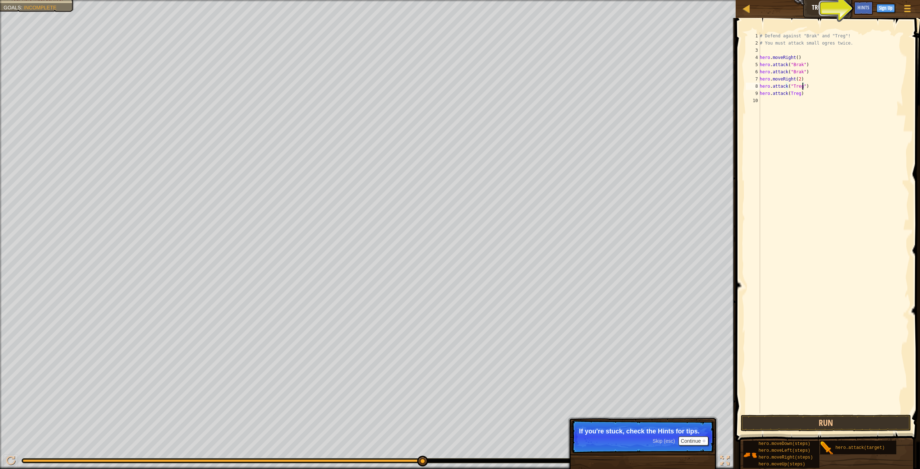
click at [812, 81] on div "# Defend against "Brak" and "Treg"! # You must attack small ogres twice. hero .…" at bounding box center [834, 229] width 151 height 395
click at [809, 88] on div "# Defend against "Brak" and "Treg"! # You must attack small ogres twice. hero .…" at bounding box center [834, 229] width 151 height 395
drag, startPoint x: 809, startPoint y: 88, endPoint x: 761, endPoint y: 85, distance: 48.6
click at [761, 85] on div "# Defend against "Brak" and "Treg"! # You must attack small ogres twice. hero .…" at bounding box center [834, 229] width 151 height 395
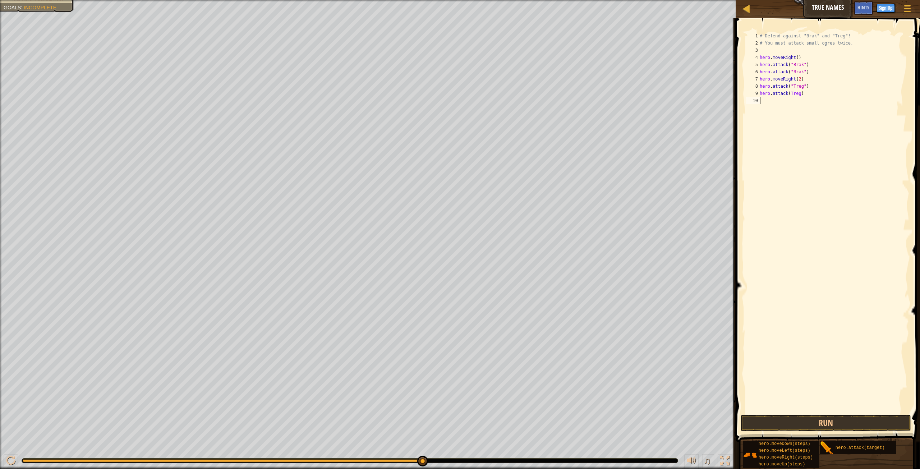
drag, startPoint x: 804, startPoint y: 98, endPoint x: 800, endPoint y: 95, distance: 4.8
click at [793, 96] on div "# Defend against "Brak" and "Treg"! # You must attack small ogres twice. hero .…" at bounding box center [834, 229] width 151 height 395
drag, startPoint x: 802, startPoint y: 95, endPoint x: 760, endPoint y: 95, distance: 42.4
click at [760, 95] on div "hero.attack(Treg) 1 2 3 4 5 6 7 8 9 10 # Defend against "Brak" and "Treg"! # Yo…" at bounding box center [827, 222] width 165 height 381
paste textarea ""Treg""
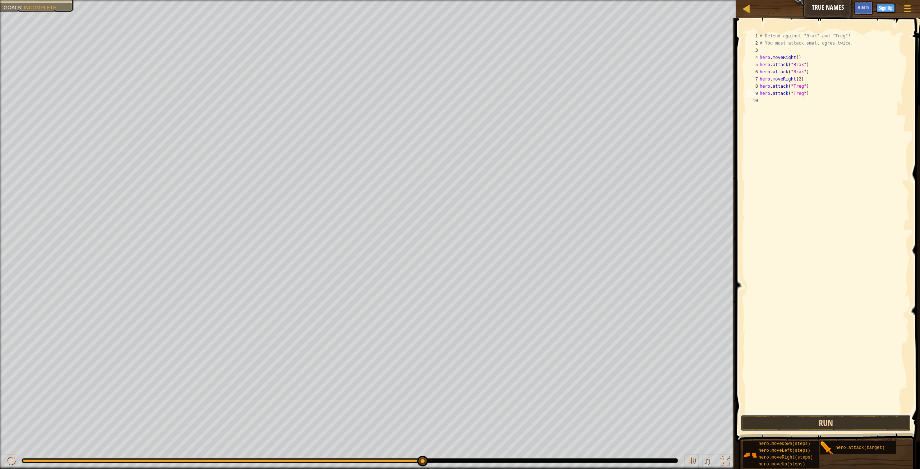
click at [866, 419] on button "Run" at bounding box center [826, 423] width 170 height 17
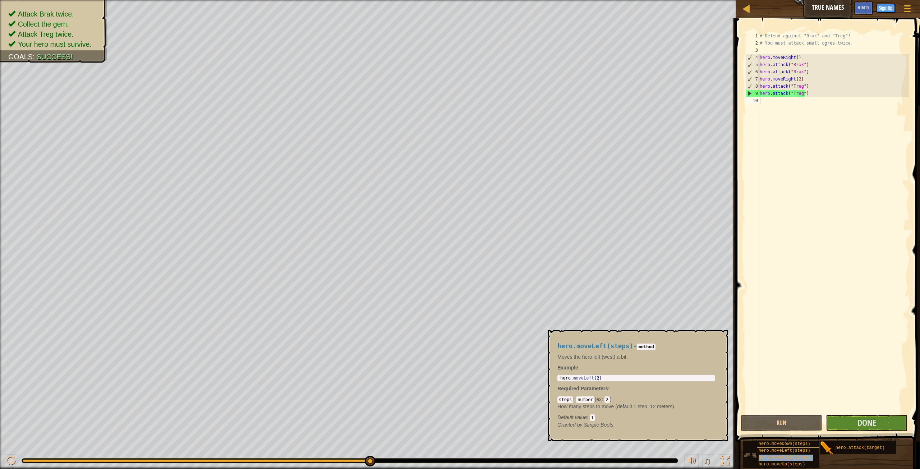
type textarea "hero.moveRight(steps)"
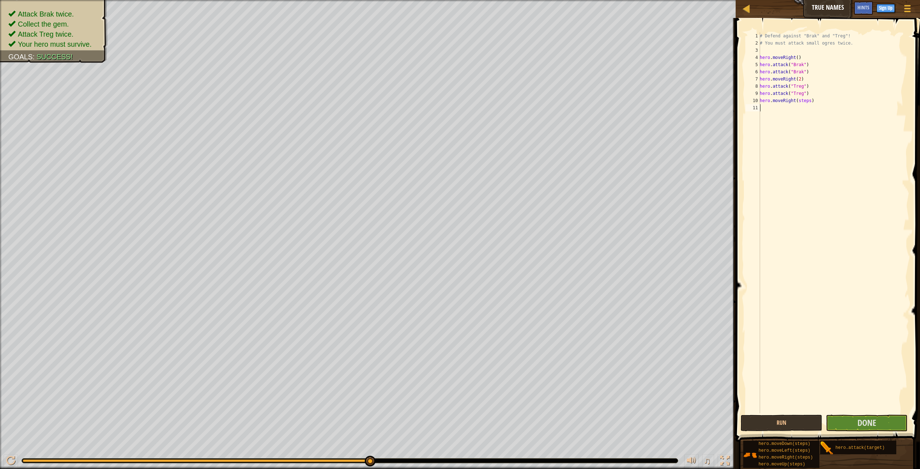
click at [808, 346] on div "# Defend against "Brak" and "Treg"! # You must attack small ogres twice. hero .…" at bounding box center [834, 229] width 151 height 395
click at [809, 105] on div "# Defend against "Brak" and "Treg"! # You must attack small ogres twice. hero .…" at bounding box center [834, 229] width 151 height 395
click at [808, 103] on div "# Defend against "Brak" and "Treg"! # You must attack small ogres twice. hero .…" at bounding box center [834, 229] width 151 height 395
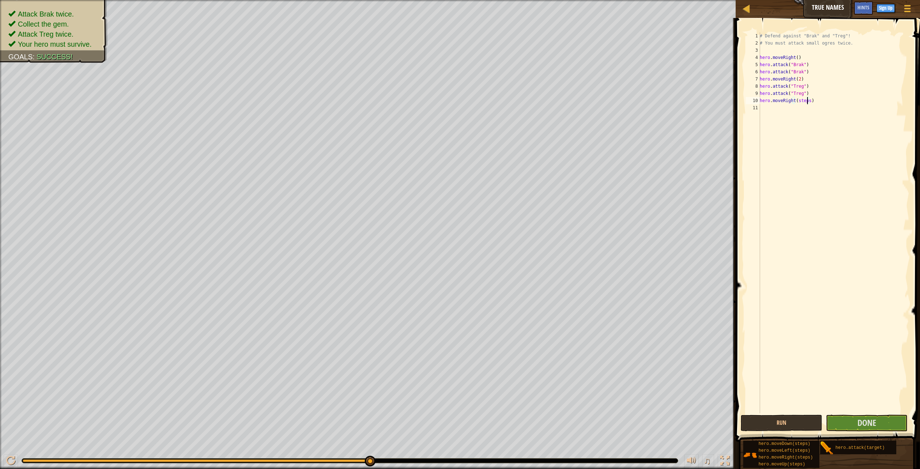
click at [808, 103] on div "# Defend against "Brak" and "Treg"! # You must attack small ogres twice. hero .…" at bounding box center [834, 229] width 151 height 395
click at [809, 103] on div "# Defend against "Brak" and "Treg"! # You must attack small ogres twice. hero .…" at bounding box center [834, 229] width 151 height 395
click at [807, 103] on div "# Defend against "Brak" and "Treg"! # You must attack small ogres twice. hero .…" at bounding box center [834, 229] width 151 height 395
type textarea "hero.moveRight()"
click at [895, 419] on button "Done" at bounding box center [867, 423] width 82 height 17
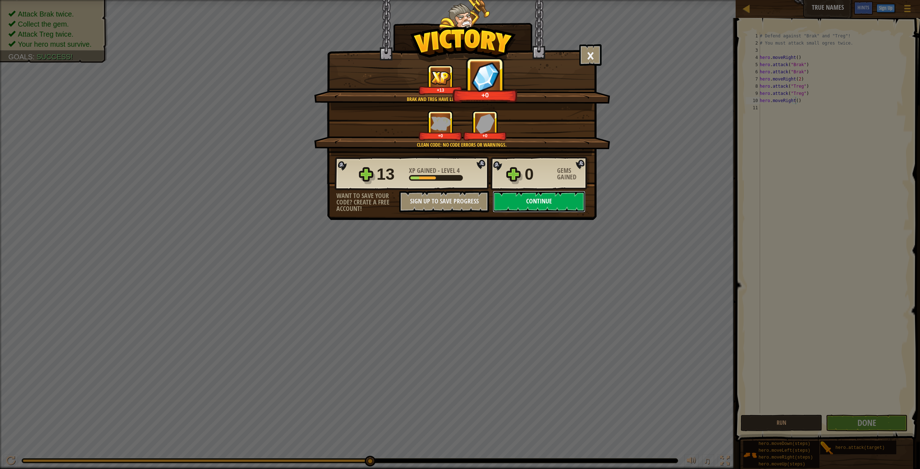
click at [517, 209] on button "Continue" at bounding box center [539, 202] width 93 height 22
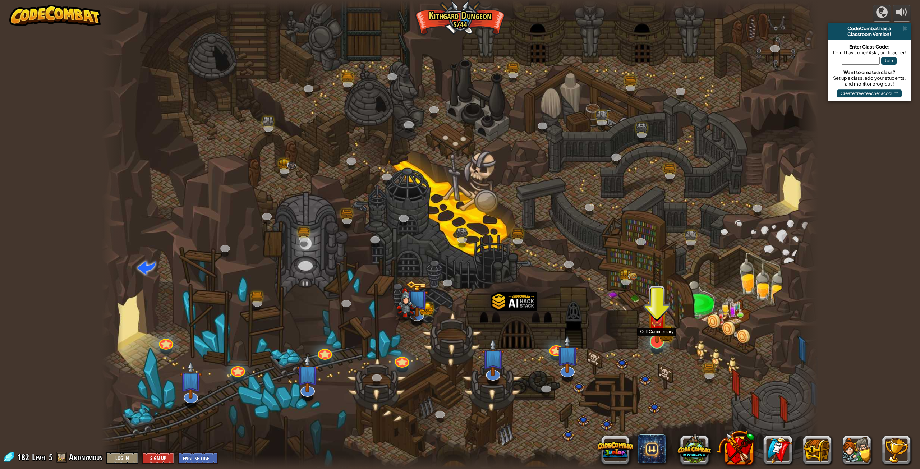
drag, startPoint x: 660, startPoint y: 339, endPoint x: 665, endPoint y: 343, distance: 6.0
click at [661, 339] on img at bounding box center [657, 321] width 21 height 46
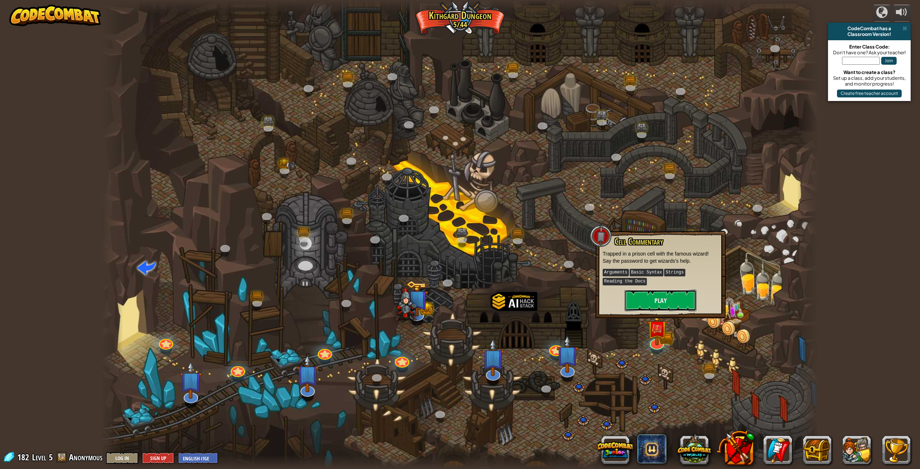
drag, startPoint x: 645, startPoint y: 309, endPoint x: 635, endPoint y: 322, distance: 16.7
click at [635, 322] on div "Twisted Canyon (Locked) Challenge: collect the most gold using all the programm…" at bounding box center [460, 234] width 718 height 469
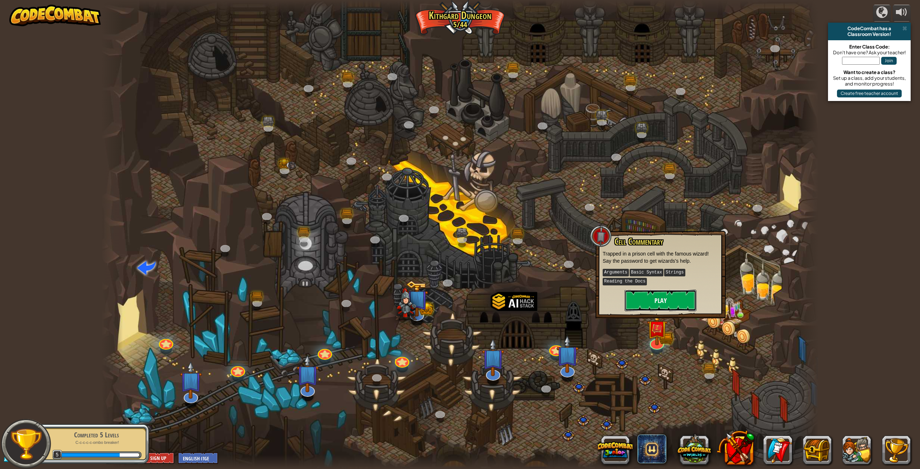
click at [644, 305] on button "Play" at bounding box center [661, 301] width 72 height 22
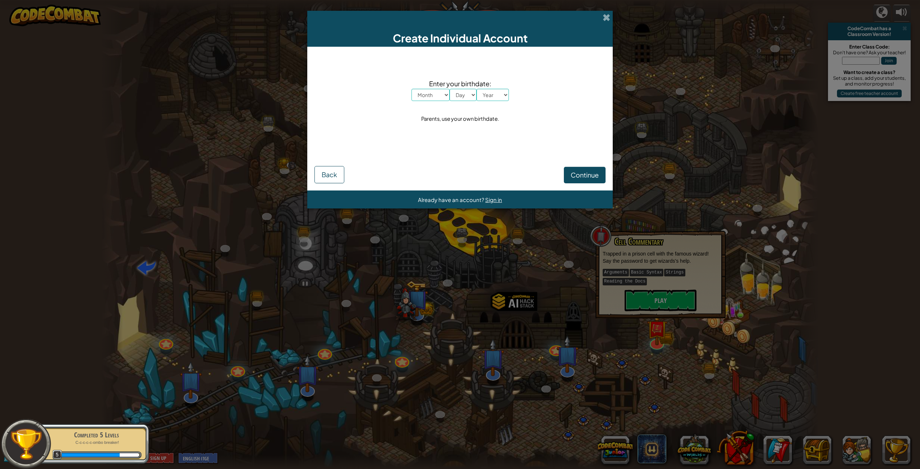
click at [441, 101] on select "Month January February March April May June July August September October Novem…" at bounding box center [431, 95] width 38 height 12
select select "7"
click at [412, 89] on select "Month January February March April May June July August September October Novem…" at bounding box center [431, 95] width 38 height 12
click at [465, 102] on div "Enter your birthdate: Month January February March April May June July August S…" at bounding box center [460, 101] width 291 height 95
select select "6"
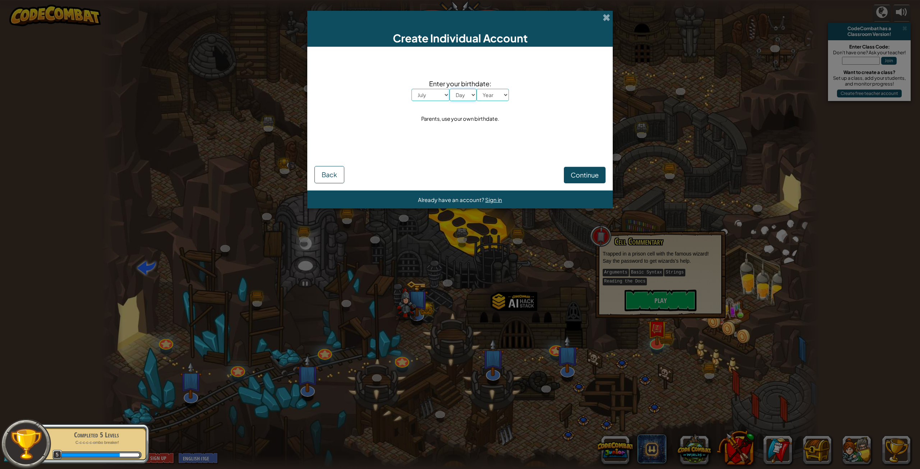
click at [450, 89] on select "Day 1 2 3 4 5 6 7 8 9 10 11 12 13 14 15 16 17 18 19 20 21 22 23 24 25 26 27 28 …" at bounding box center [463, 95] width 27 height 12
click at [494, 87] on span "Enter your birthdate:" at bounding box center [460, 83] width 97 height 10
click at [497, 98] on select "Year [DATE] 2024 2023 2022 2021 2020 2019 2018 2017 2016 2015 2014 2013 2012 20…" at bounding box center [493, 95] width 32 height 12
select select "2007"
click at [477, 89] on select "Year [DATE] 2024 2023 2022 2021 2020 2019 2018 2017 2016 2015 2014 2013 2012 20…" at bounding box center [493, 95] width 32 height 12
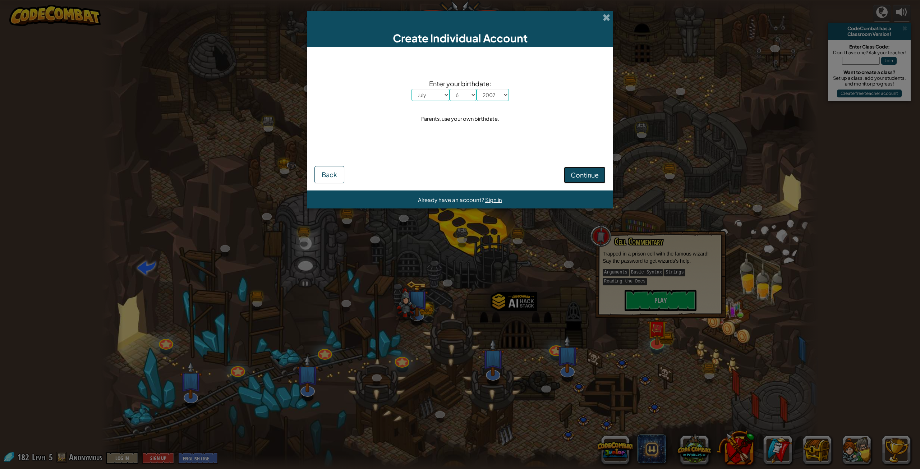
click at [574, 175] on span "Continue" at bounding box center [585, 175] width 28 height 8
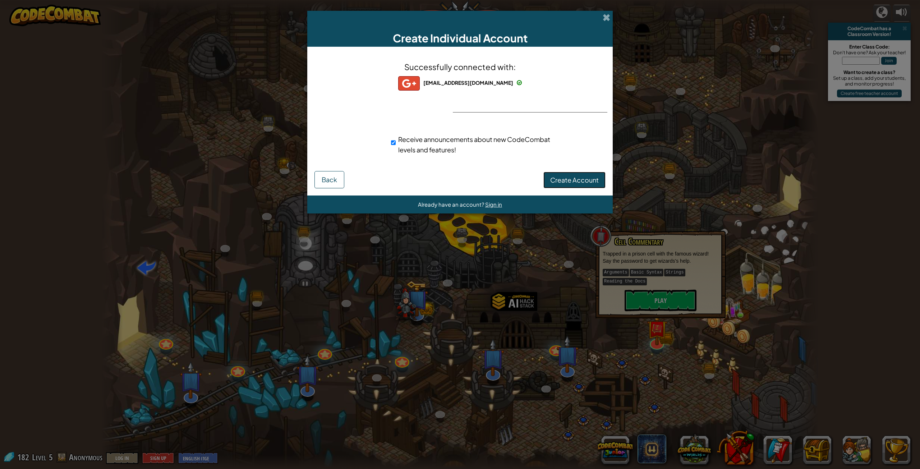
click at [581, 176] on span "Create Account" at bounding box center [574, 180] width 49 height 8
click at [551, 180] on button "Create Account" at bounding box center [575, 180] width 62 height 17
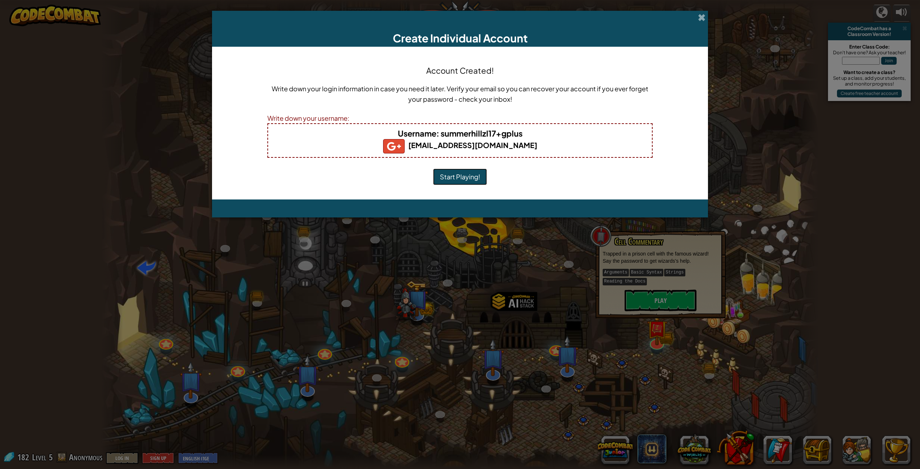
click at [469, 177] on button "Start Playing!" at bounding box center [460, 177] width 54 height 17
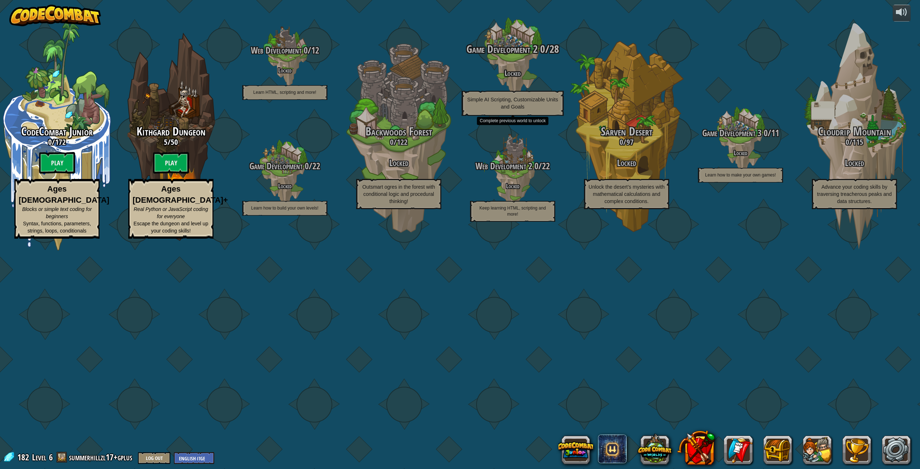
click at [482, 116] on div "Game Development 2 0 / 28 Locked Simple AI Scripting, Customizable Units and Go…" at bounding box center [512, 79] width 137 height 73
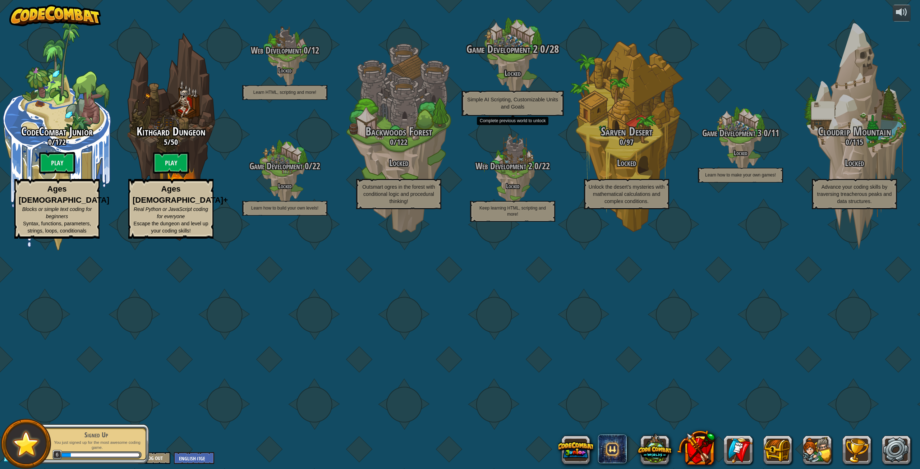
click at [537, 116] on div "Game Development 2 0 / 28 Locked Simple AI Scripting, Customizable Units and Go…" at bounding box center [512, 79] width 137 height 73
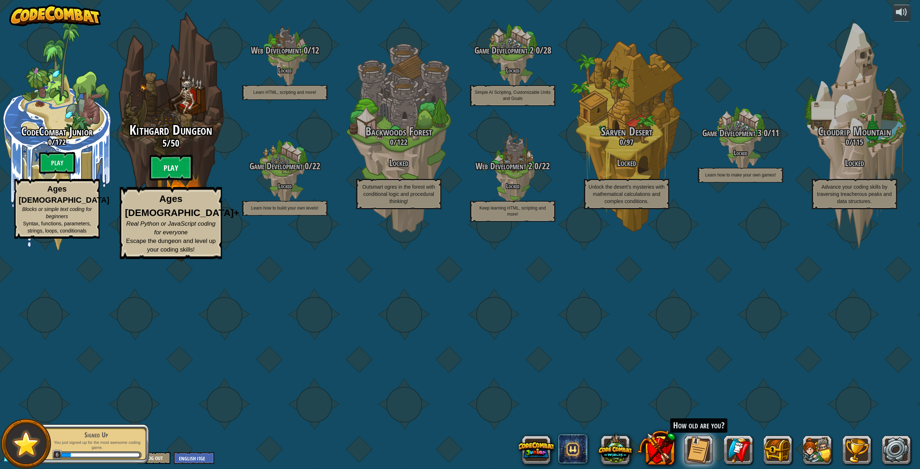
click at [173, 181] on btn "Play" at bounding box center [171, 168] width 43 height 26
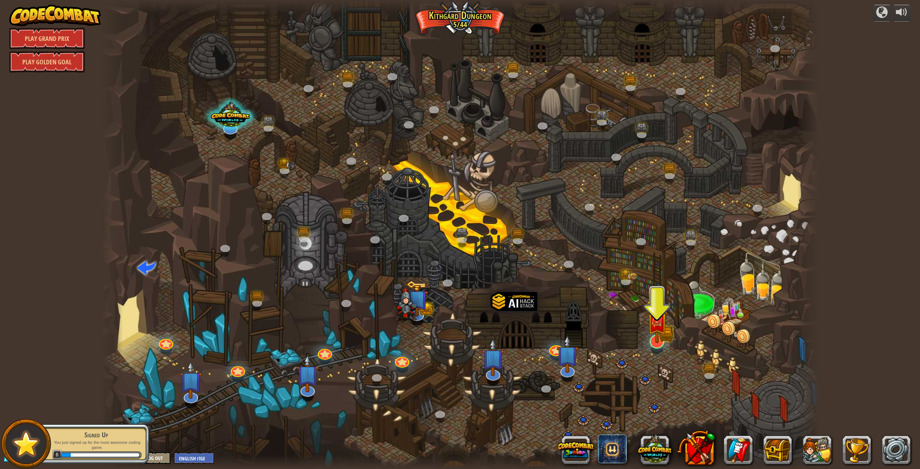
drag, startPoint x: 640, startPoint y: 346, endPoint x: 650, endPoint y: 345, distance: 10.2
click at [645, 346] on div at bounding box center [460, 234] width 718 height 469
click at [651, 344] on div at bounding box center [657, 342] width 14 height 14
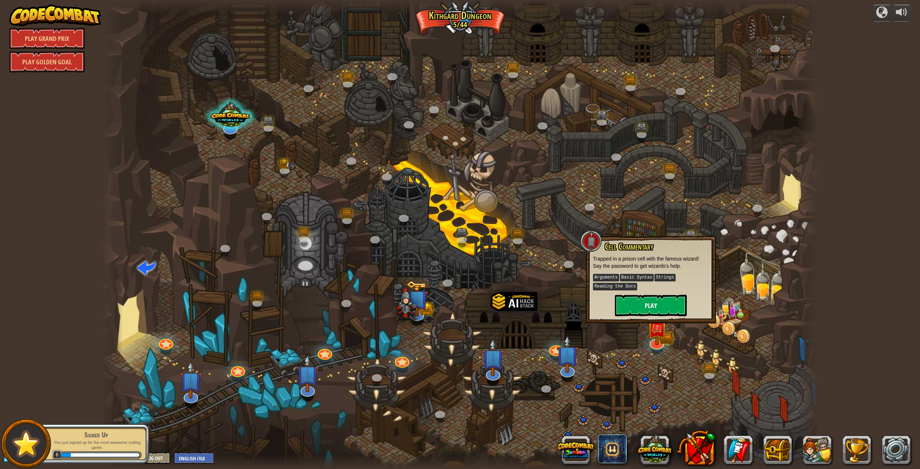
drag, startPoint x: 663, startPoint y: 288, endPoint x: 659, endPoint y: 298, distance: 10.8
click at [663, 289] on p "Arguments Basic Syntax Strings Reading the Docs" at bounding box center [651, 282] width 116 height 18
drag, startPoint x: 654, startPoint y: 306, endPoint x: 650, endPoint y: 311, distance: 5.4
click at [650, 311] on button "Play" at bounding box center [651, 306] width 72 height 22
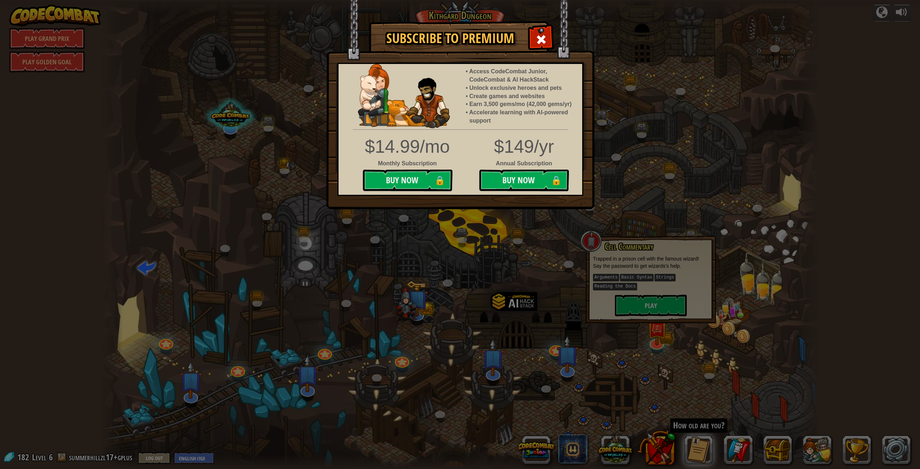
click at [564, 43] on img at bounding box center [460, 104] width 268 height 209
click at [541, 41] on span at bounding box center [542, 40] width 12 height 12
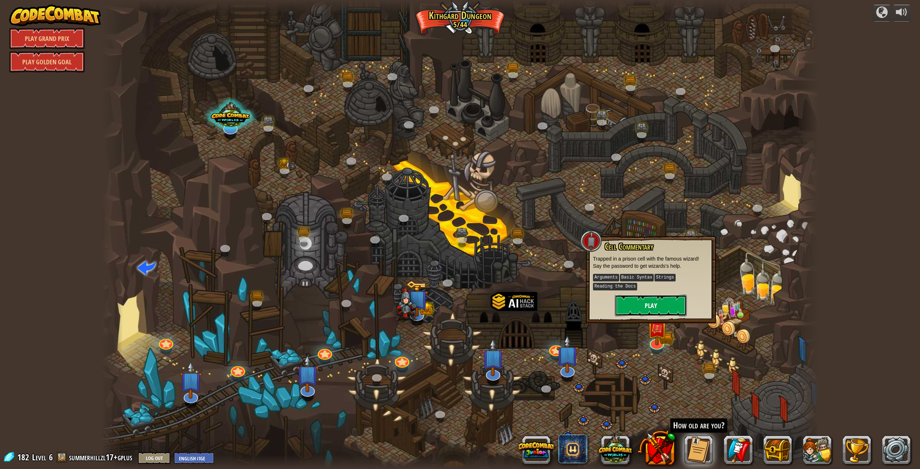
click at [621, 310] on button "Play" at bounding box center [651, 306] width 72 height 22
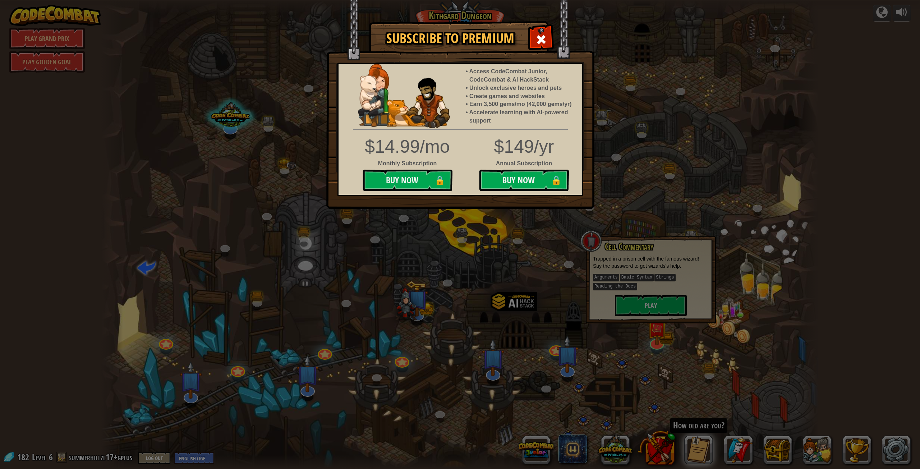
click at [545, 37] on span at bounding box center [542, 40] width 12 height 12
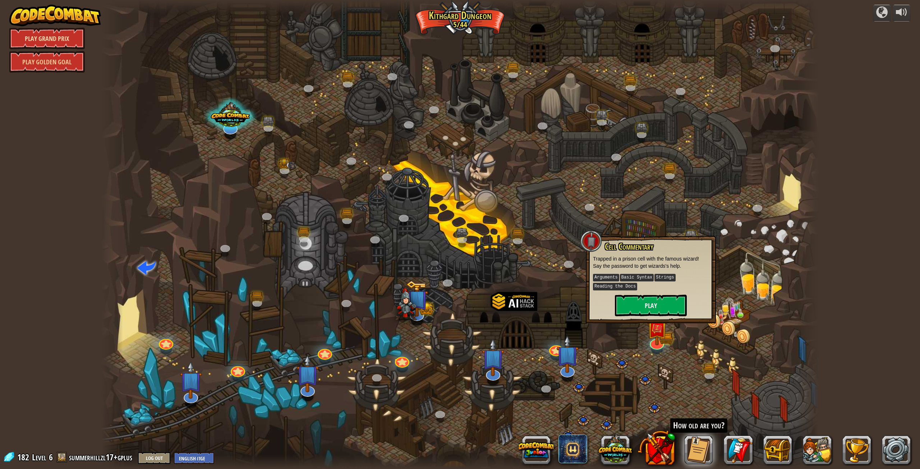
click at [41, 43] on link "Play Grand Prix" at bounding box center [47, 39] width 76 height 22
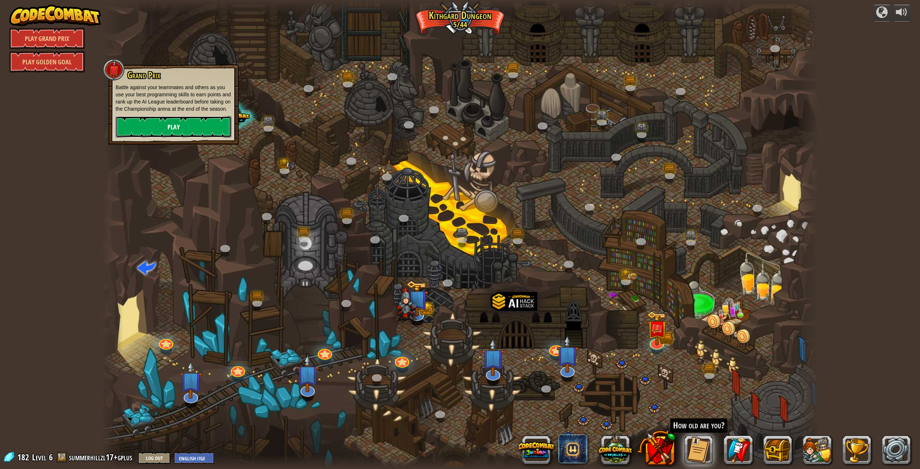
click at [180, 136] on link "Play" at bounding box center [174, 127] width 116 height 22
